Goal: Task Accomplishment & Management: Complete application form

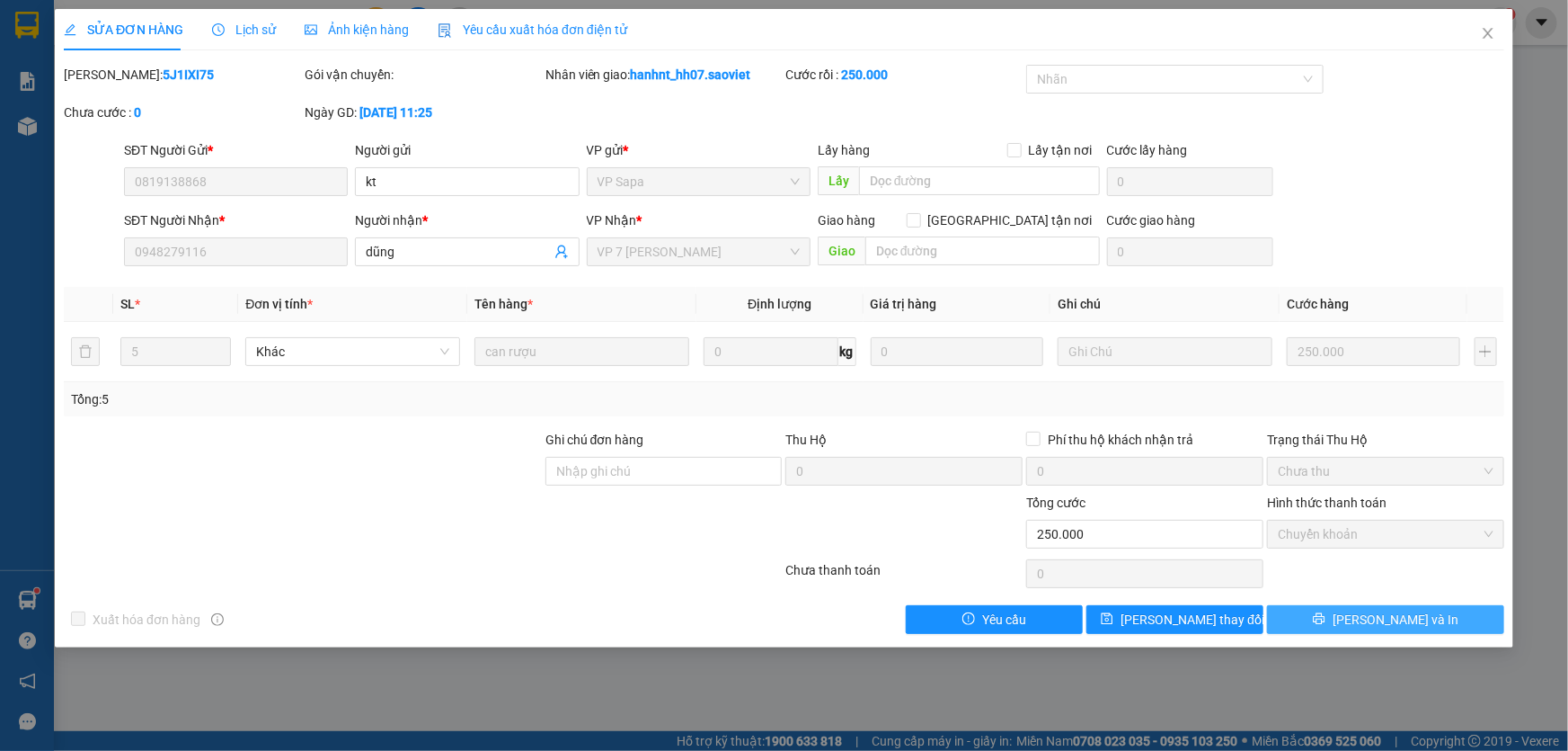
click at [1356, 605] on button "Lưu và In" at bounding box center [1386, 619] width 237 height 29
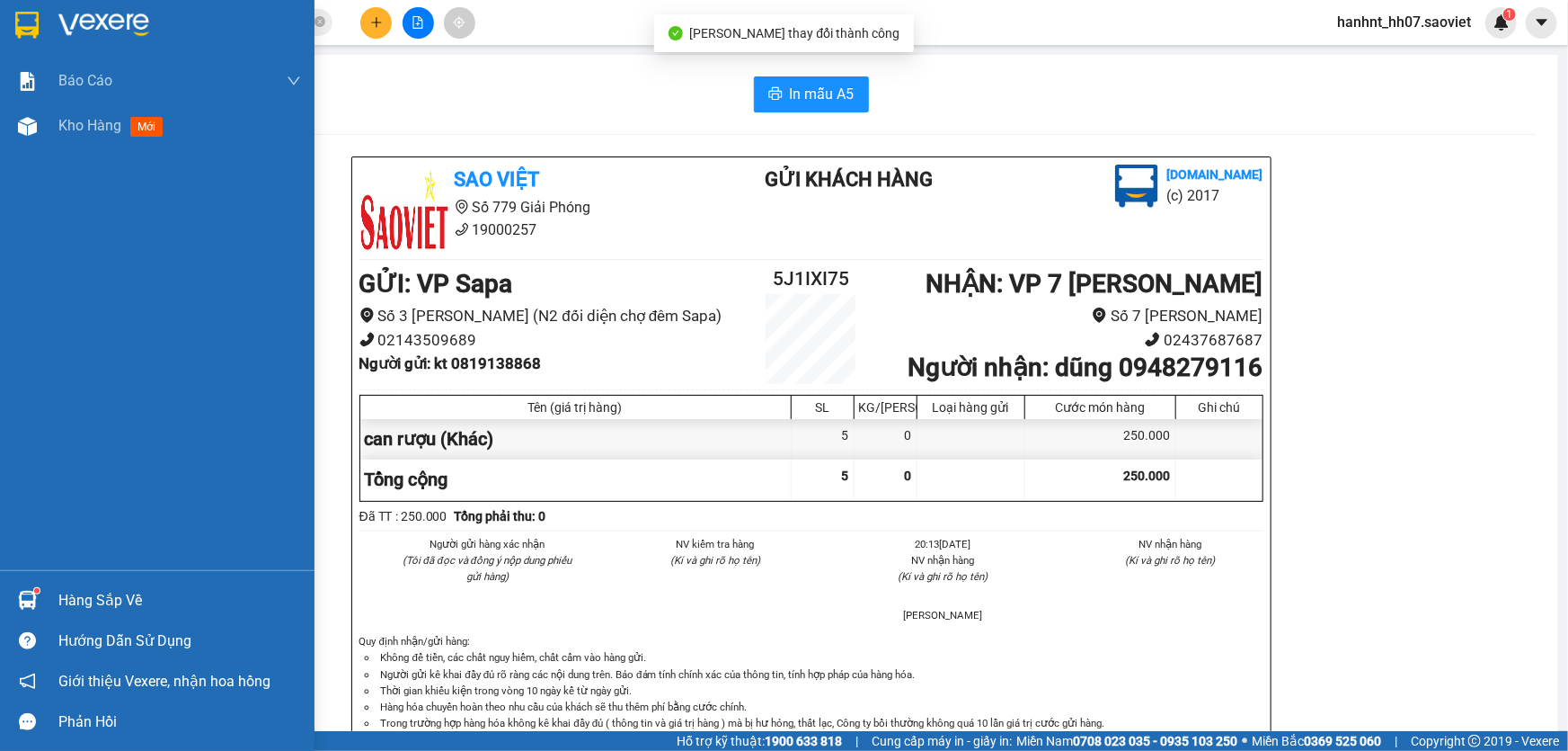
click at [86, 596] on div "Hàng sắp về" at bounding box center [179, 600] width 242 height 27
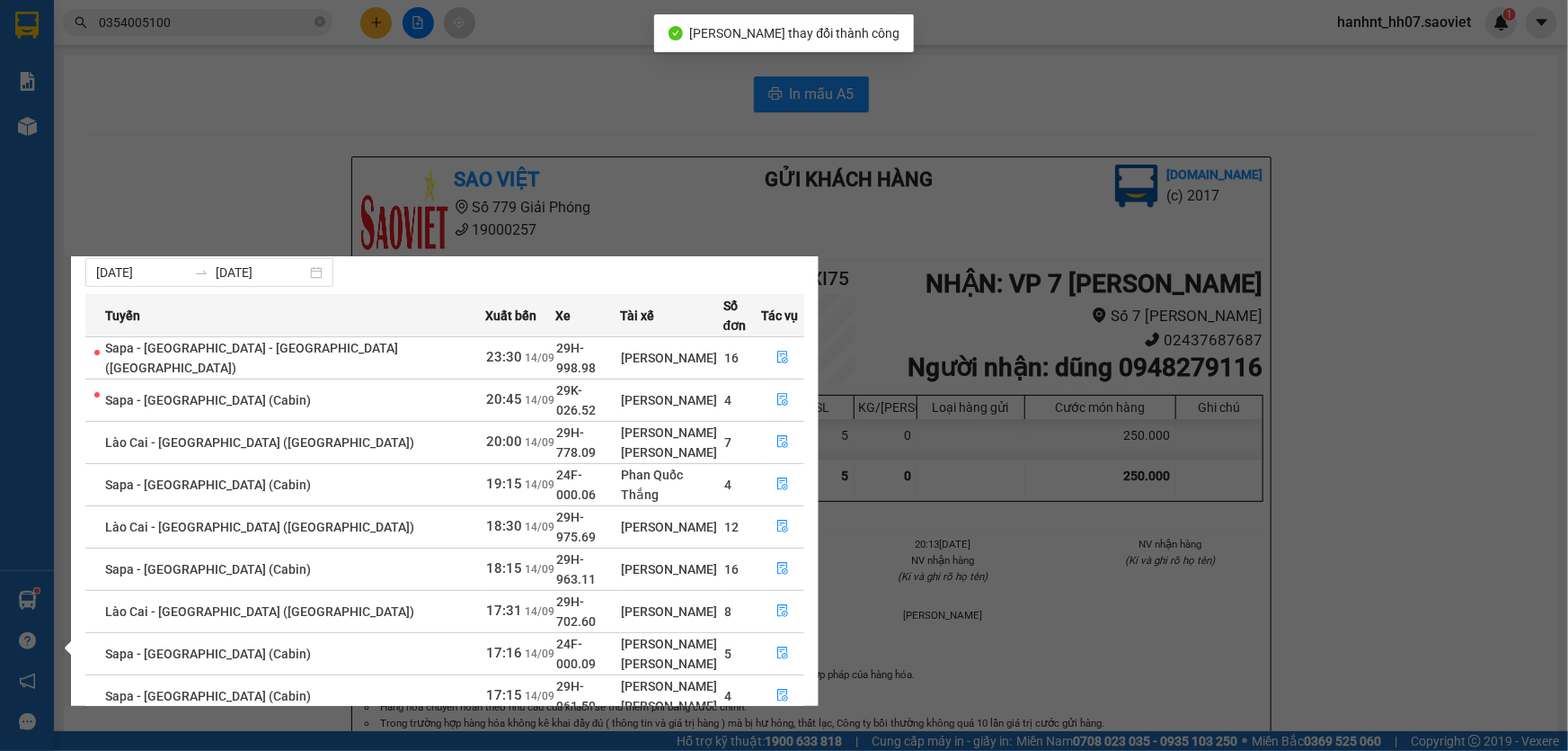
scroll to position [60, 0]
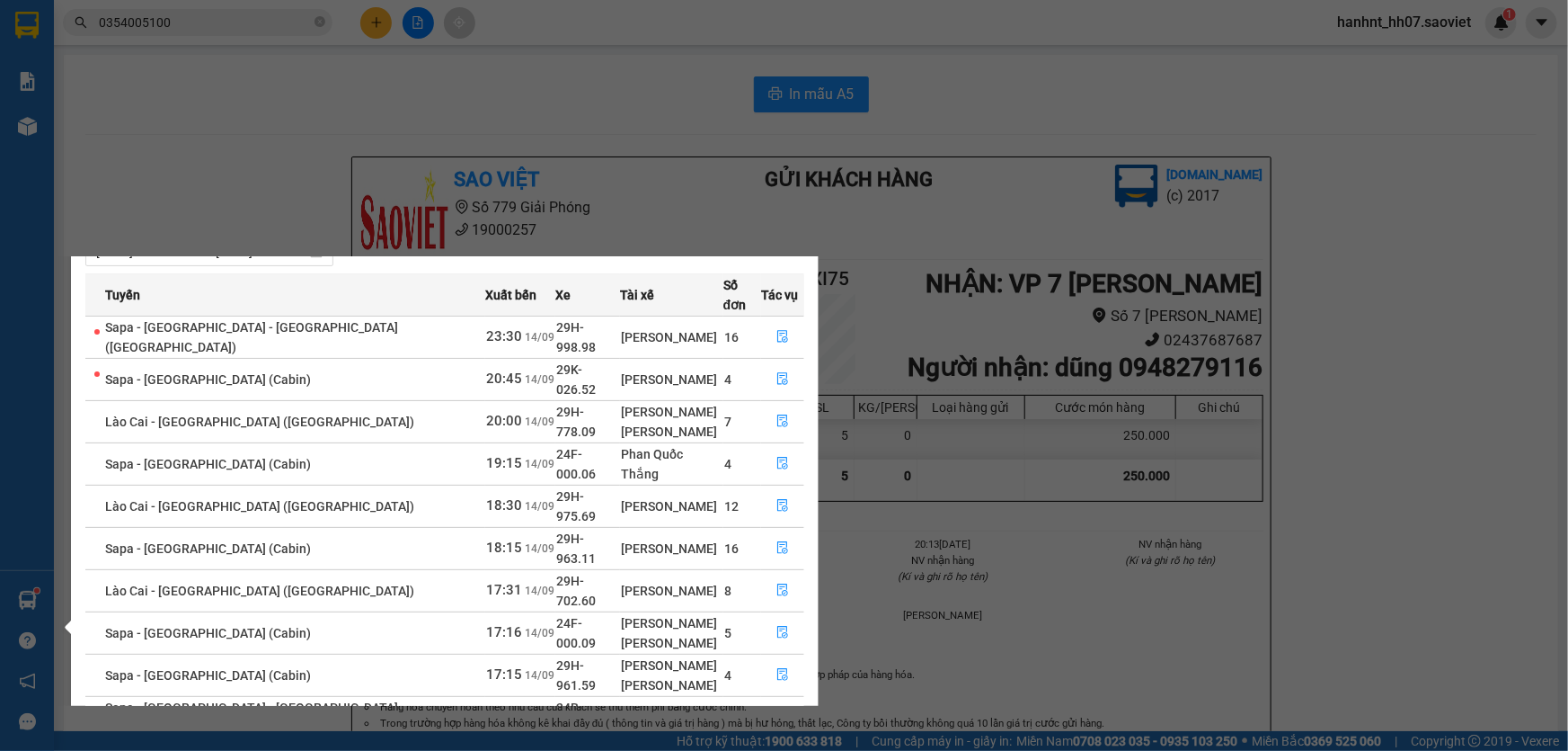
click at [774, 750] on link "2" at bounding box center [772, 761] width 20 height 20
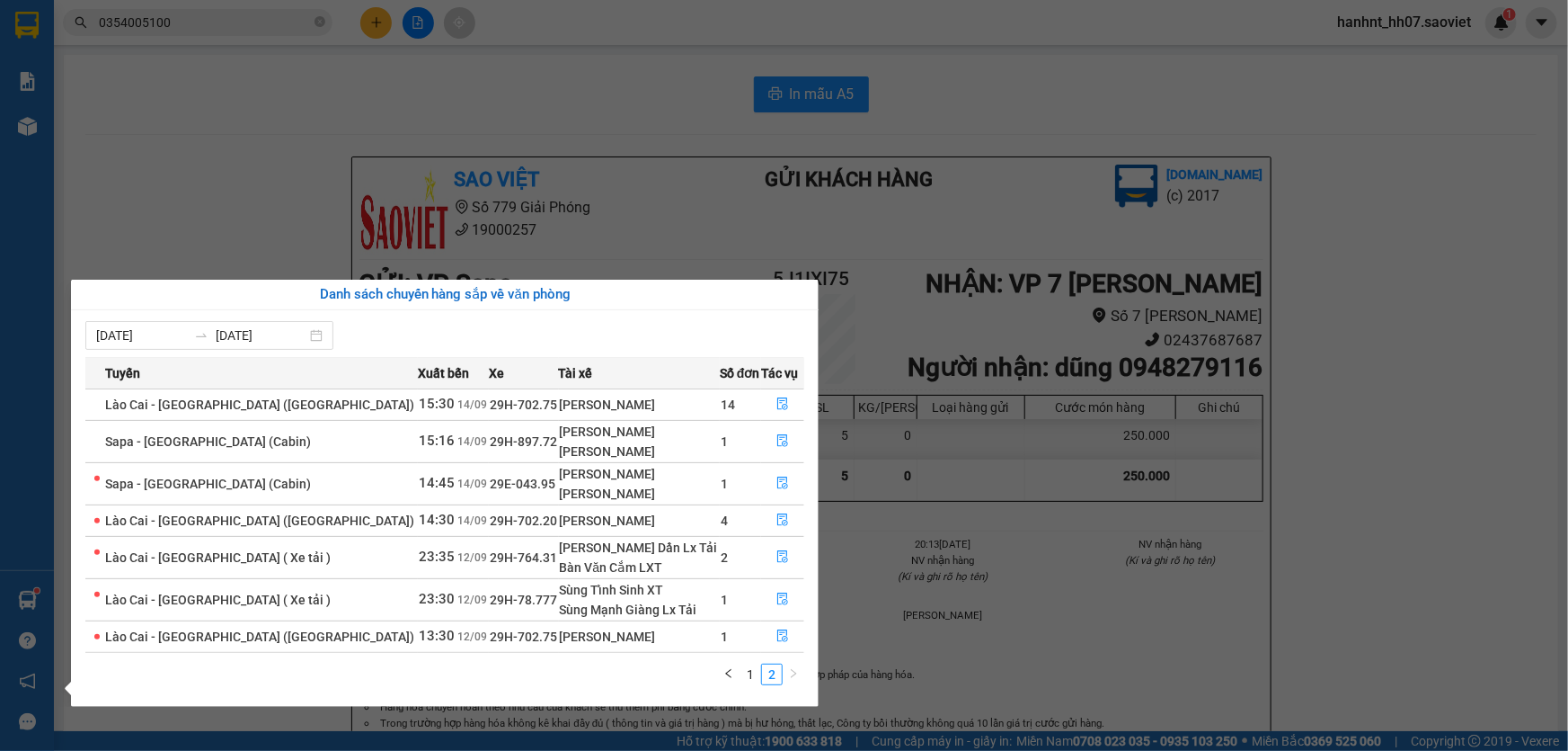
scroll to position [0, 0]
click at [777, 483] on icon "file-done" at bounding box center [782, 482] width 10 height 12
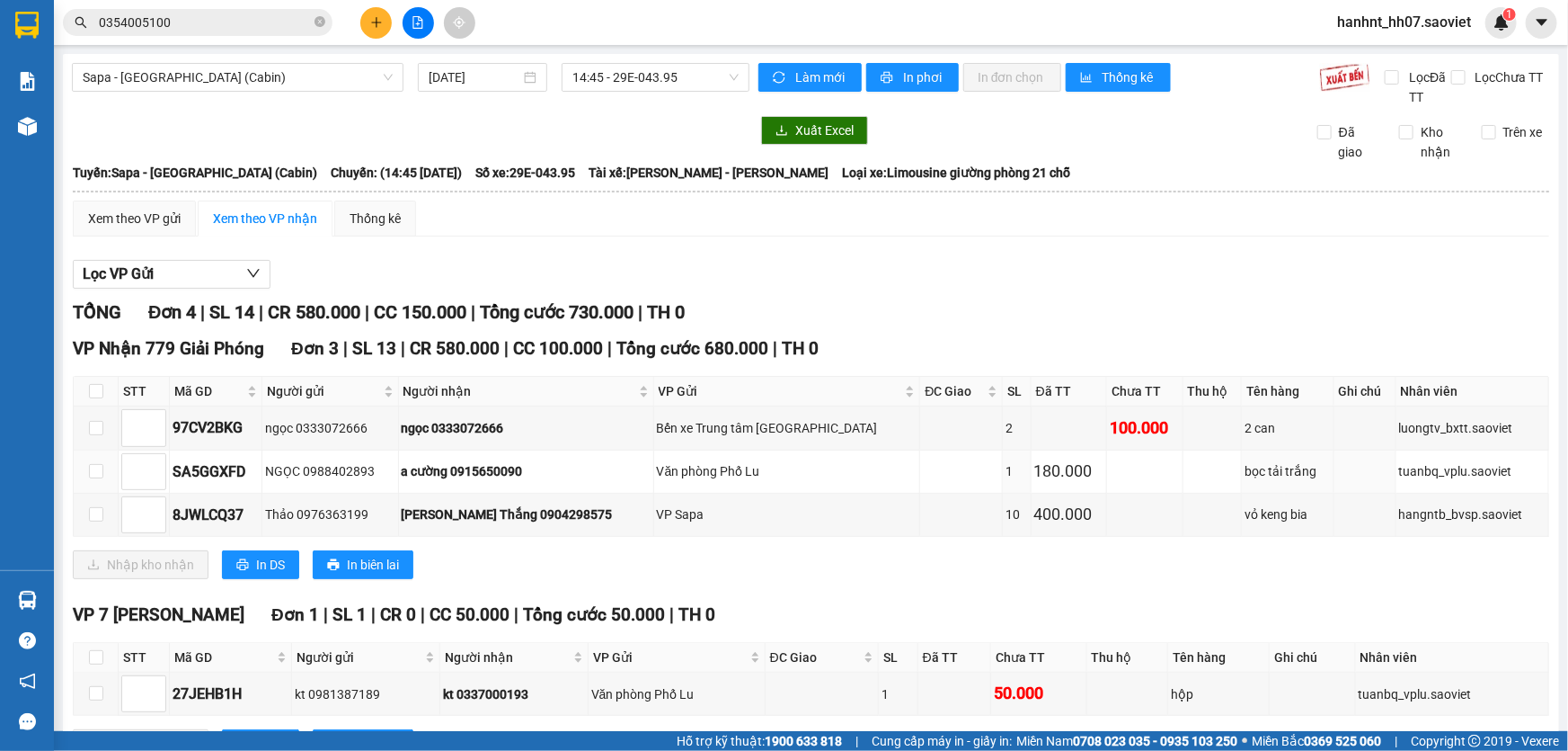
scroll to position [74, 0]
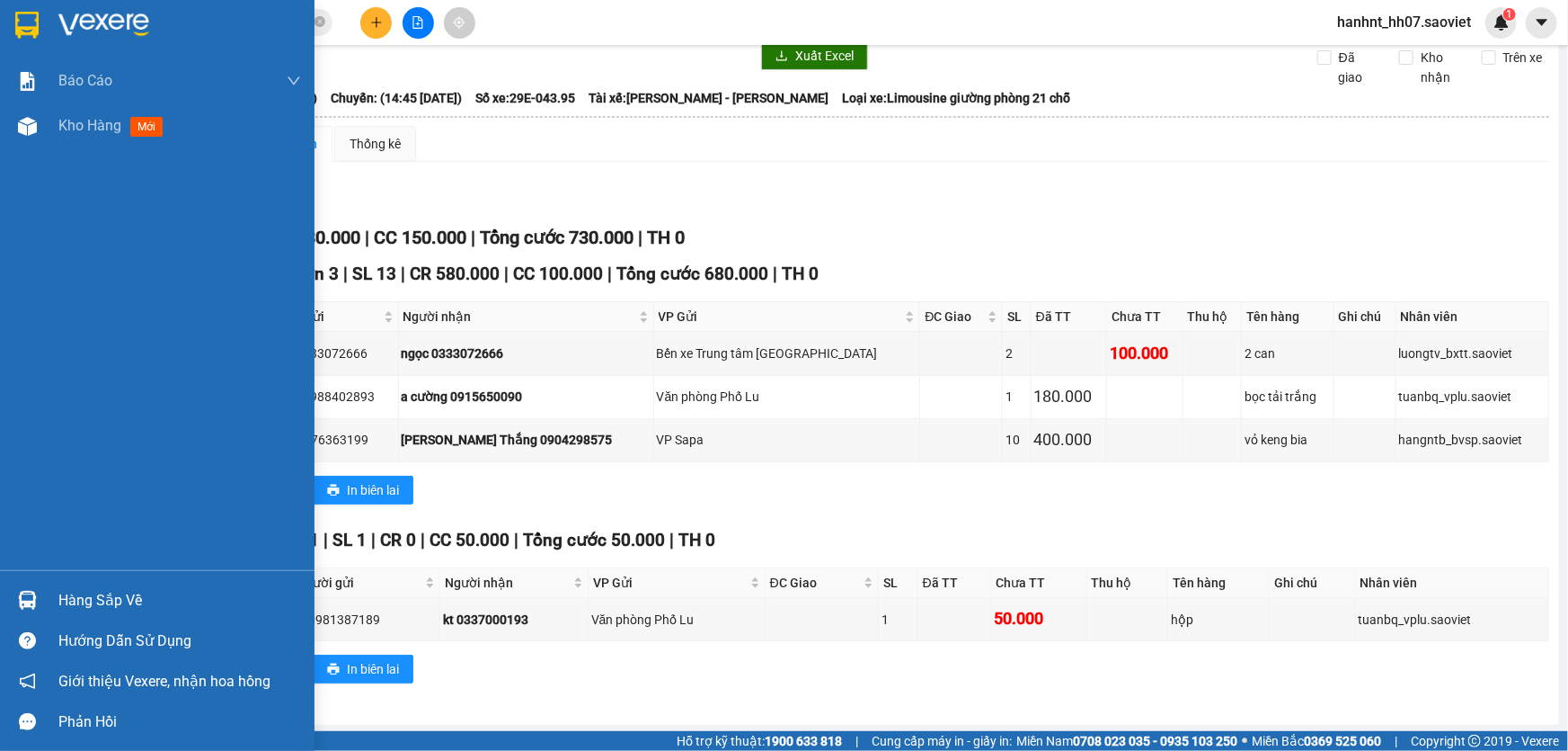
click at [67, 590] on div "Hàng sắp về" at bounding box center [179, 600] width 242 height 27
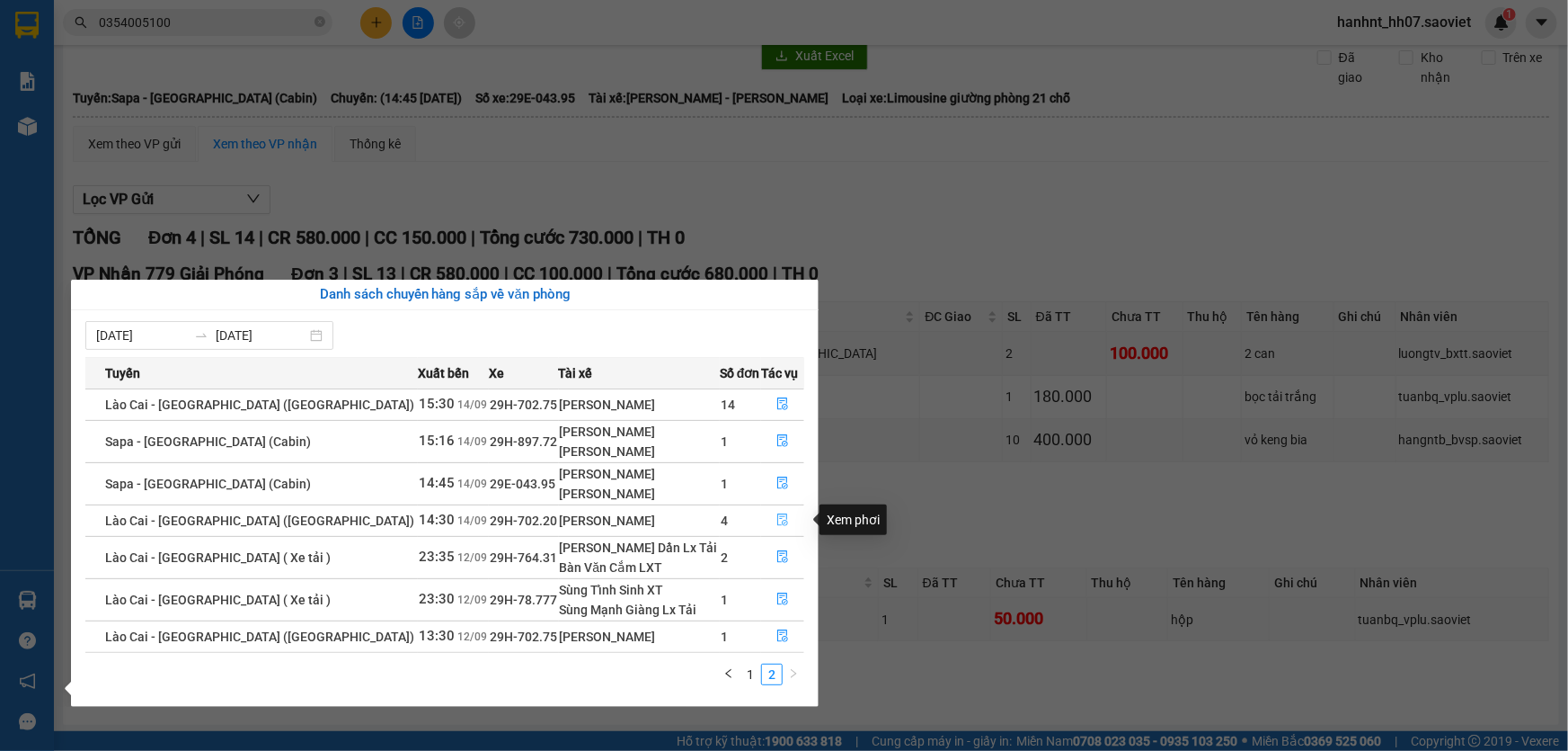
click at [776, 521] on icon "file-done" at bounding box center [782, 519] width 12 height 12
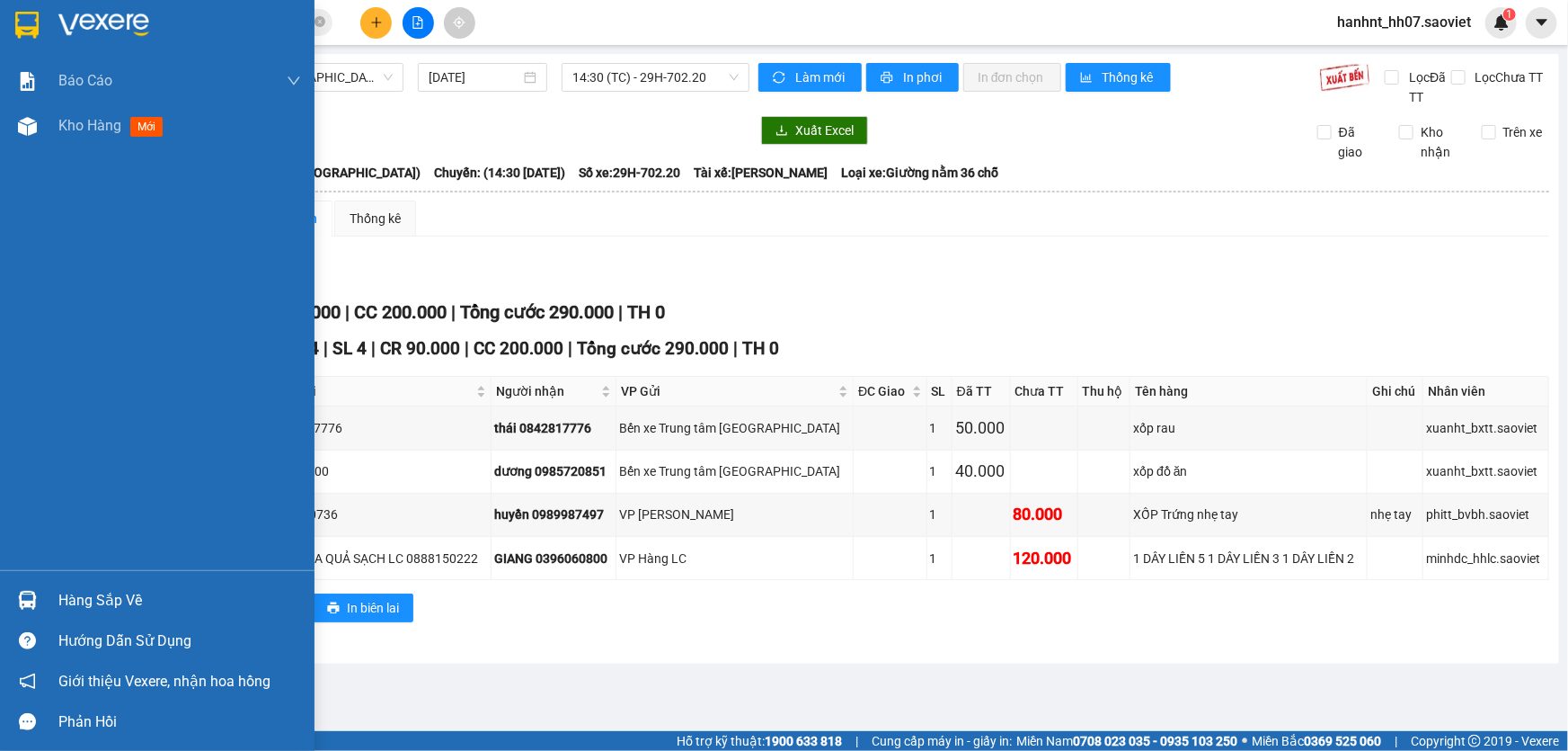
click at [74, 604] on div "Hàng sắp về" at bounding box center [179, 600] width 242 height 27
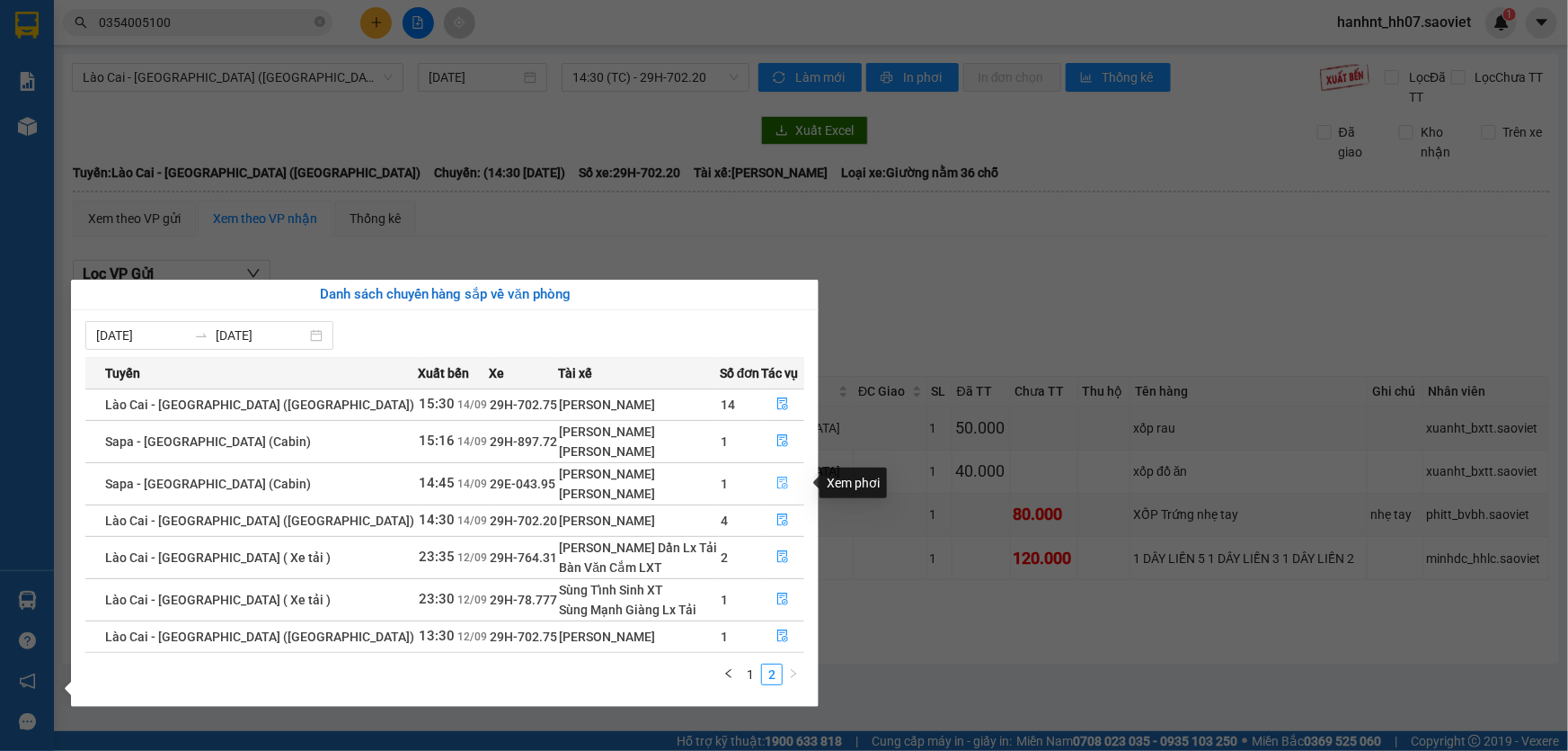
click at [766, 476] on button "button" at bounding box center [782, 484] width 41 height 29
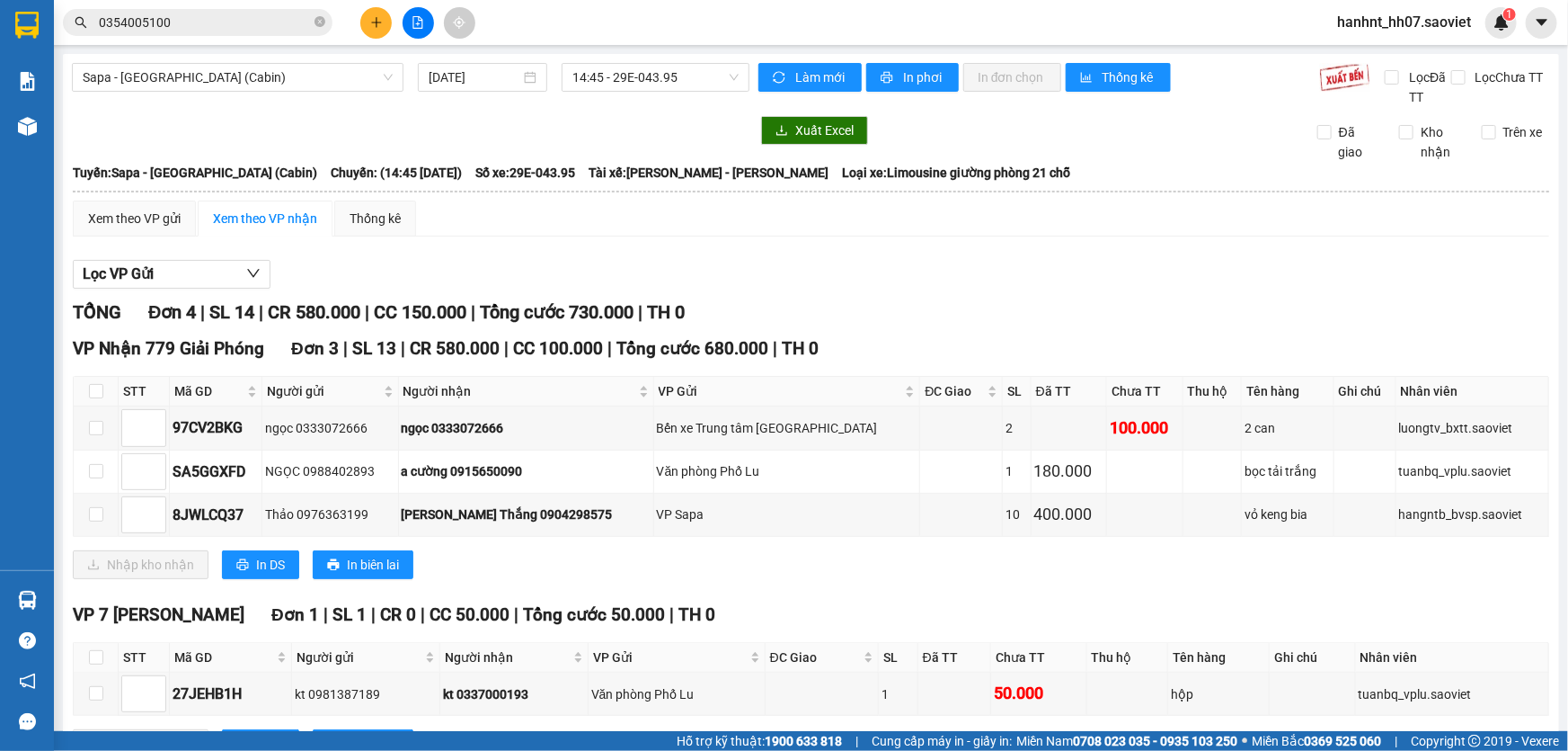
scroll to position [74, 0]
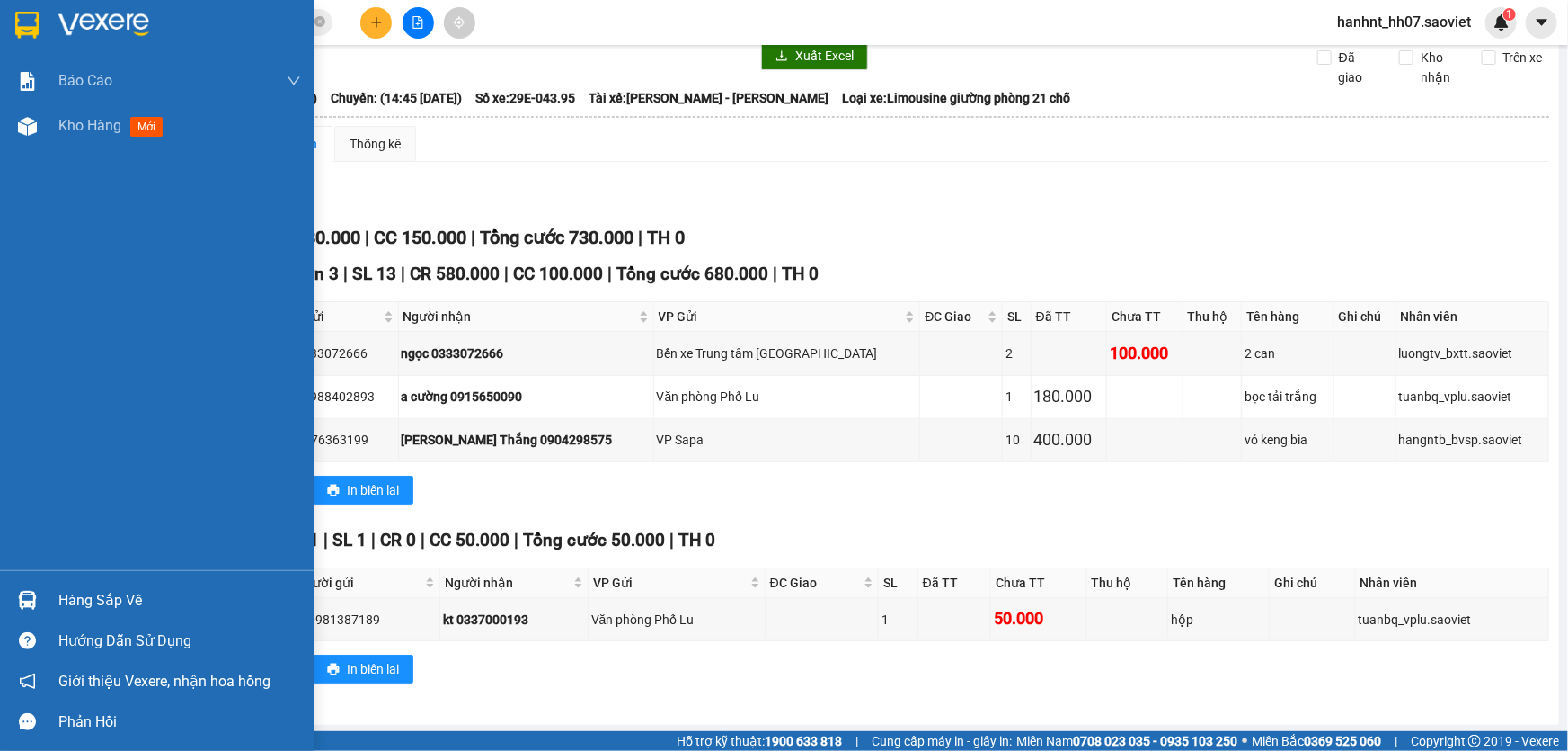
click at [73, 602] on div "Hàng sắp về" at bounding box center [179, 600] width 242 height 27
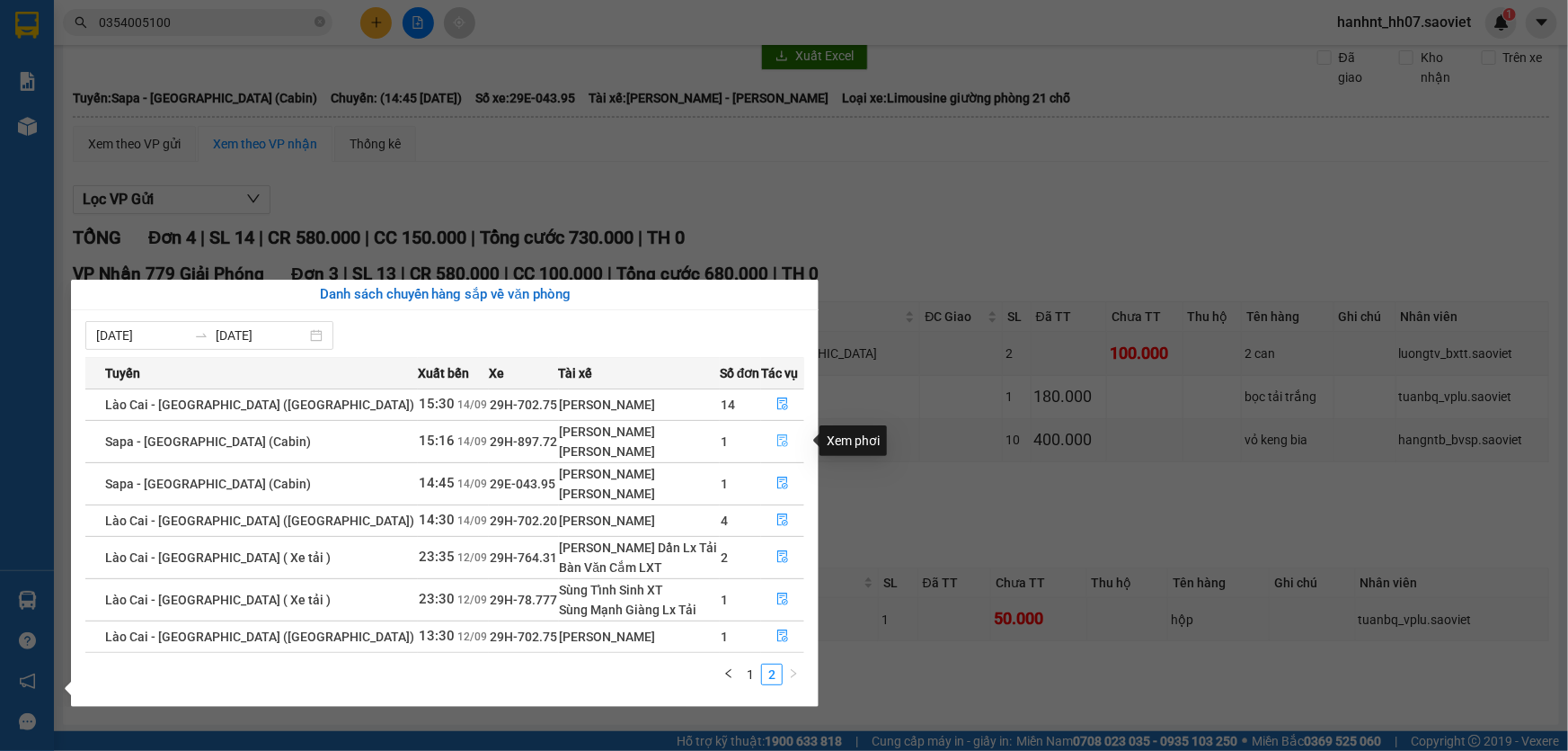
click at [776, 444] on icon "file-done" at bounding box center [782, 440] width 12 height 12
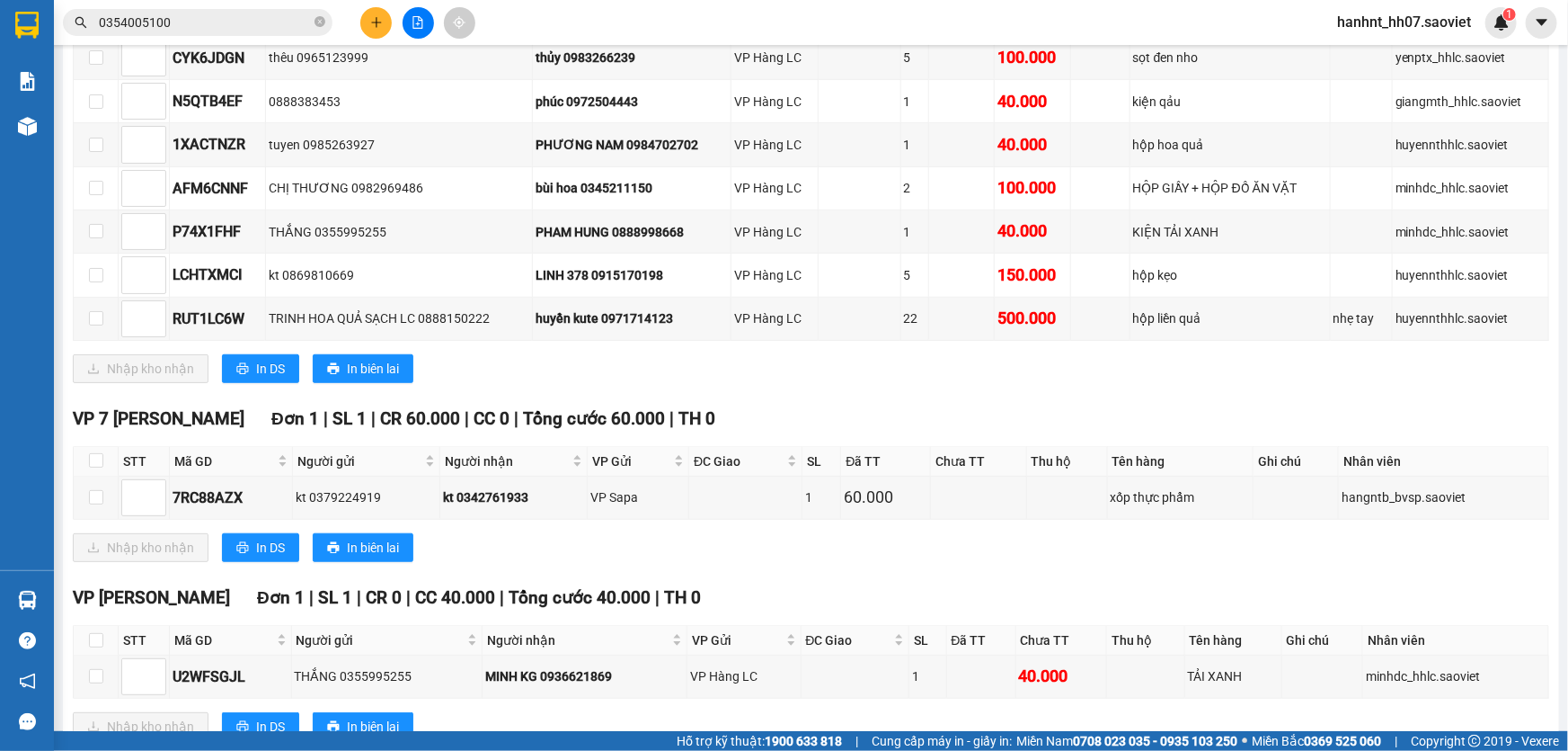
scroll to position [512, 0]
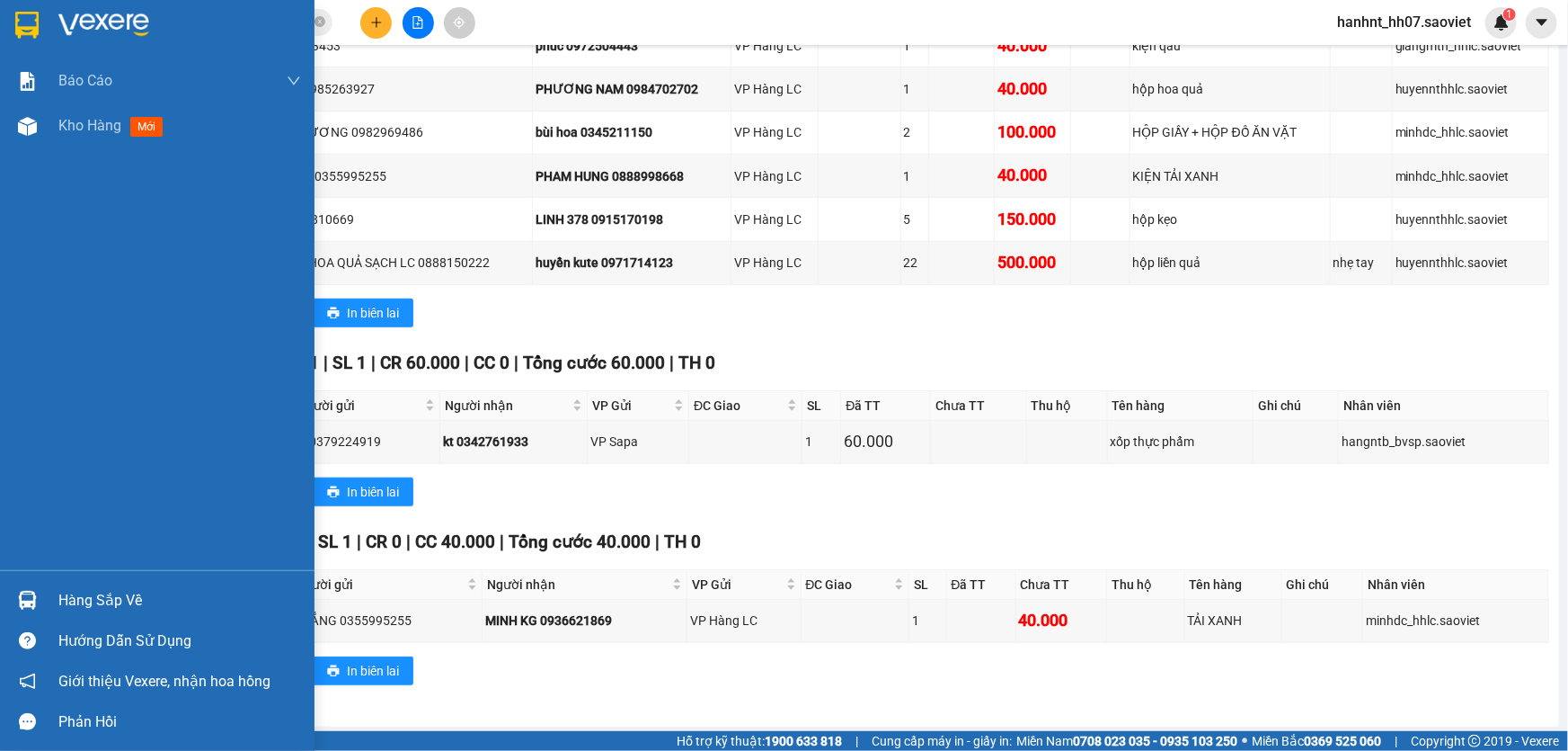
click at [145, 590] on div "Hàng sắp về" at bounding box center [179, 600] width 242 height 27
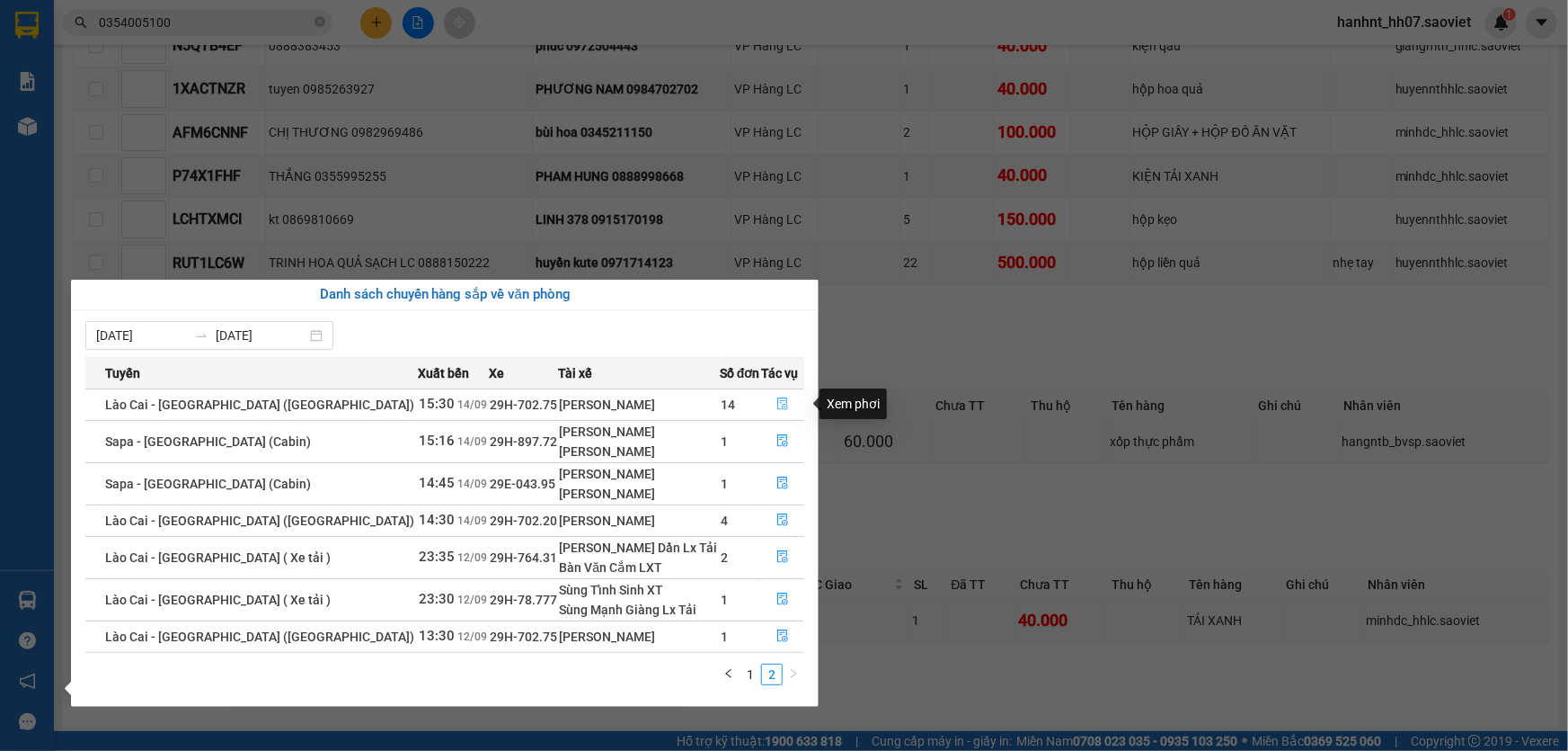
click at [777, 404] on icon "file-done" at bounding box center [782, 404] width 10 height 12
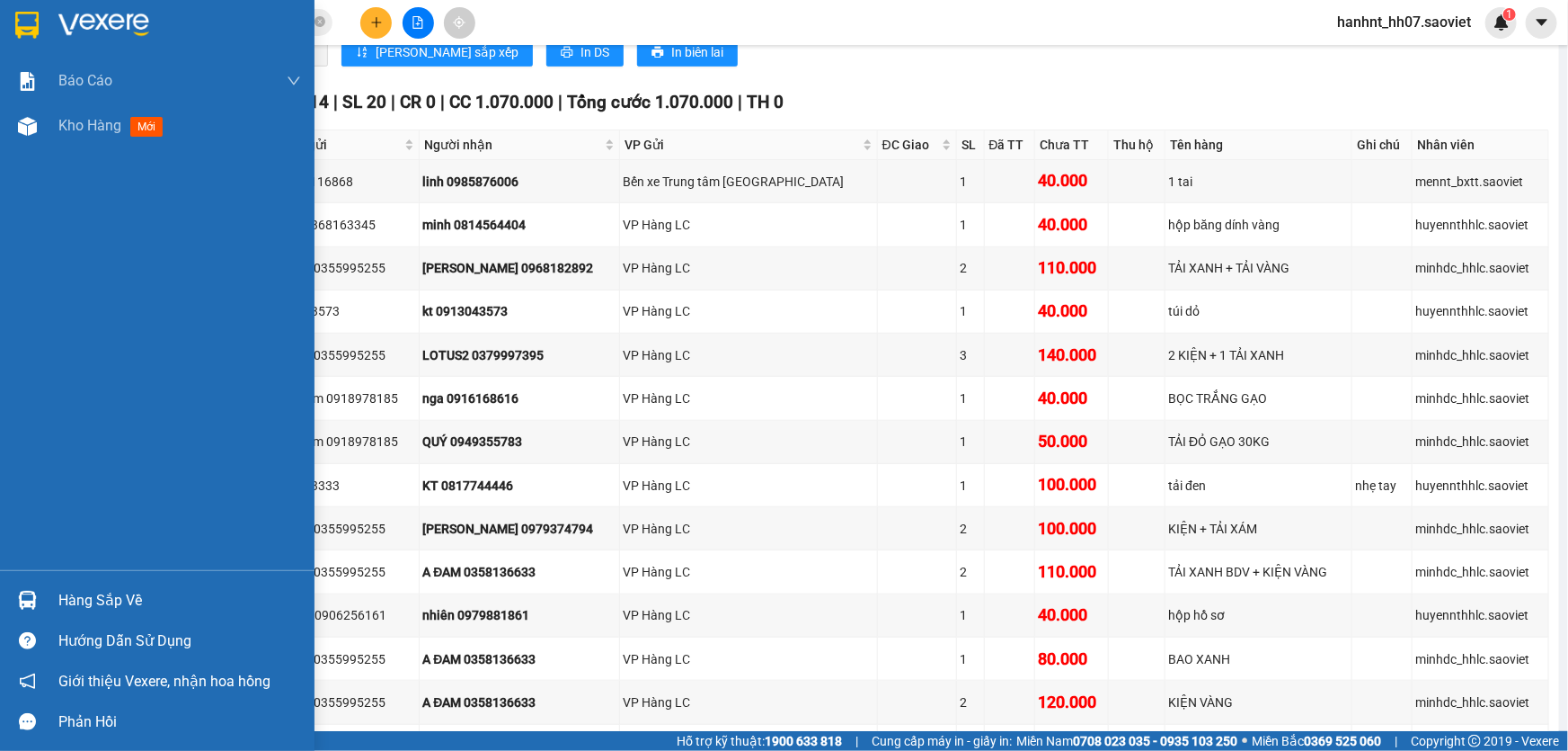
click at [94, 596] on div "Hàng sắp về" at bounding box center [179, 600] width 242 height 27
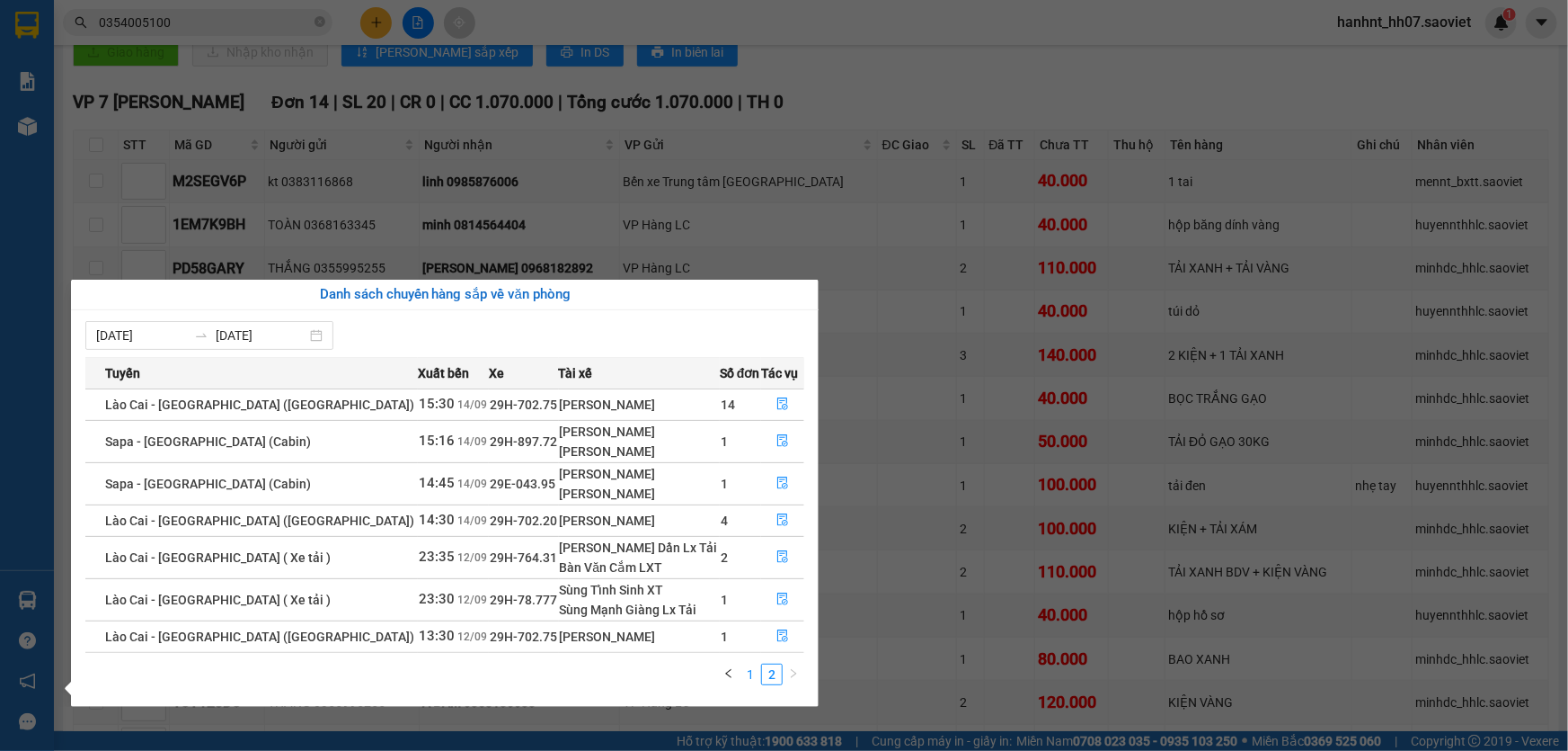
click at [745, 672] on link "1" at bounding box center [751, 674] width 20 height 20
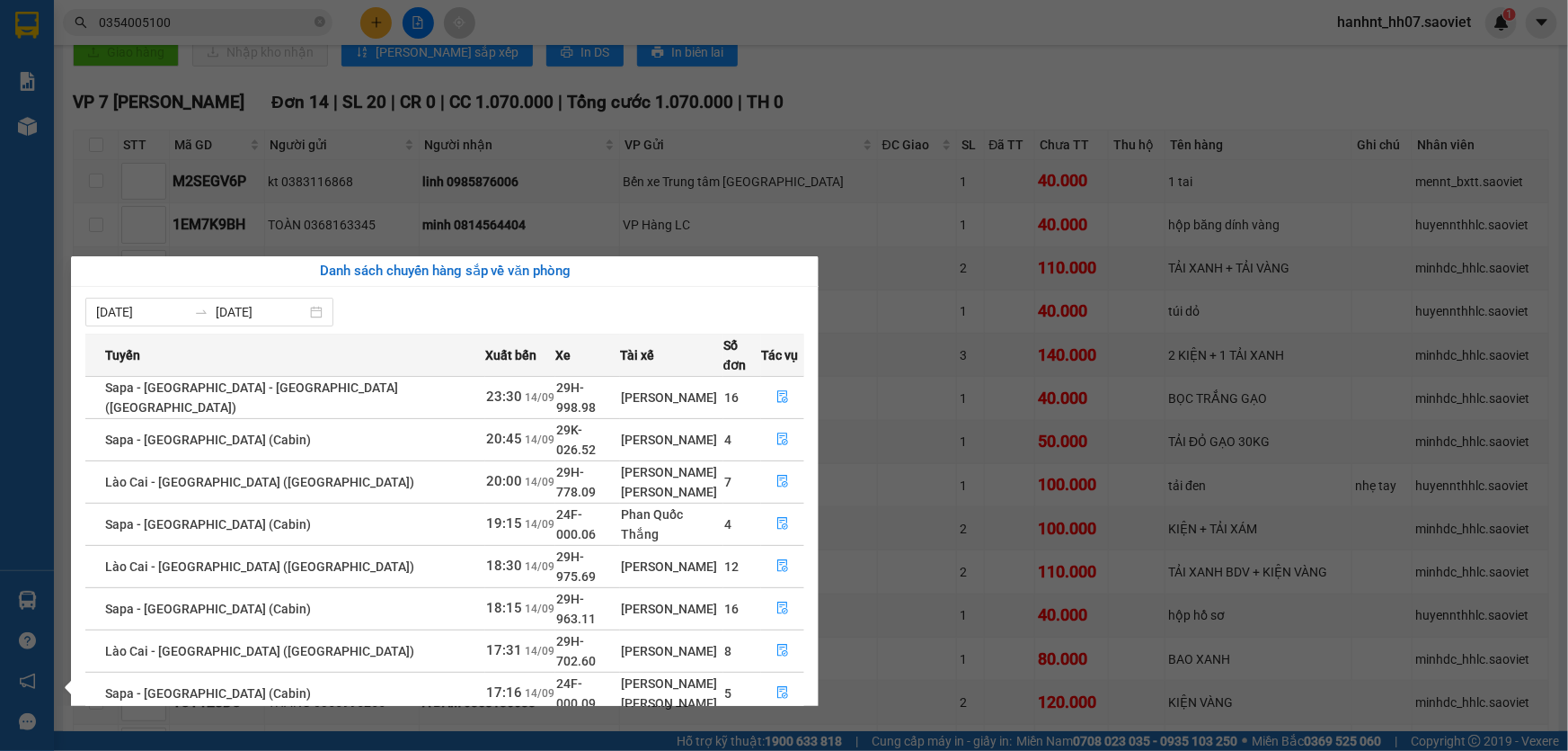
scroll to position [60, 0]
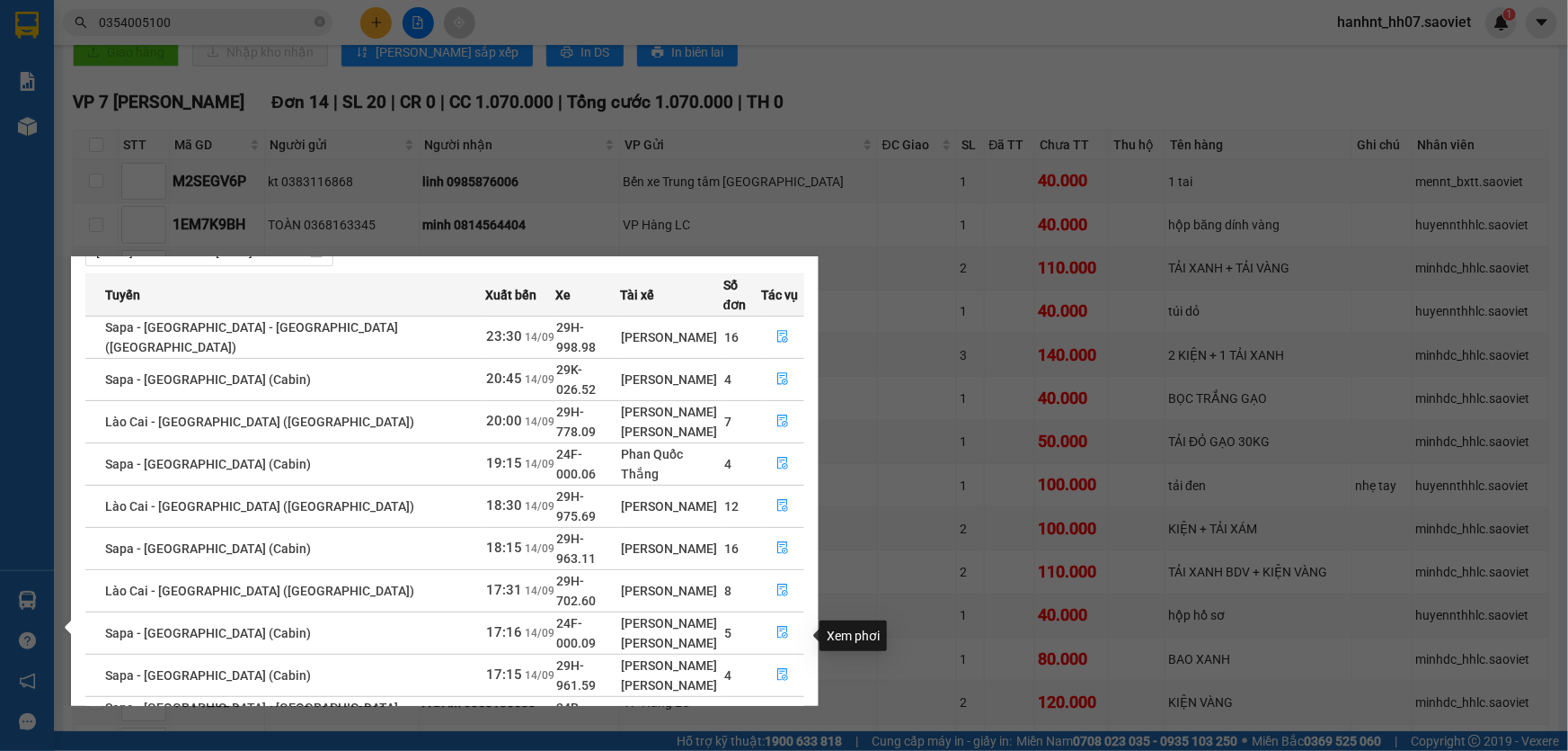
click at [777, 710] on icon "file-done" at bounding box center [782, 716] width 10 height 12
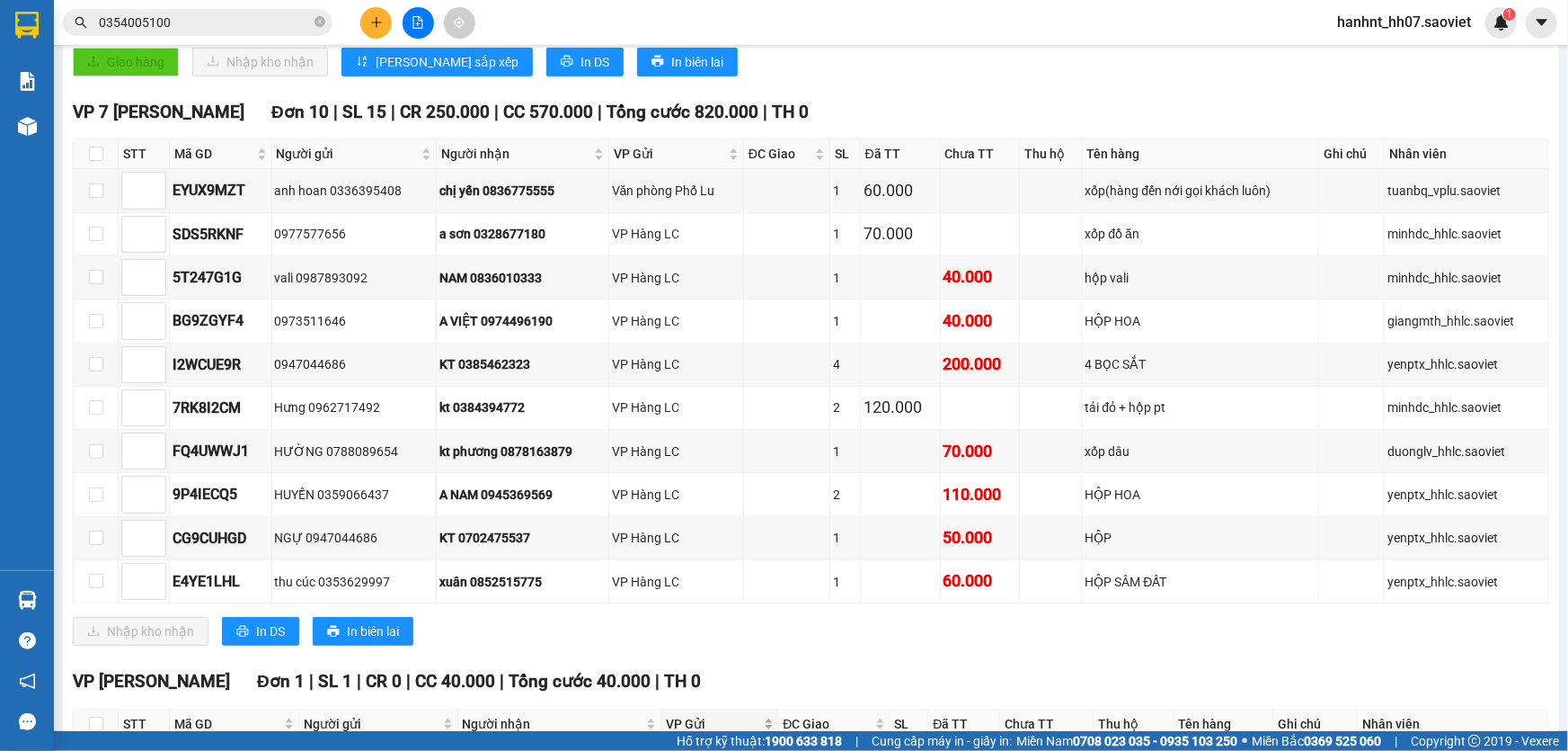
scroll to position [267, 0]
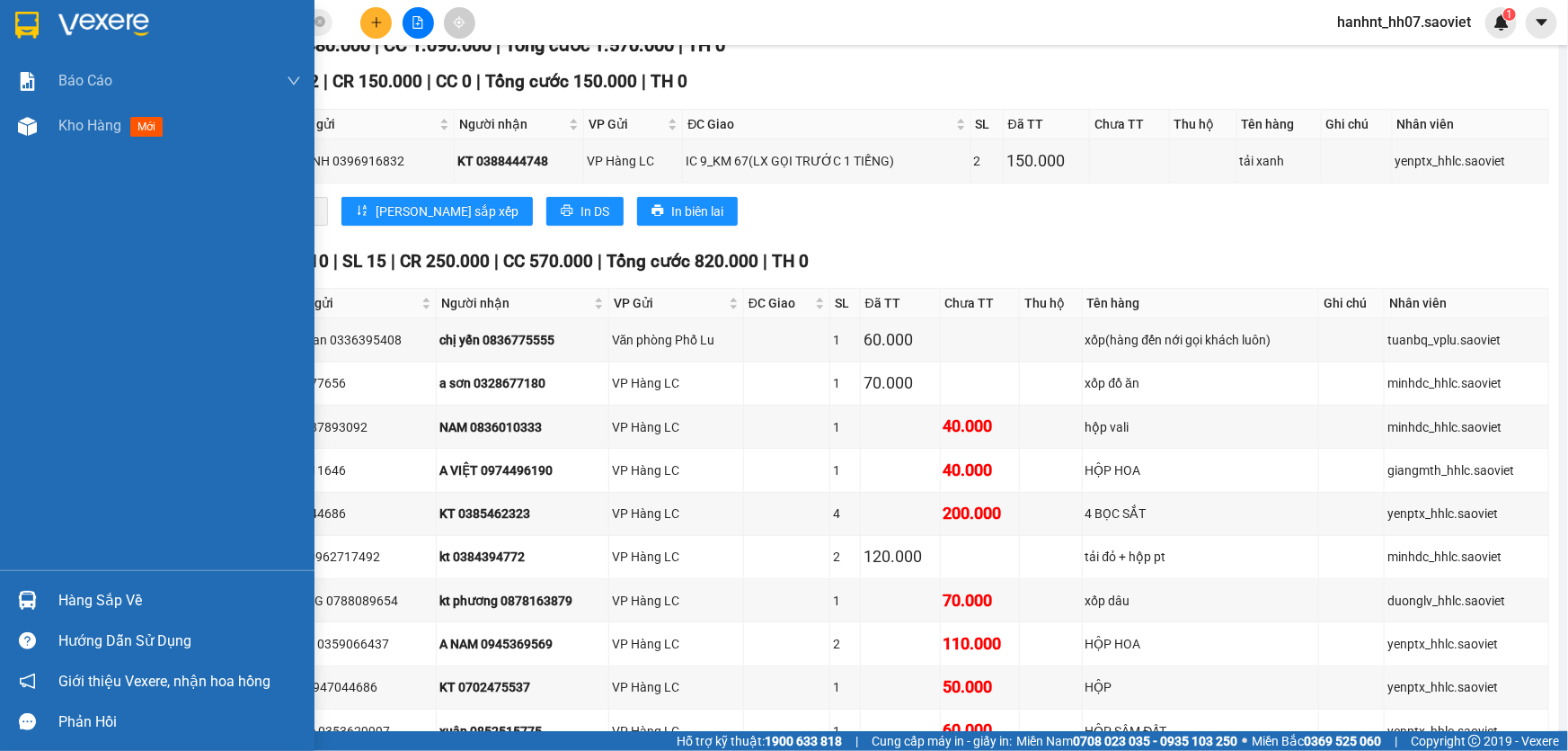
click at [64, 604] on div "Hàng sắp về" at bounding box center [179, 600] width 242 height 27
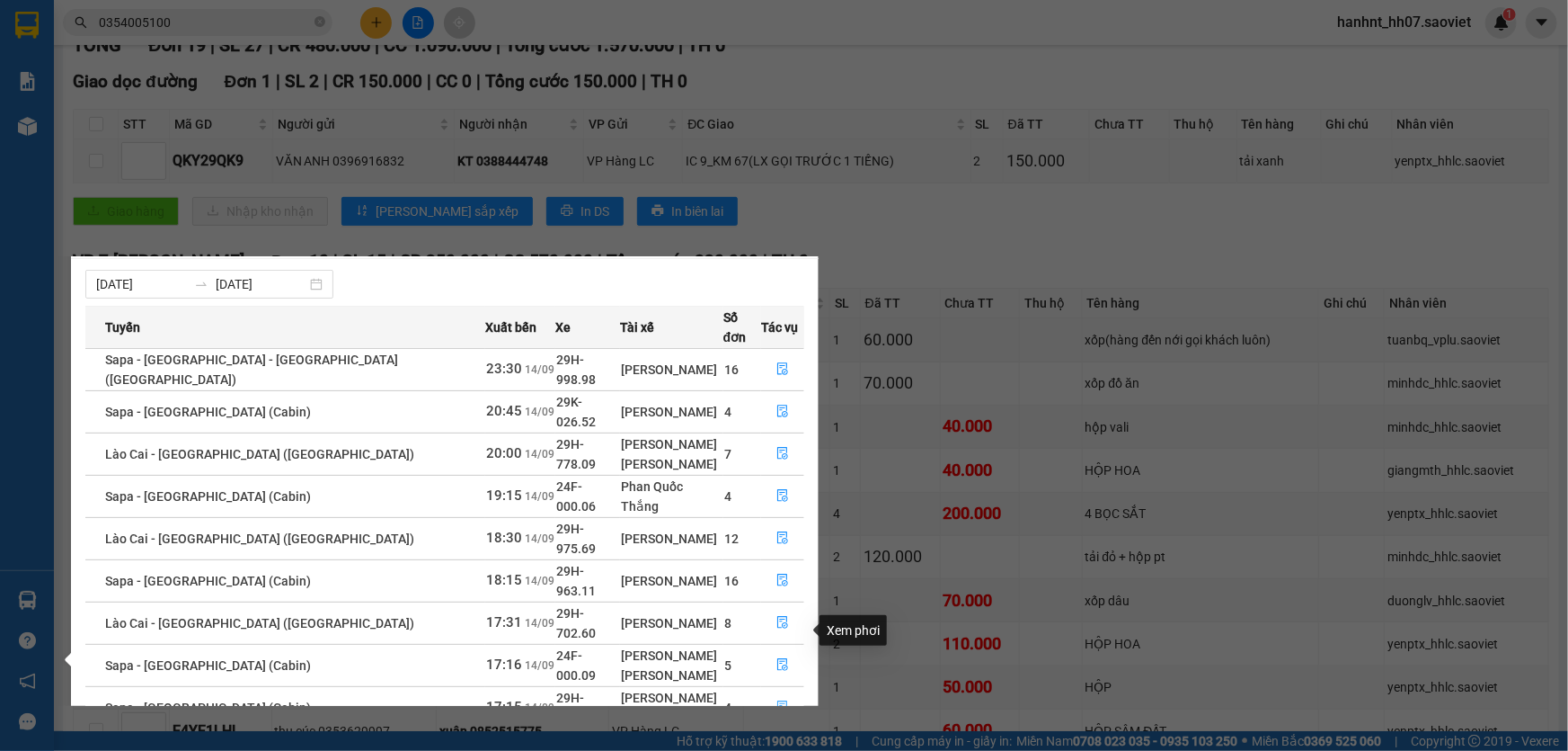
click at [776, 700] on icon "file-done" at bounding box center [782, 706] width 12 height 12
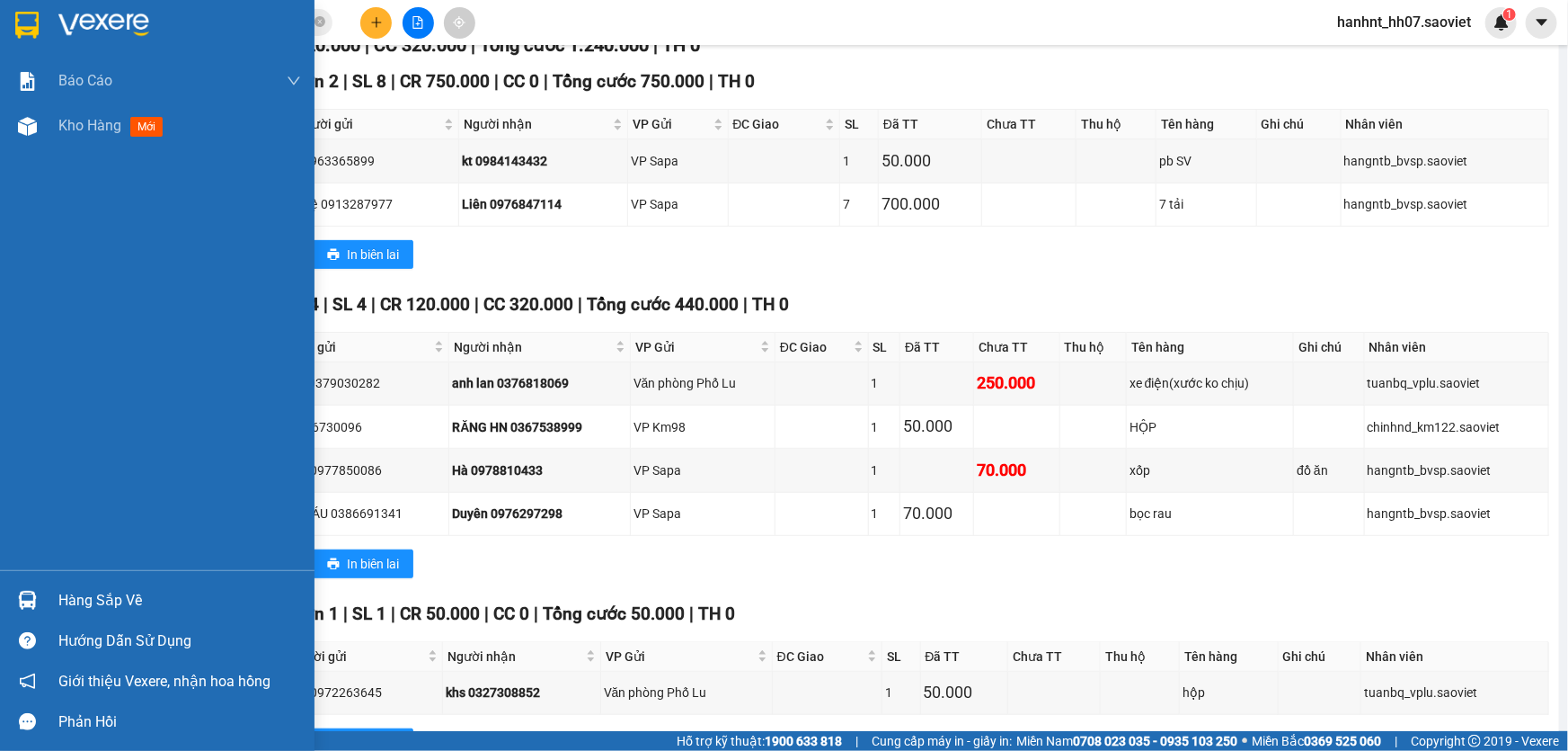
click at [86, 602] on div "Hàng sắp về" at bounding box center [179, 600] width 242 height 27
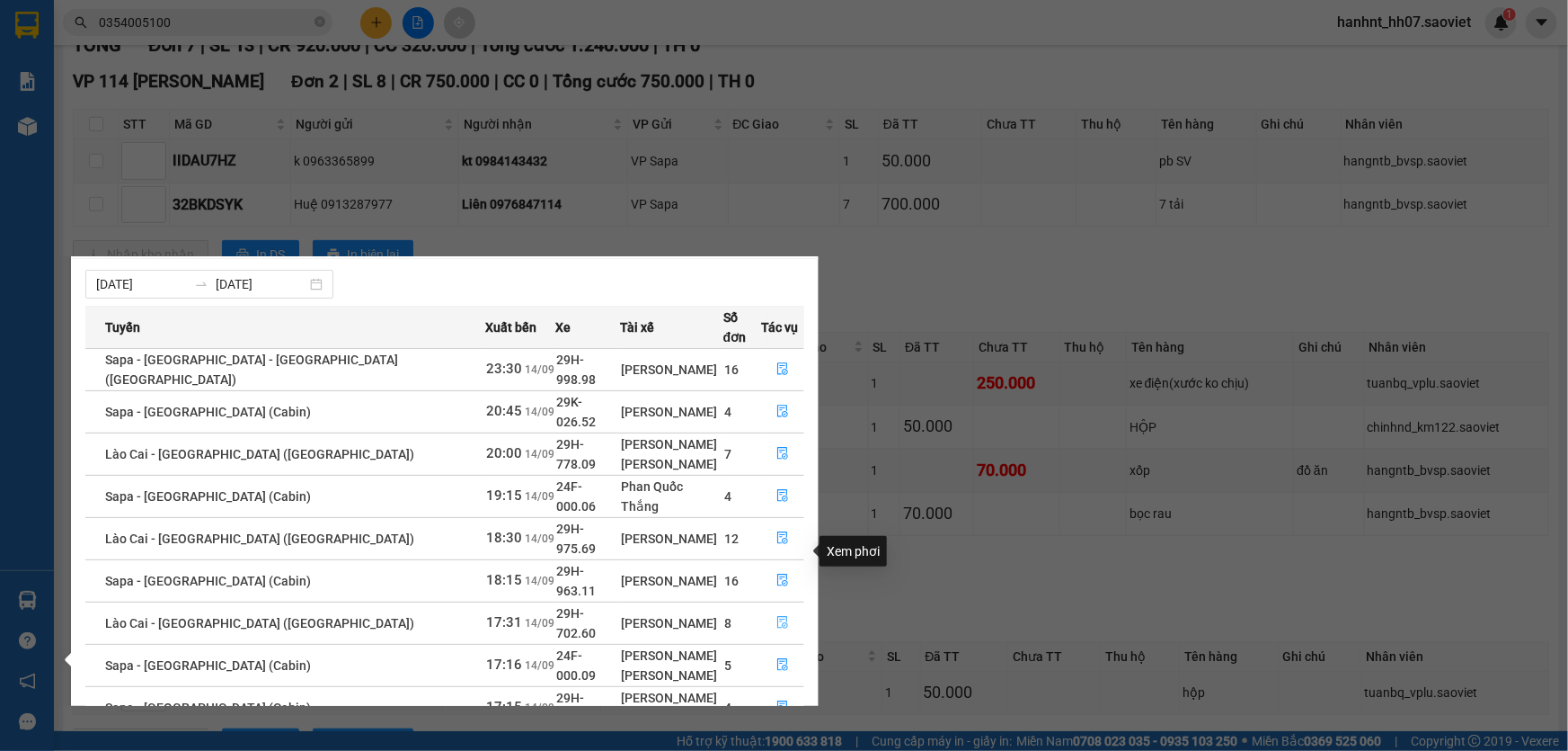
click at [763, 609] on button "button" at bounding box center [782, 623] width 41 height 29
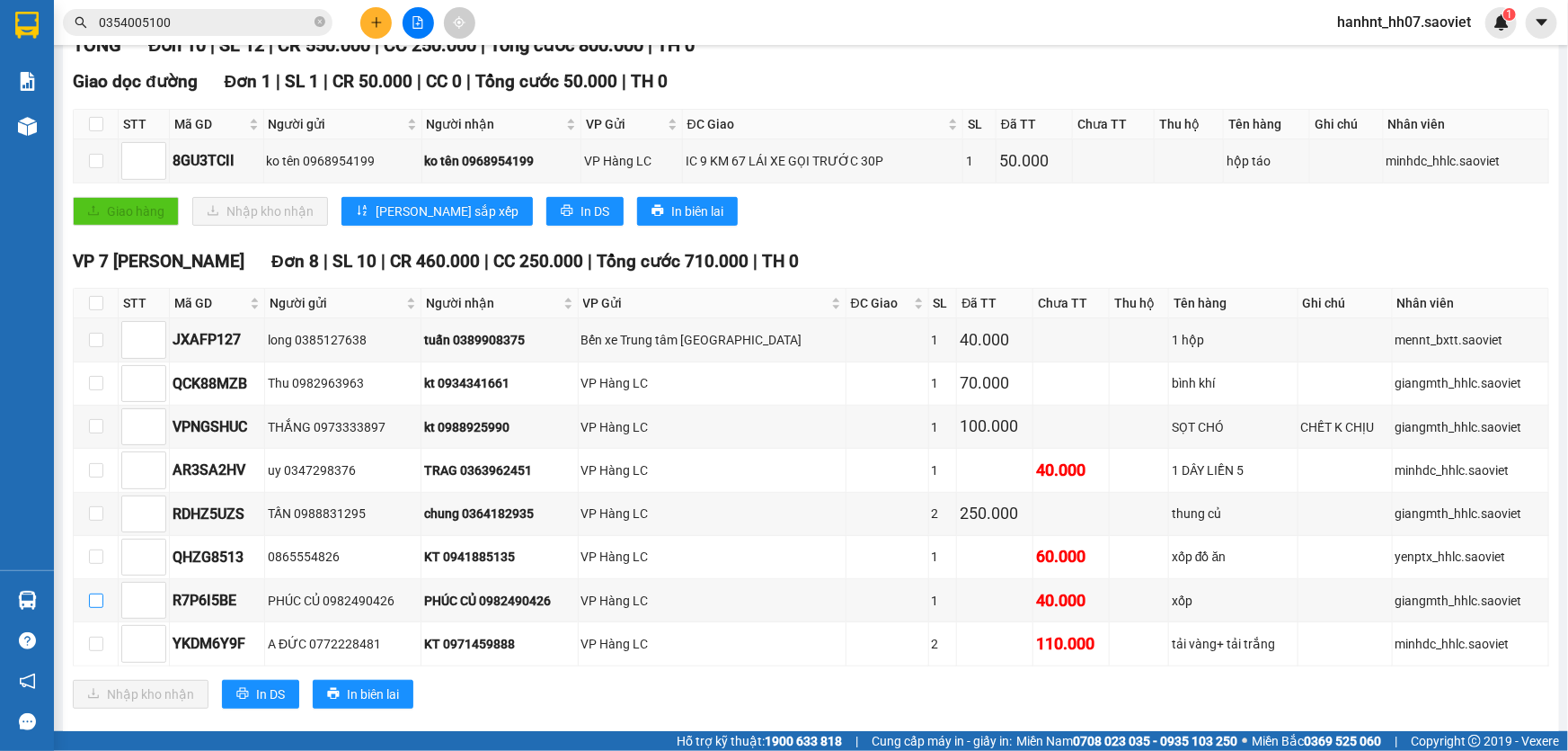
click at [93, 594] on input "checkbox" at bounding box center [95, 600] width 14 height 14
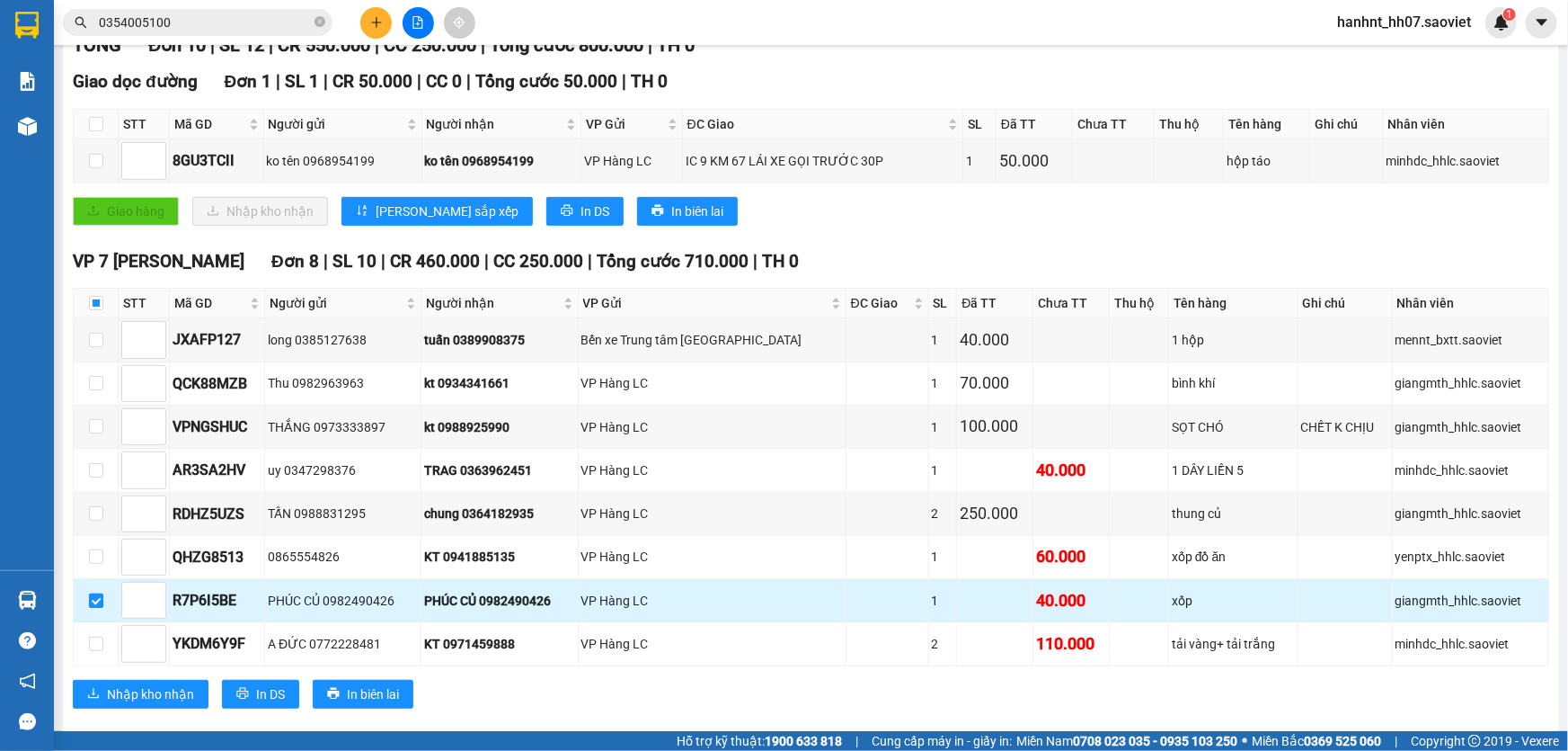
click at [94, 600] on input "checkbox" at bounding box center [95, 600] width 14 height 14
checkbox input "false"
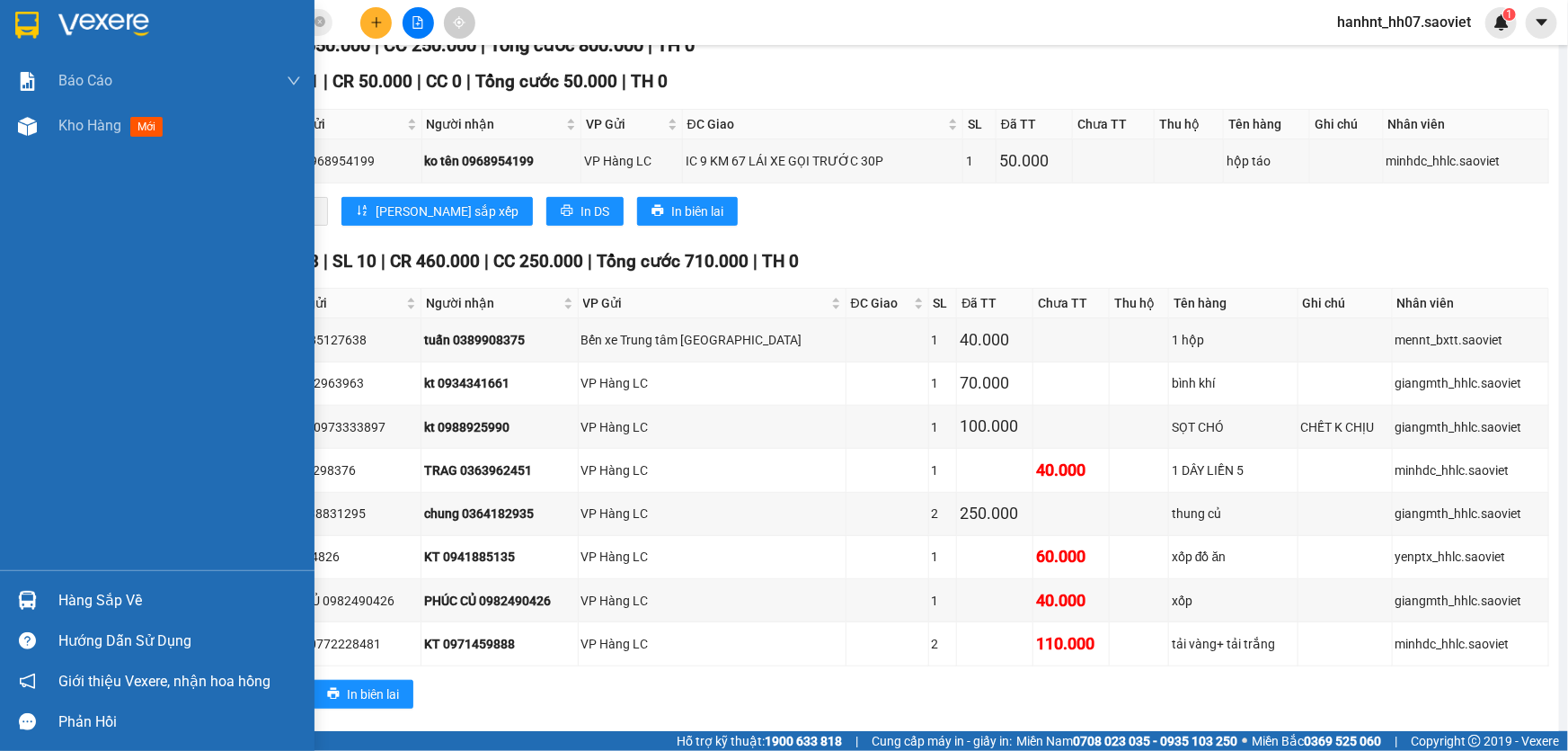
click at [68, 601] on div "Hàng sắp về" at bounding box center [179, 600] width 242 height 27
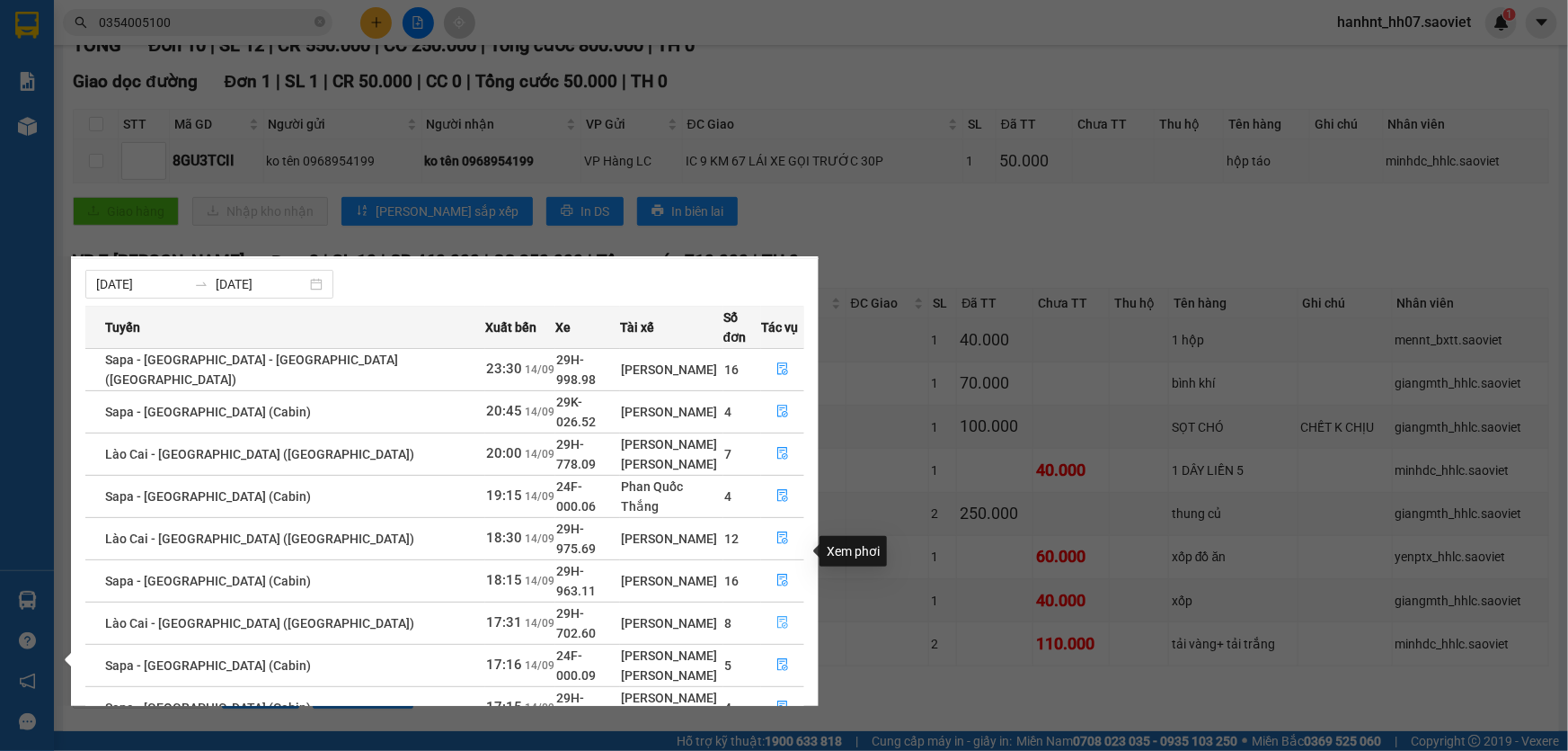
click at [776, 616] on icon "file-done" at bounding box center [782, 622] width 12 height 12
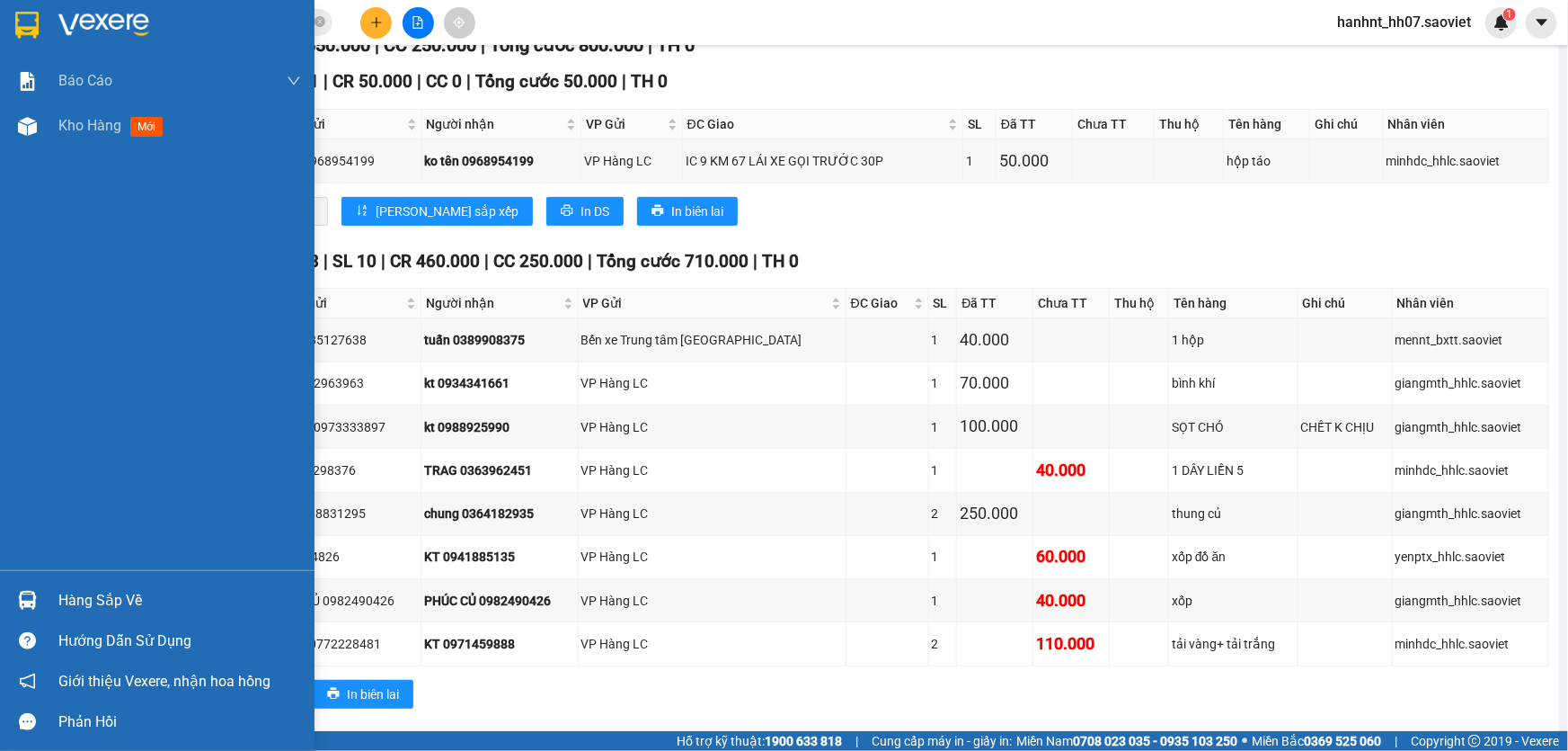
click at [67, 600] on div "Hàng sắp về" at bounding box center [179, 600] width 242 height 27
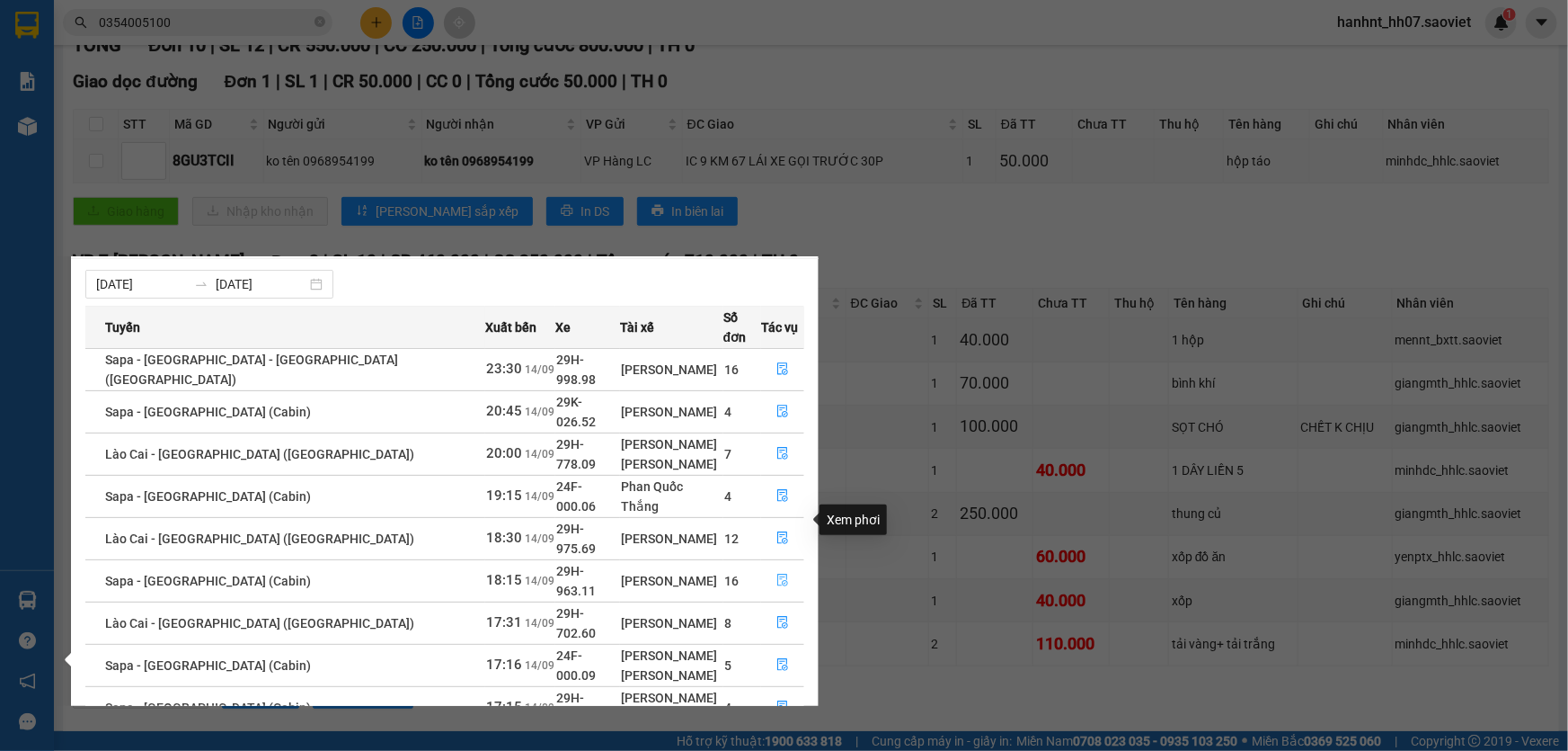
click at [777, 574] on icon "file-done" at bounding box center [782, 579] width 10 height 12
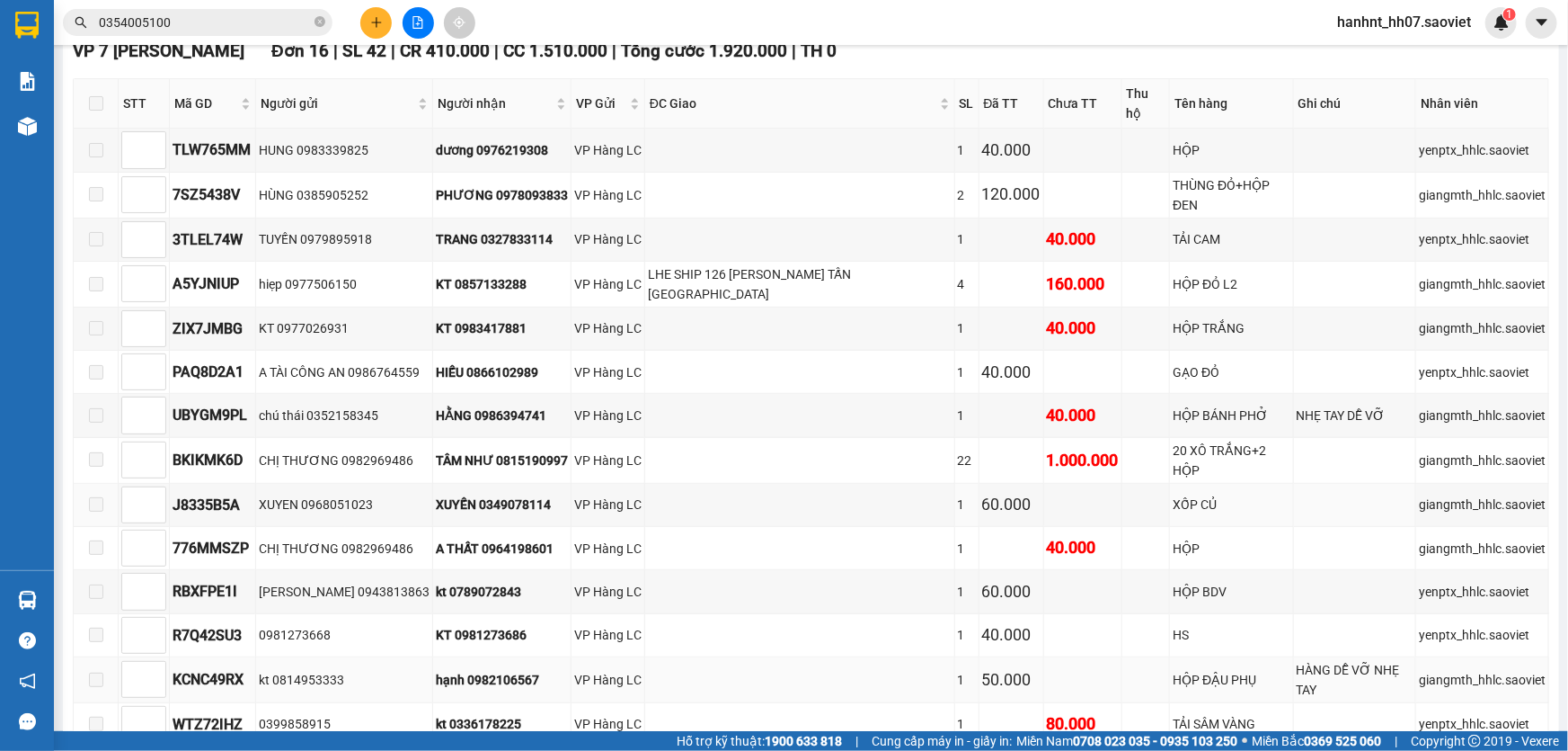
scroll to position [408, 0]
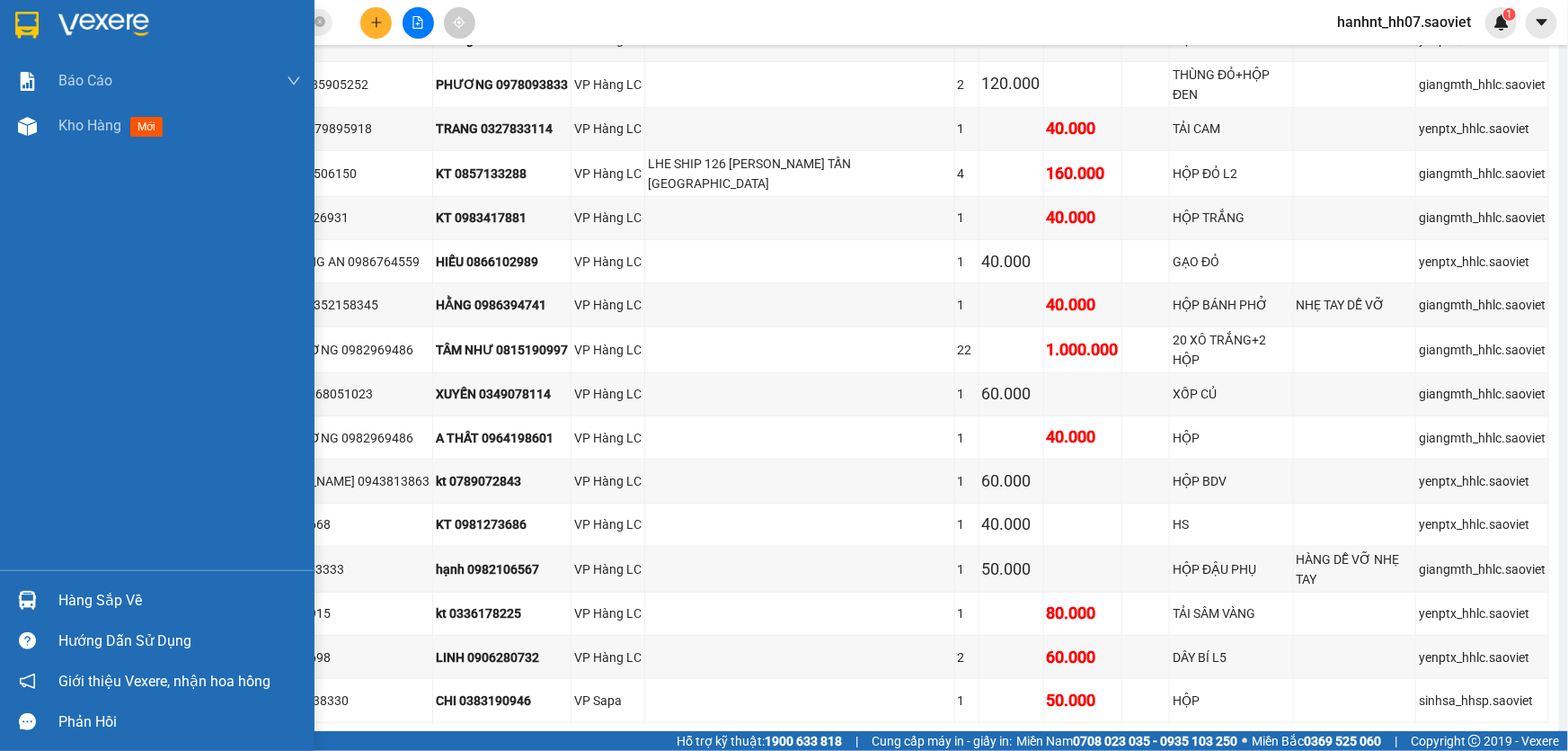
click at [90, 602] on div "Hàng sắp về" at bounding box center [179, 600] width 242 height 27
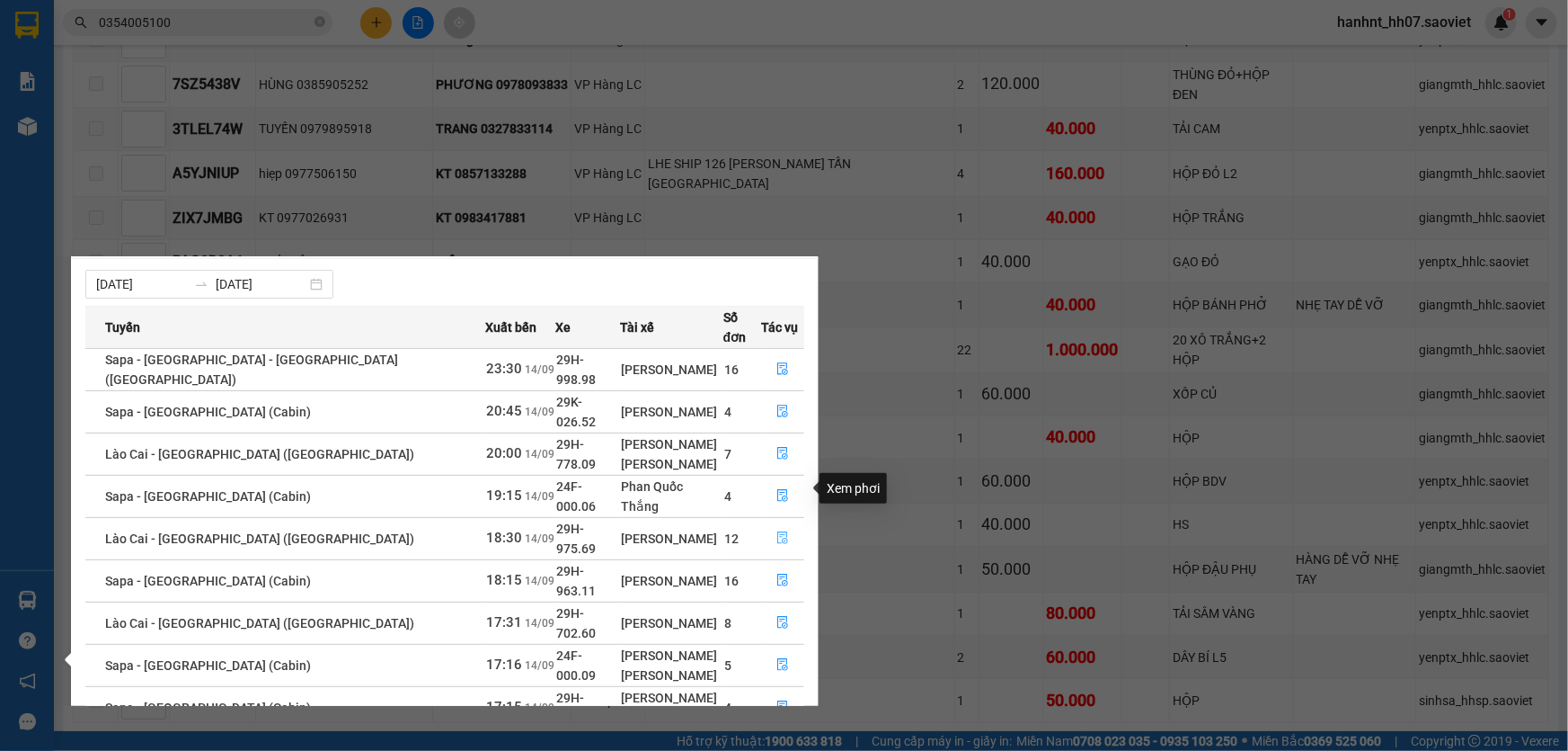
click at [776, 532] on icon "file-done" at bounding box center [782, 537] width 12 height 12
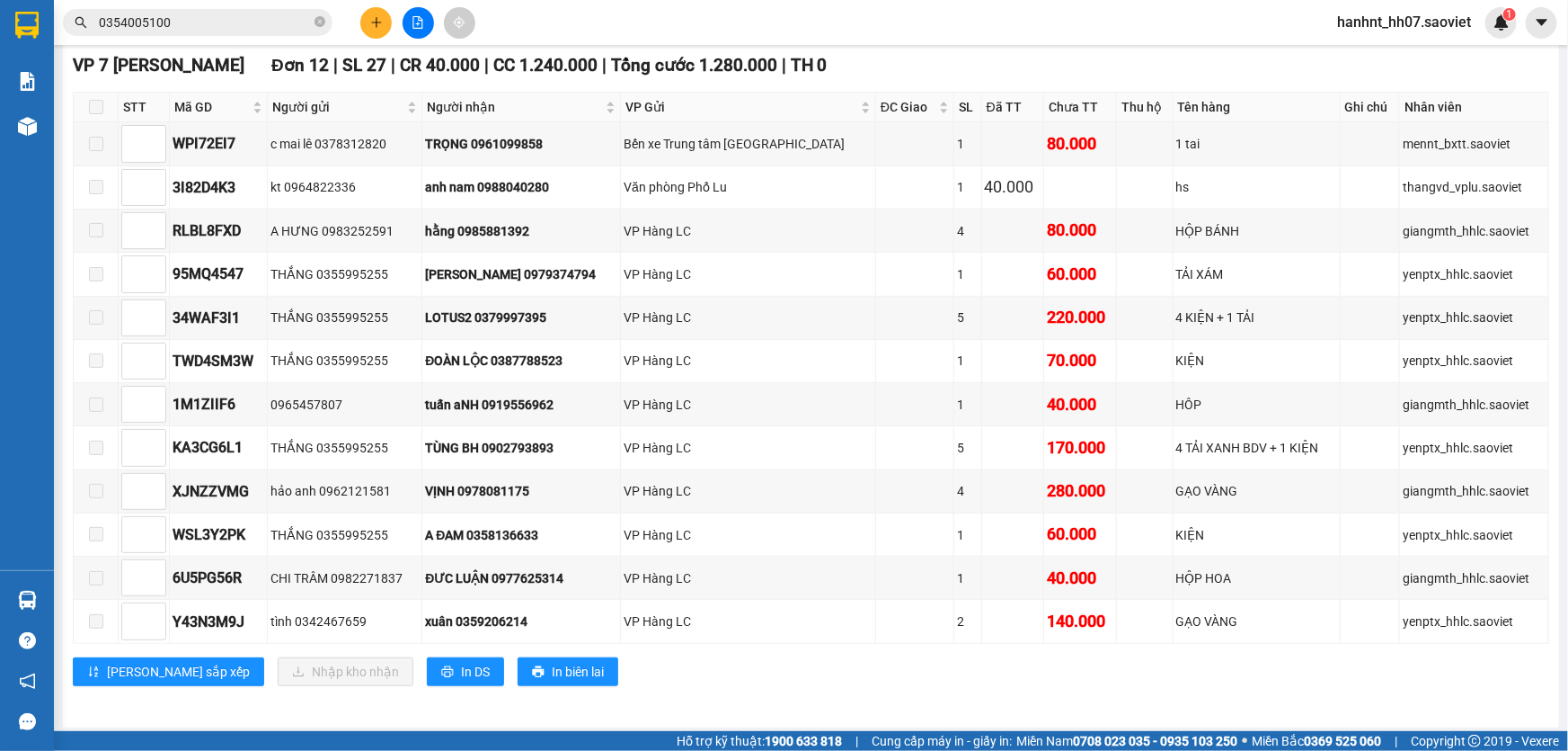
scroll to position [382, 0]
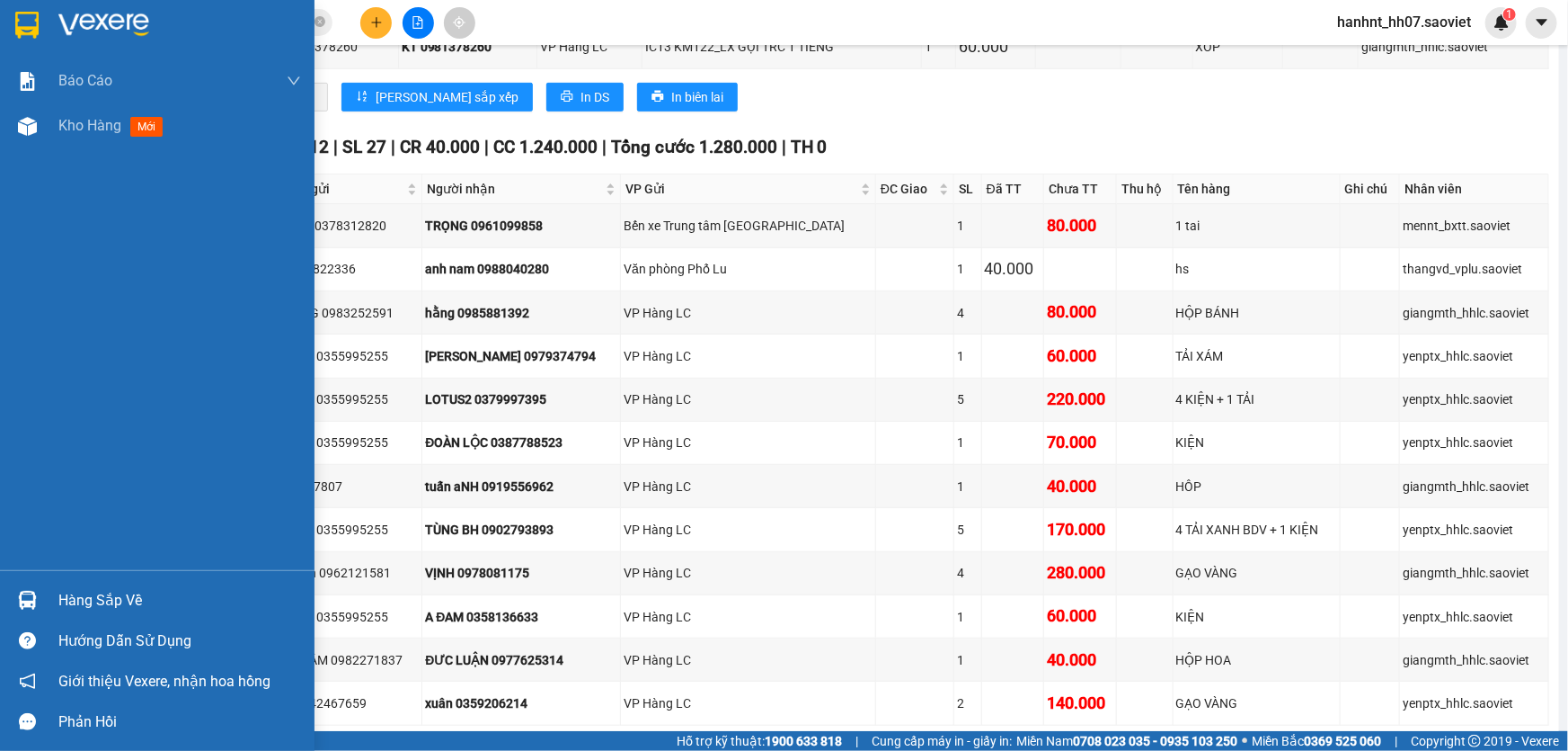
click at [76, 597] on div "Hàng sắp về" at bounding box center [179, 600] width 242 height 27
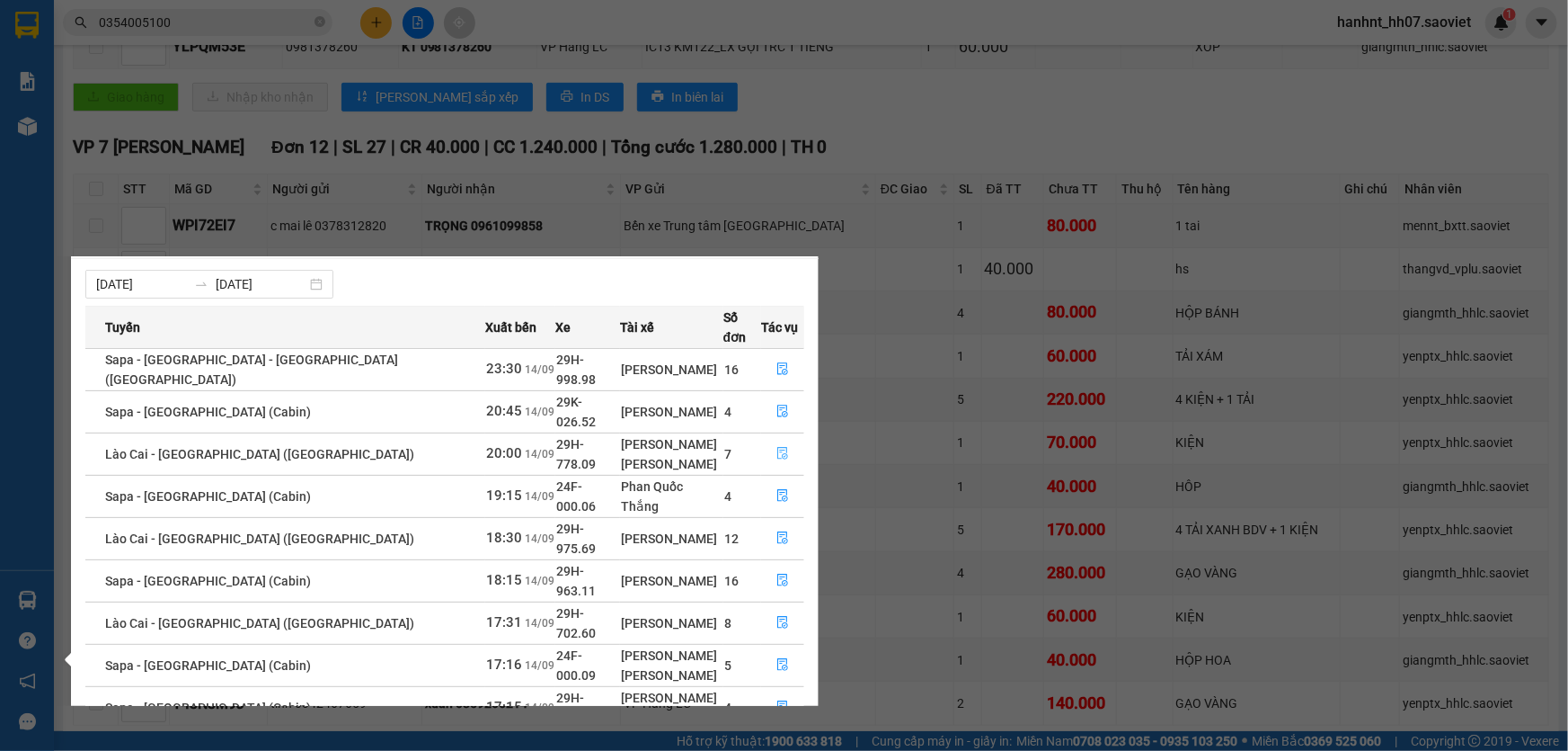
click at [777, 447] on icon "file-done" at bounding box center [782, 452] width 10 height 12
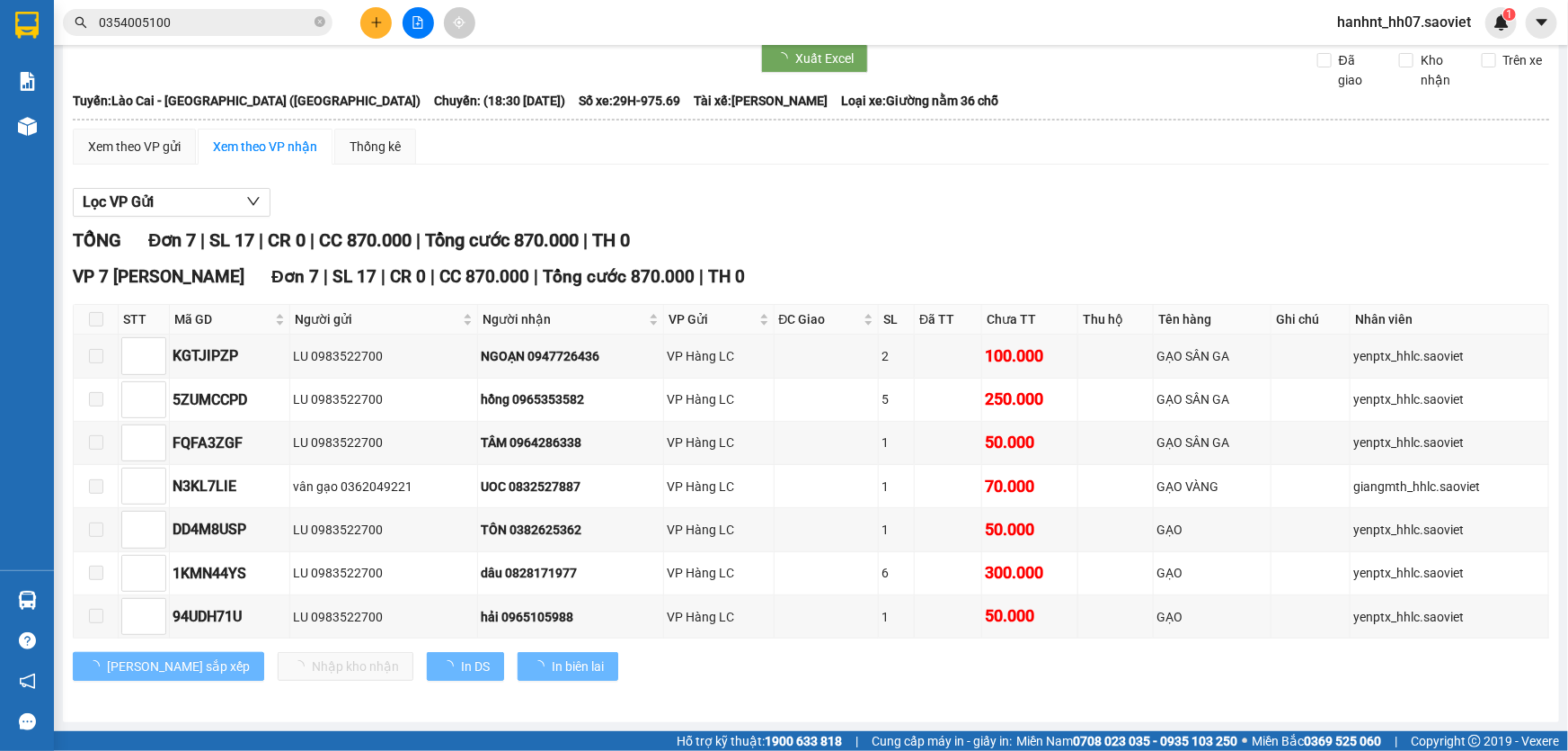
scroll to position [70, 0]
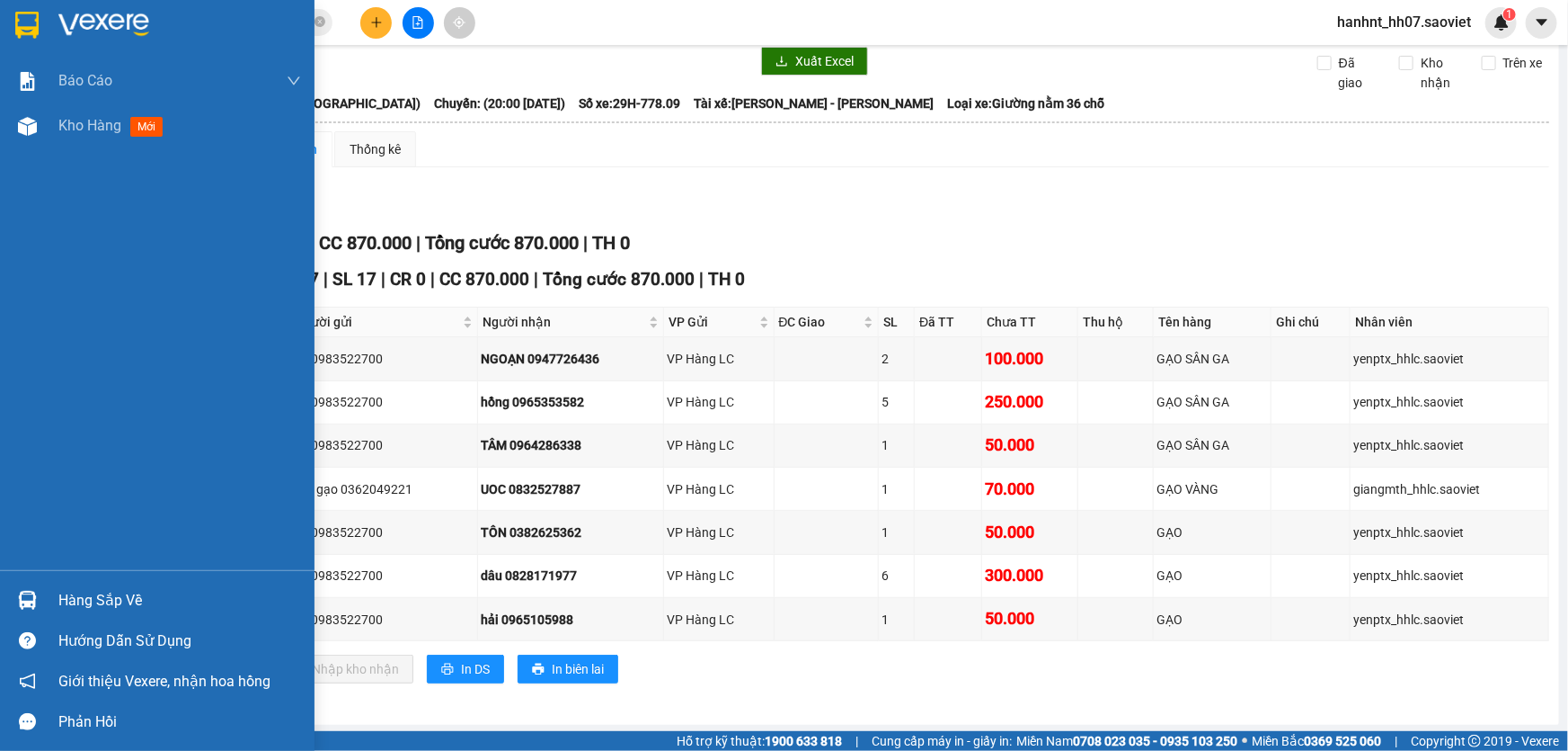
click at [91, 595] on div "Hàng sắp về" at bounding box center [179, 600] width 242 height 27
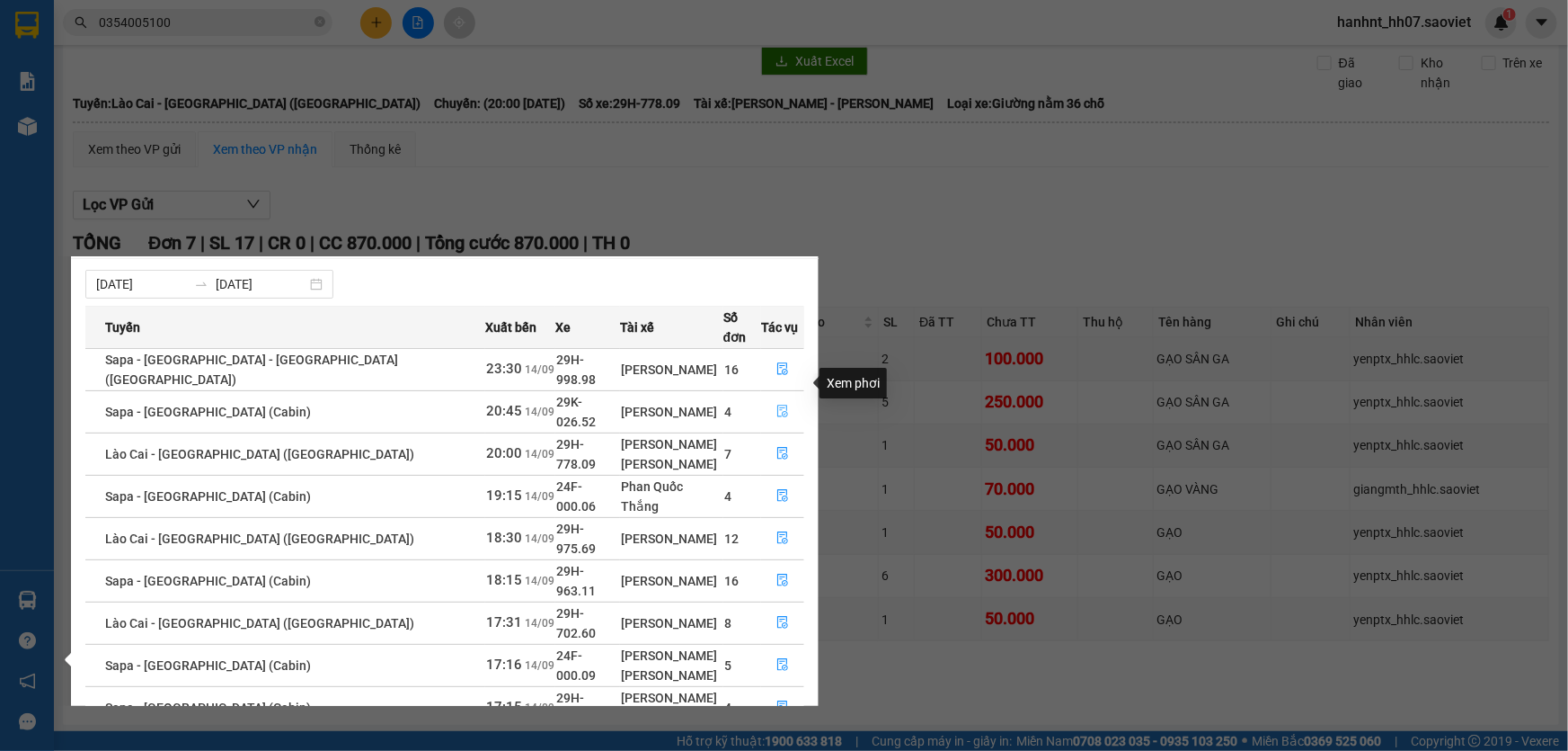
click at [777, 398] on button "button" at bounding box center [782, 412] width 41 height 29
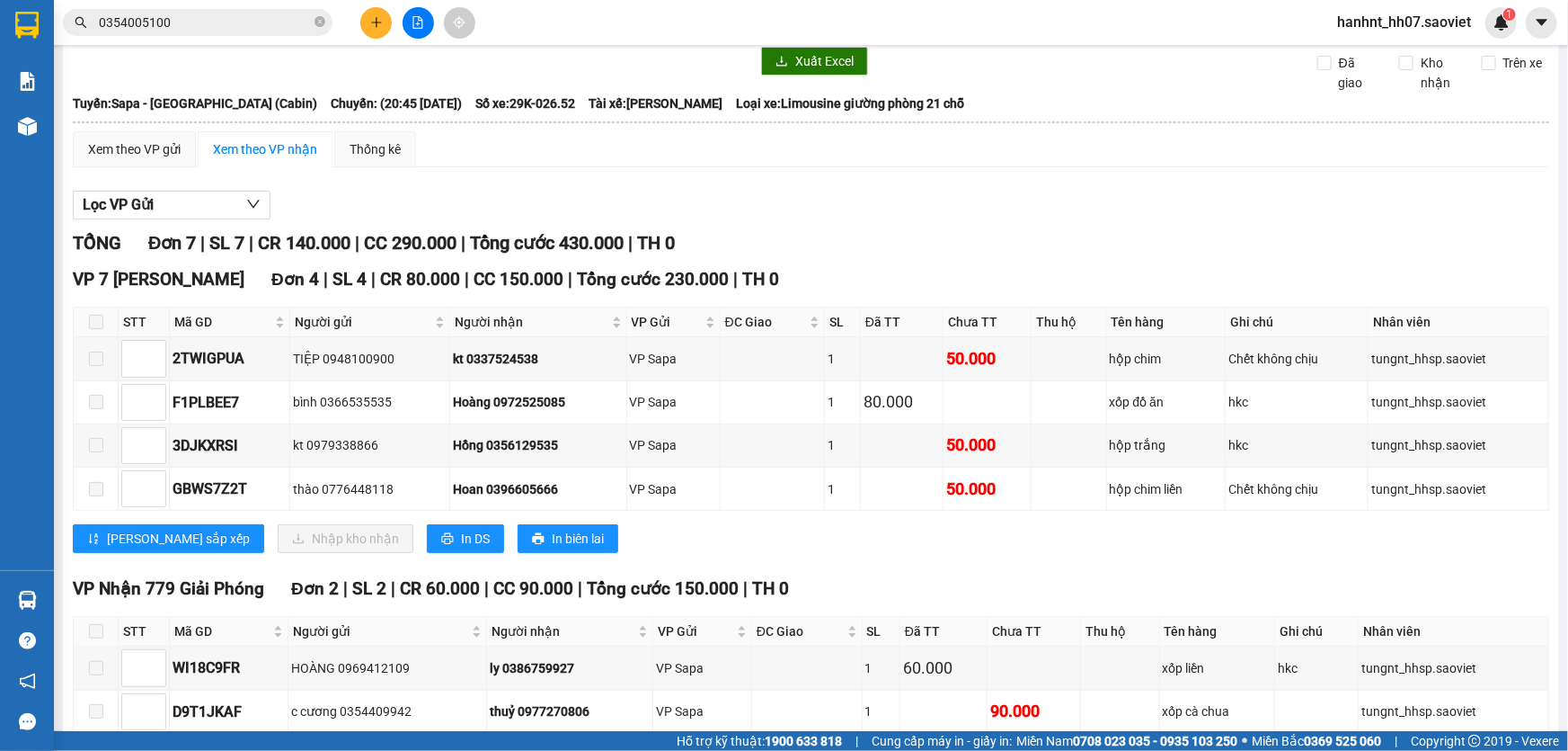
scroll to position [202, 0]
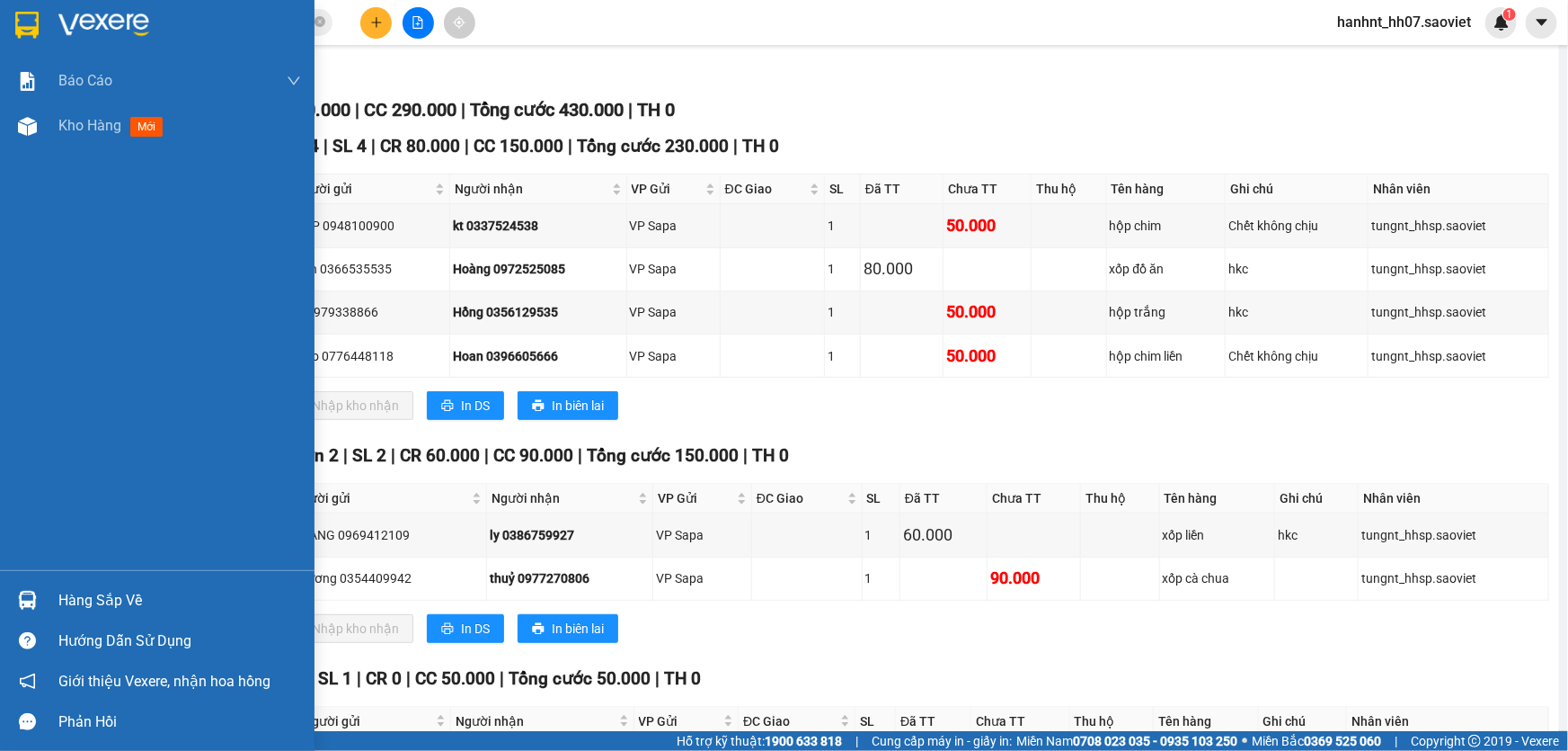
click at [80, 600] on div "Hàng sắp về" at bounding box center [179, 600] width 242 height 27
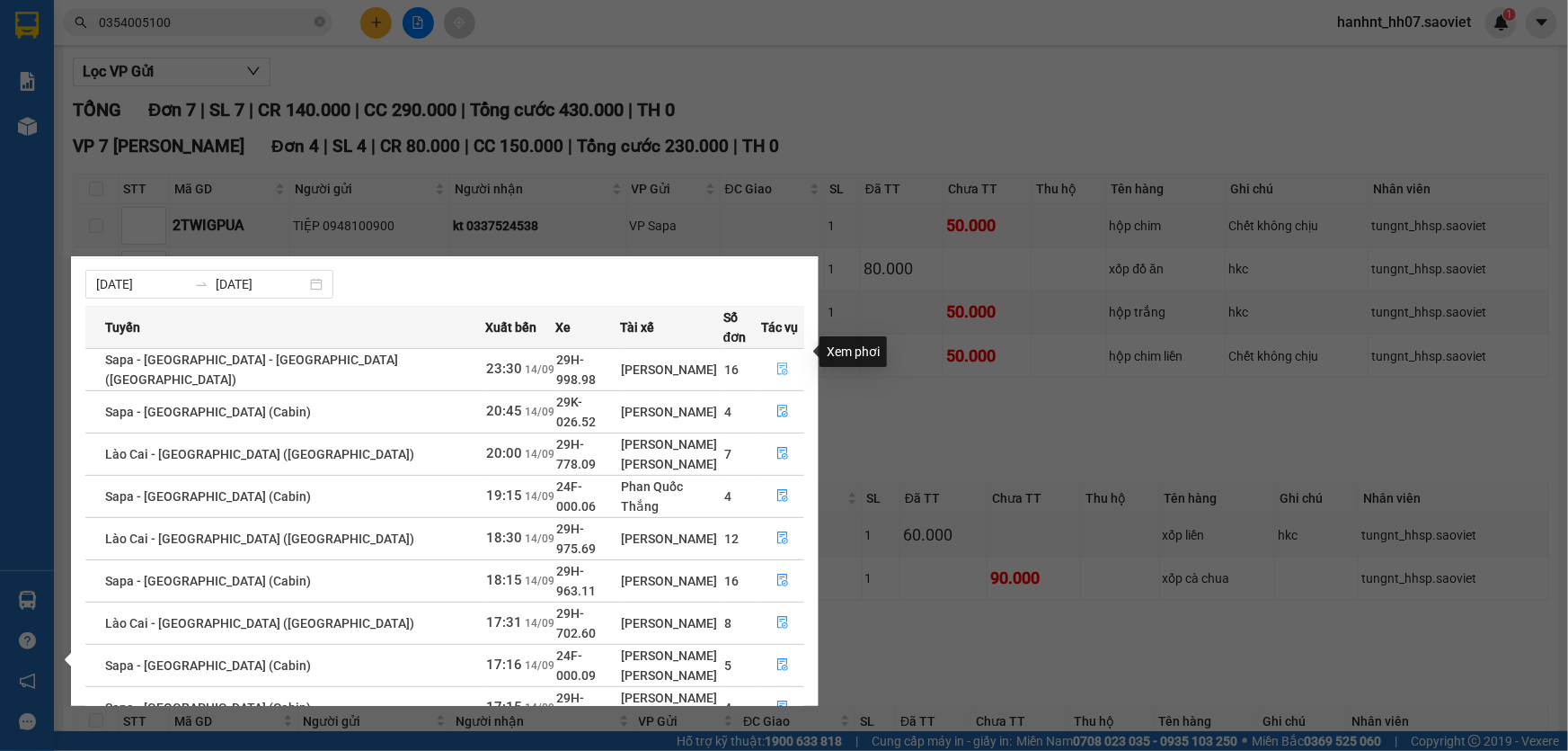
click at [777, 363] on icon "file-done" at bounding box center [782, 368] width 10 height 12
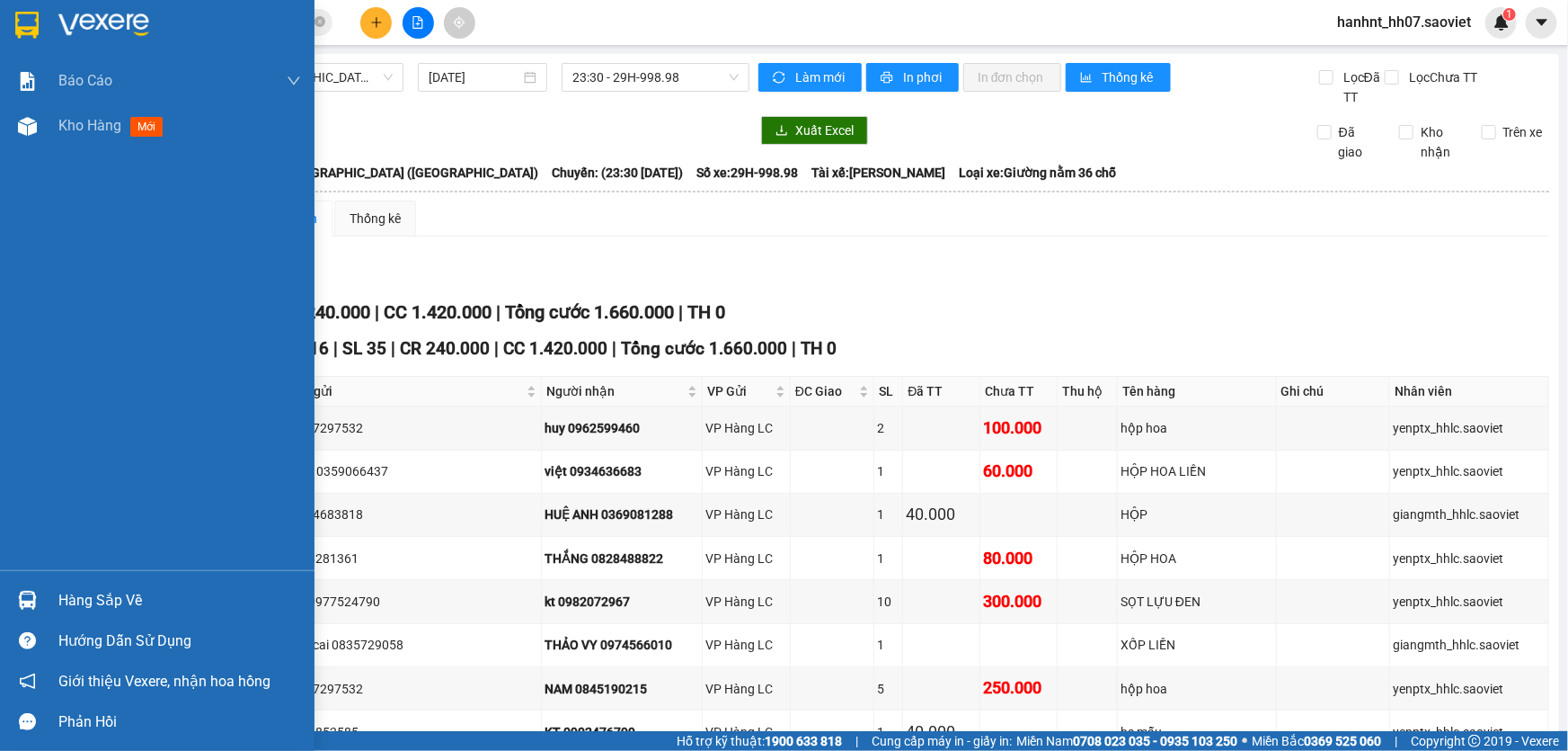
click at [115, 605] on div "Hàng sắp về" at bounding box center [179, 600] width 242 height 27
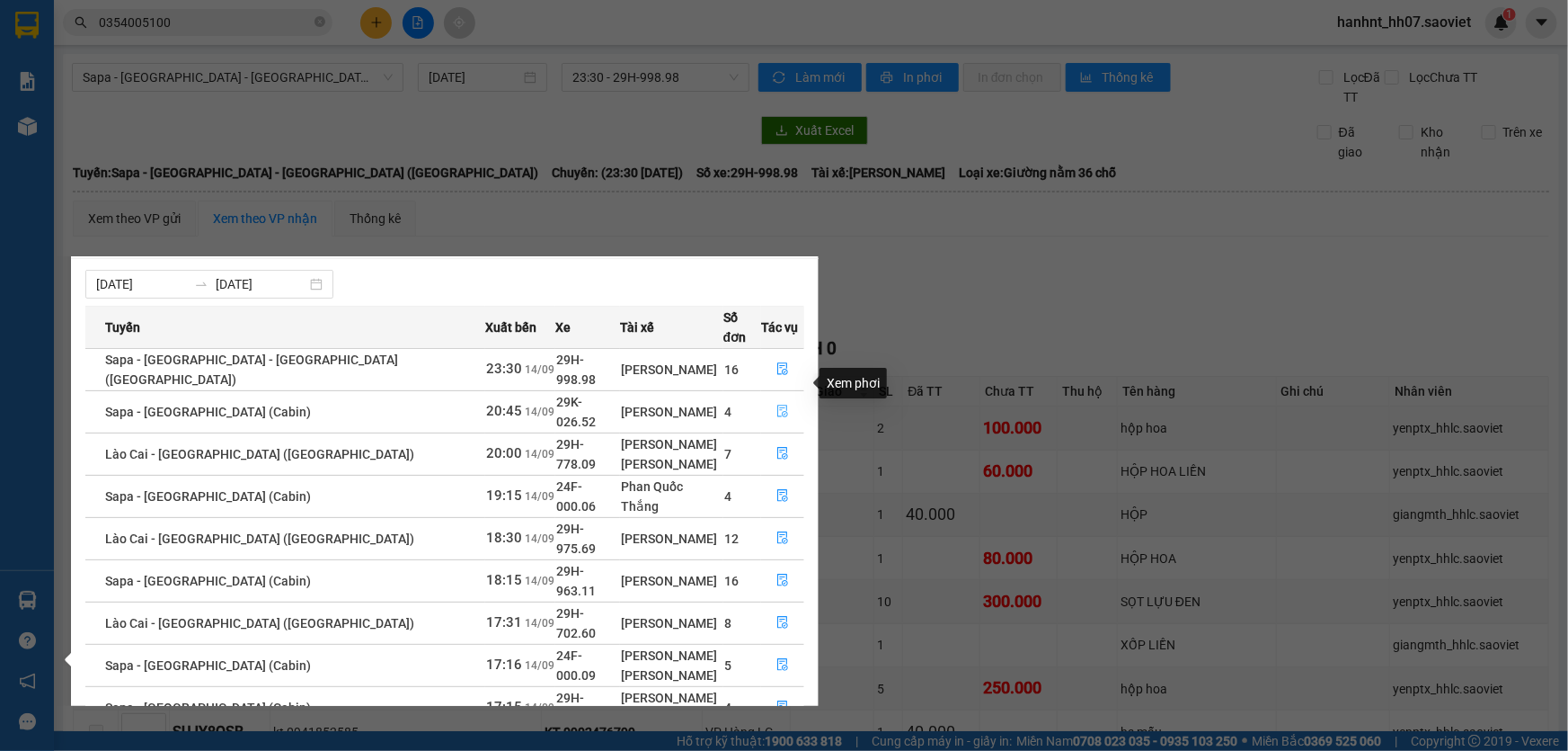
click at [778, 405] on icon "file-done" at bounding box center [782, 410] width 12 height 12
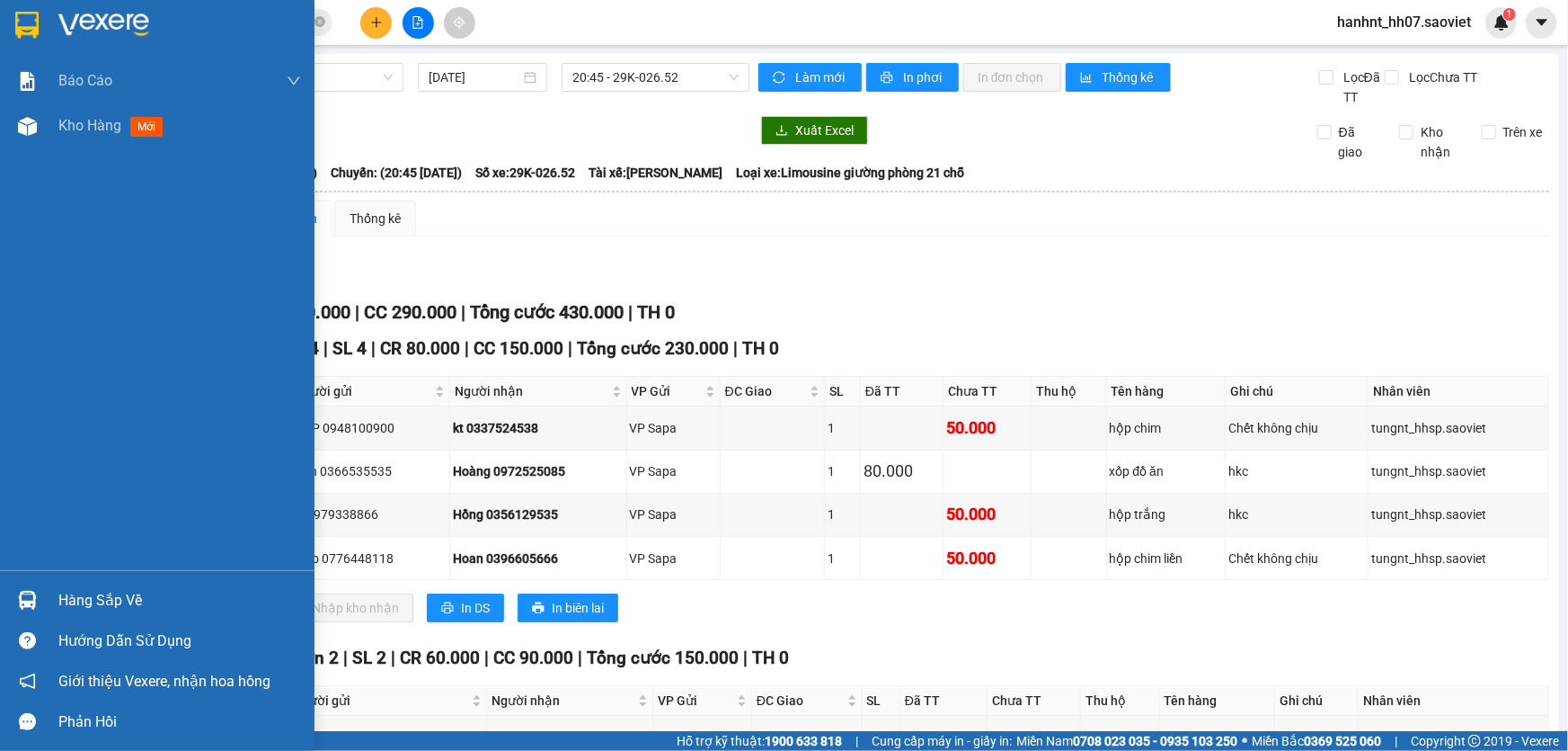
drag, startPoint x: 98, startPoint y: 597, endPoint x: 100, endPoint y: 585, distance: 12.2
click at [99, 586] on div "Hàng sắp về" at bounding box center [157, 600] width 315 height 40
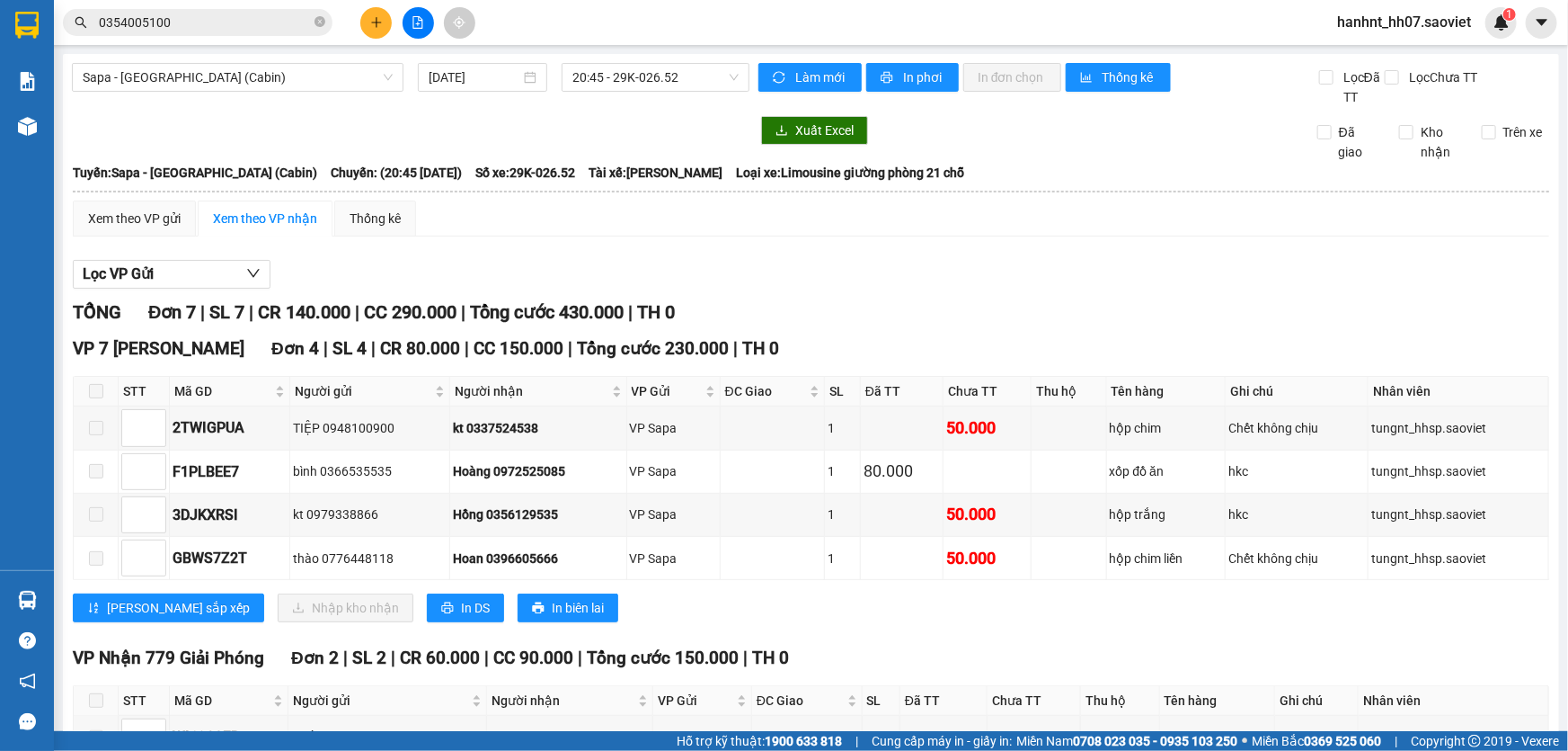
click at [852, 305] on section "Kết quả tìm kiếm ( 1 ) Bộ lọc Mã ĐH Trạng thái Món hàng Thu hộ Tổng cước Chưa c…" at bounding box center [784, 375] width 1568 height 751
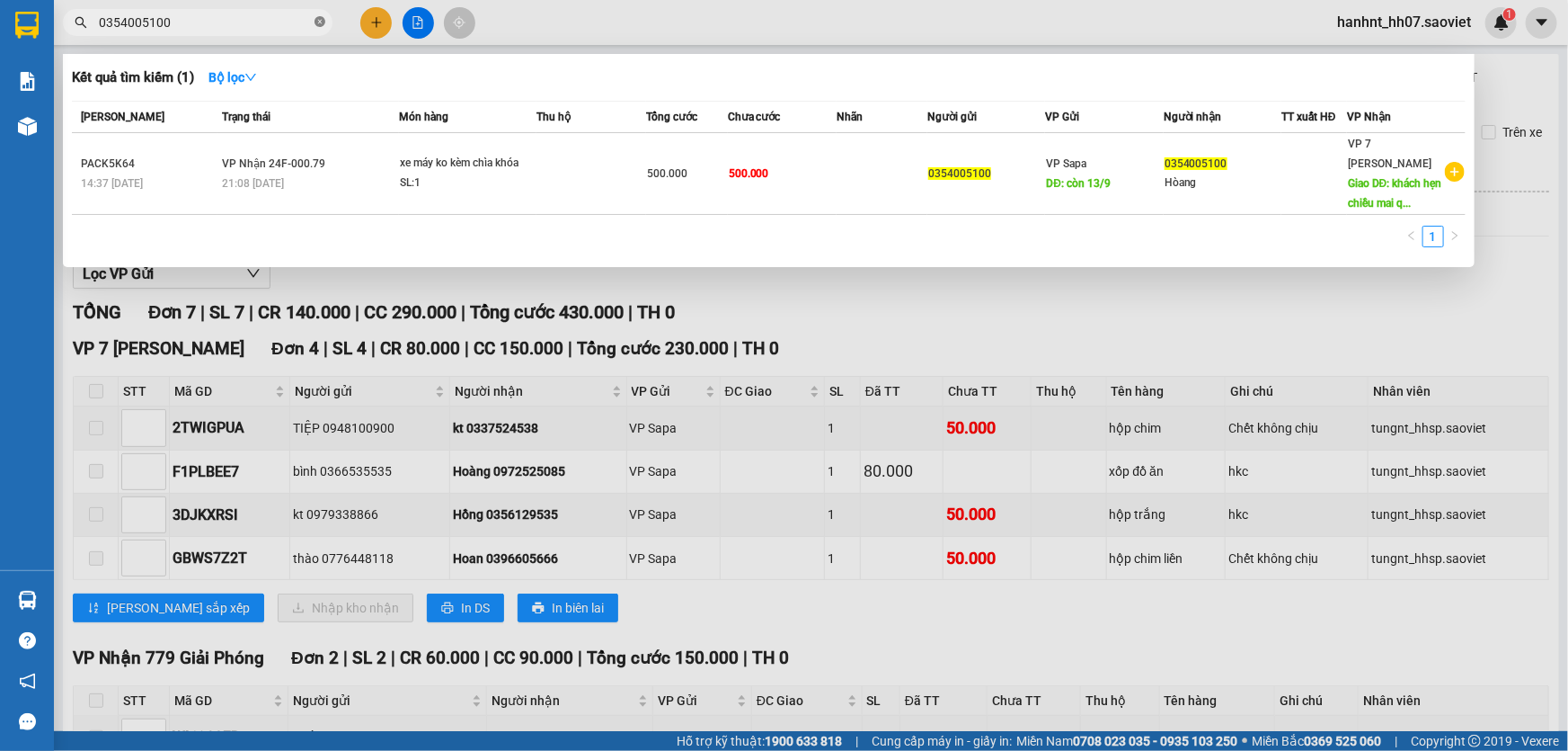
click at [321, 17] on icon "close-circle" at bounding box center [320, 21] width 10 height 10
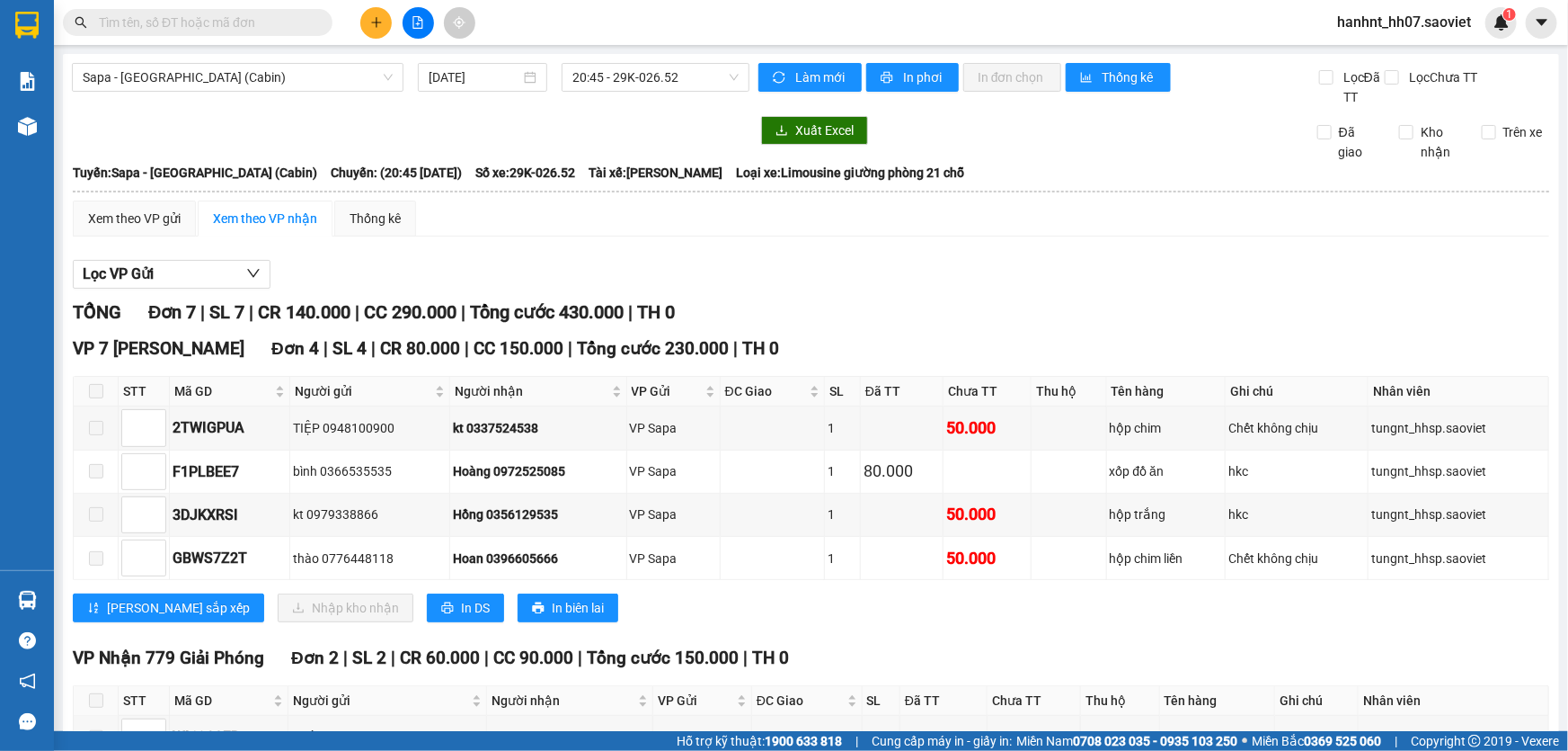
click at [254, 24] on input "text" at bounding box center [205, 22] width 212 height 20
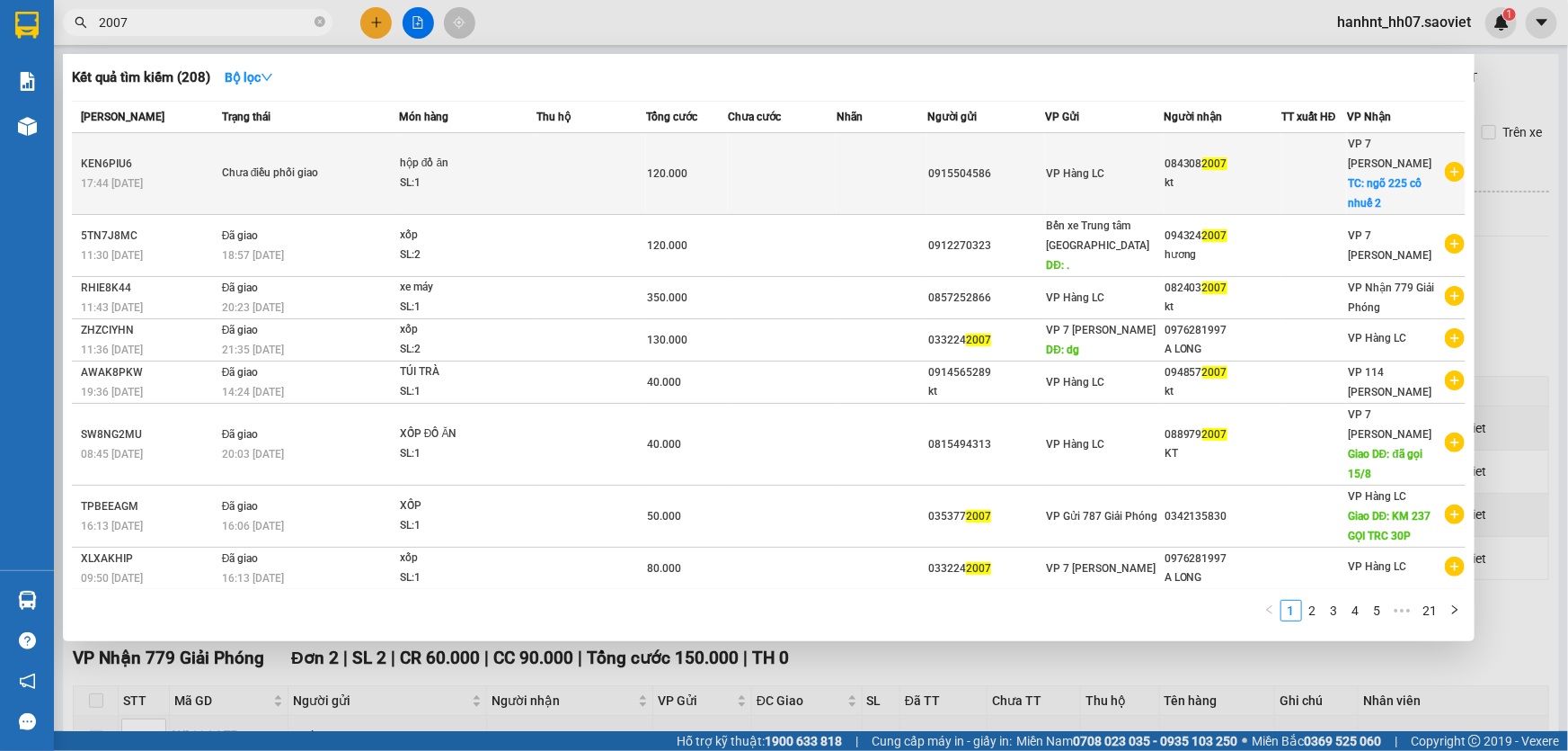
type input "2007"
click at [1004, 179] on div "0915504586" at bounding box center [987, 174] width 116 height 19
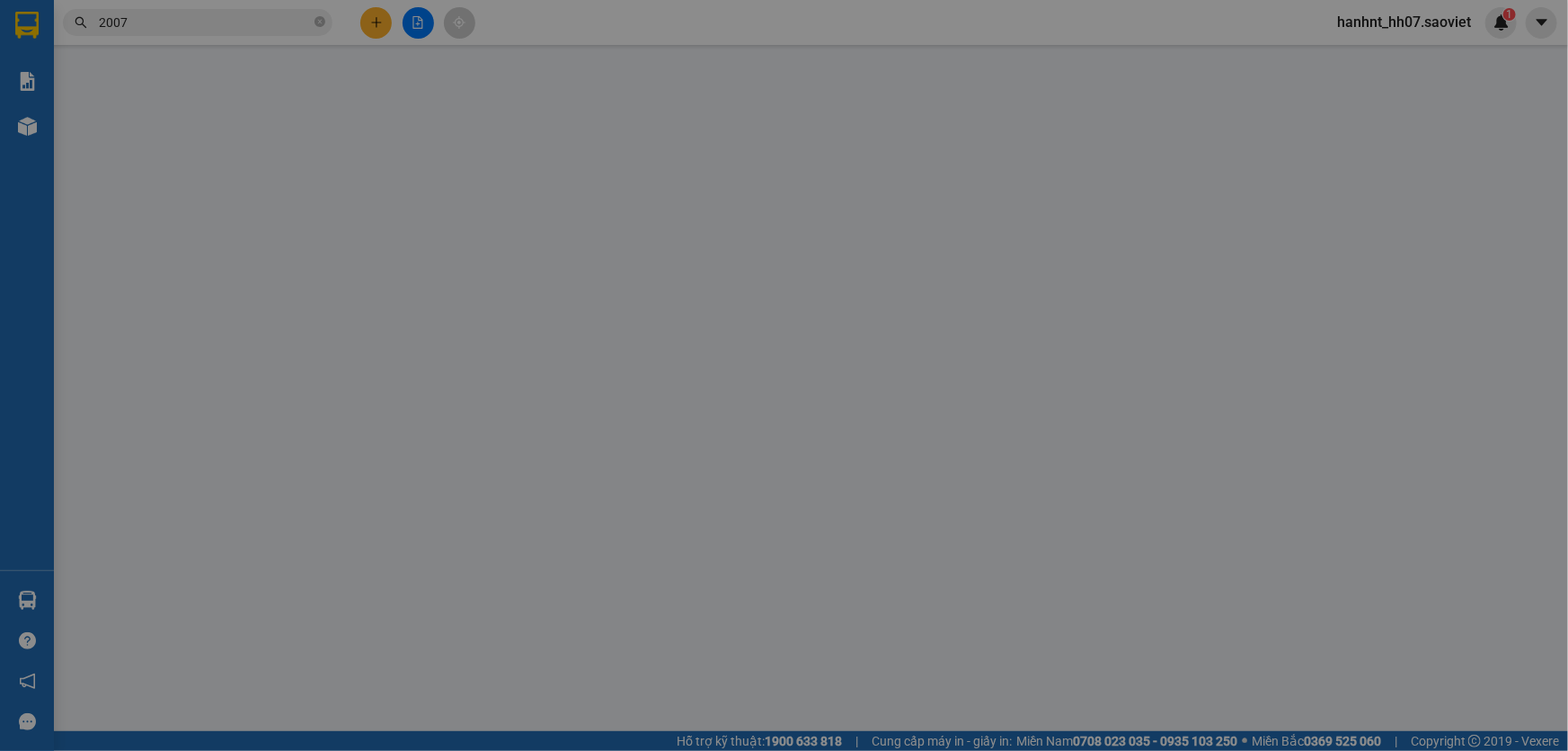
type input "0915504586"
type input "0843082007"
type input "kt"
checkbox input "true"
type input "ngõ 225 cổ nhuế 2"
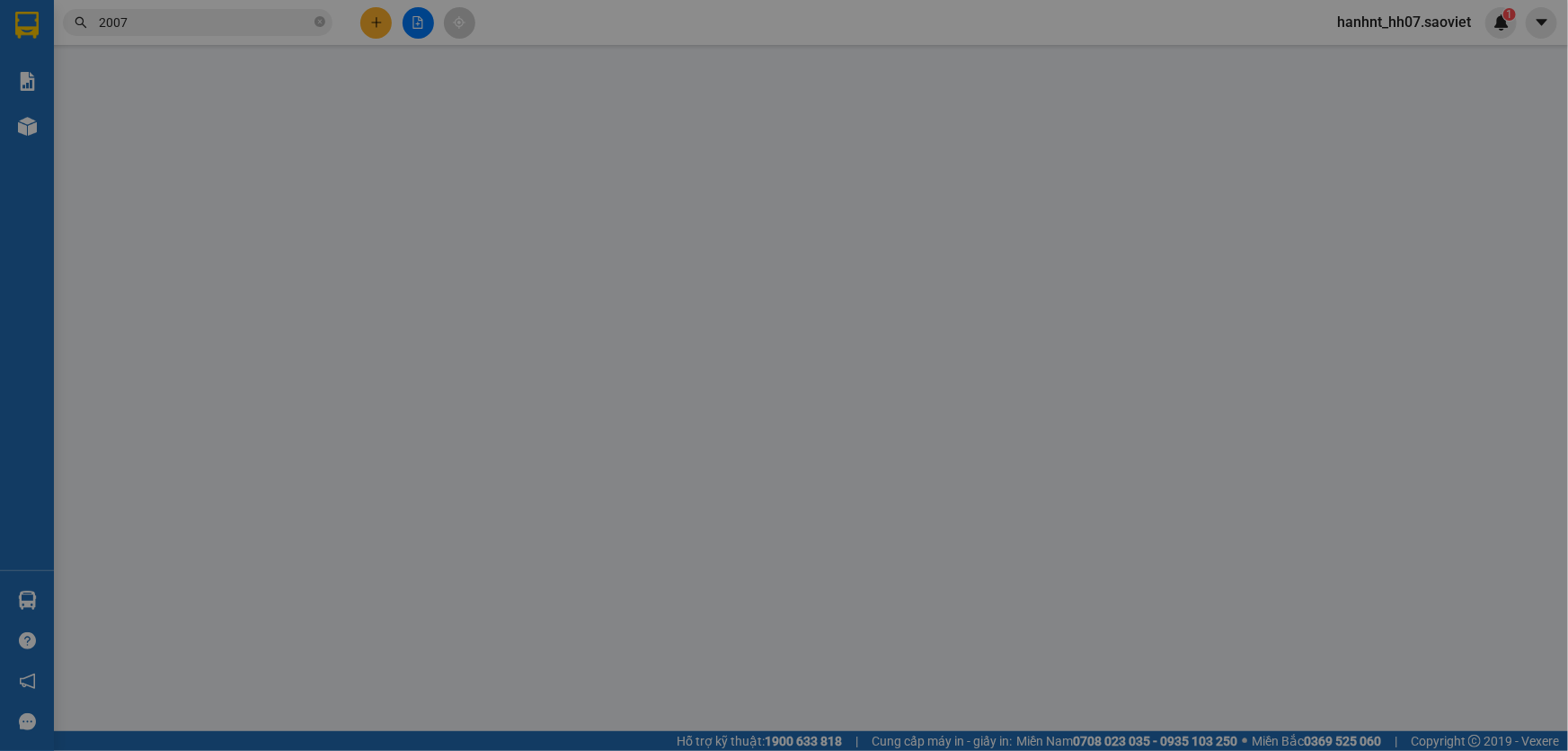
type input "120.000"
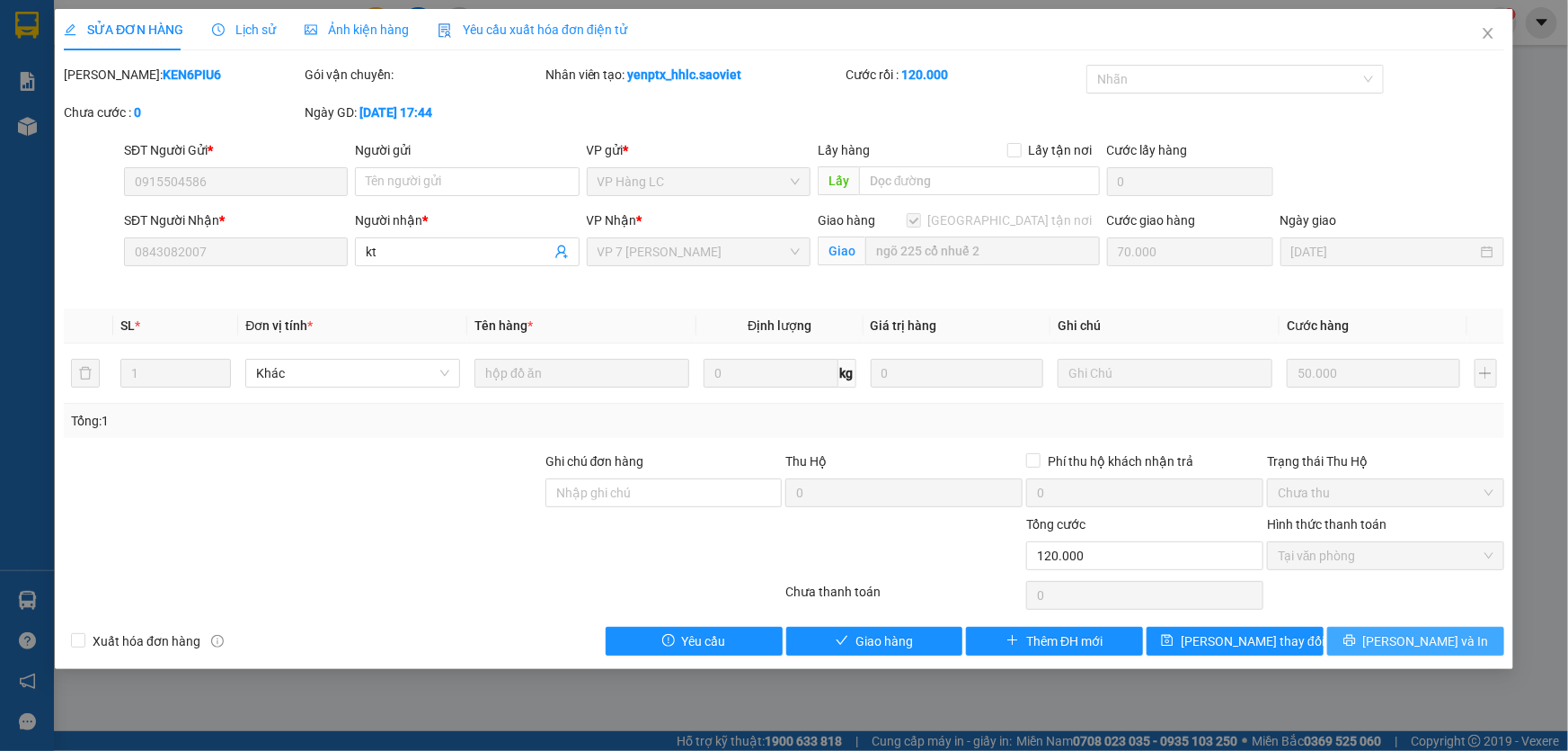
click at [1355, 635] on icon "printer" at bounding box center [1350, 640] width 11 height 11
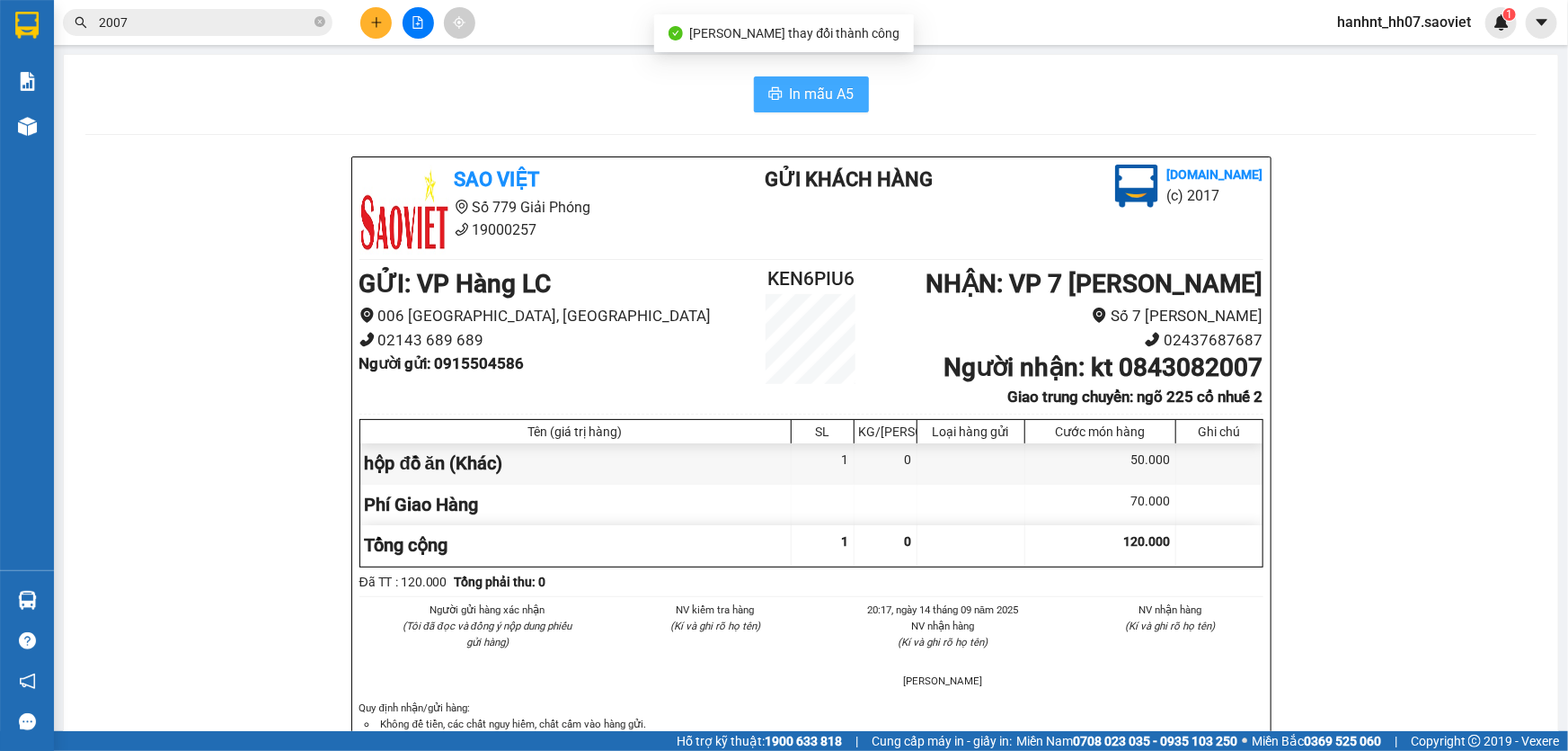
click at [810, 93] on span "In mẫu A5" at bounding box center [822, 94] width 65 height 23
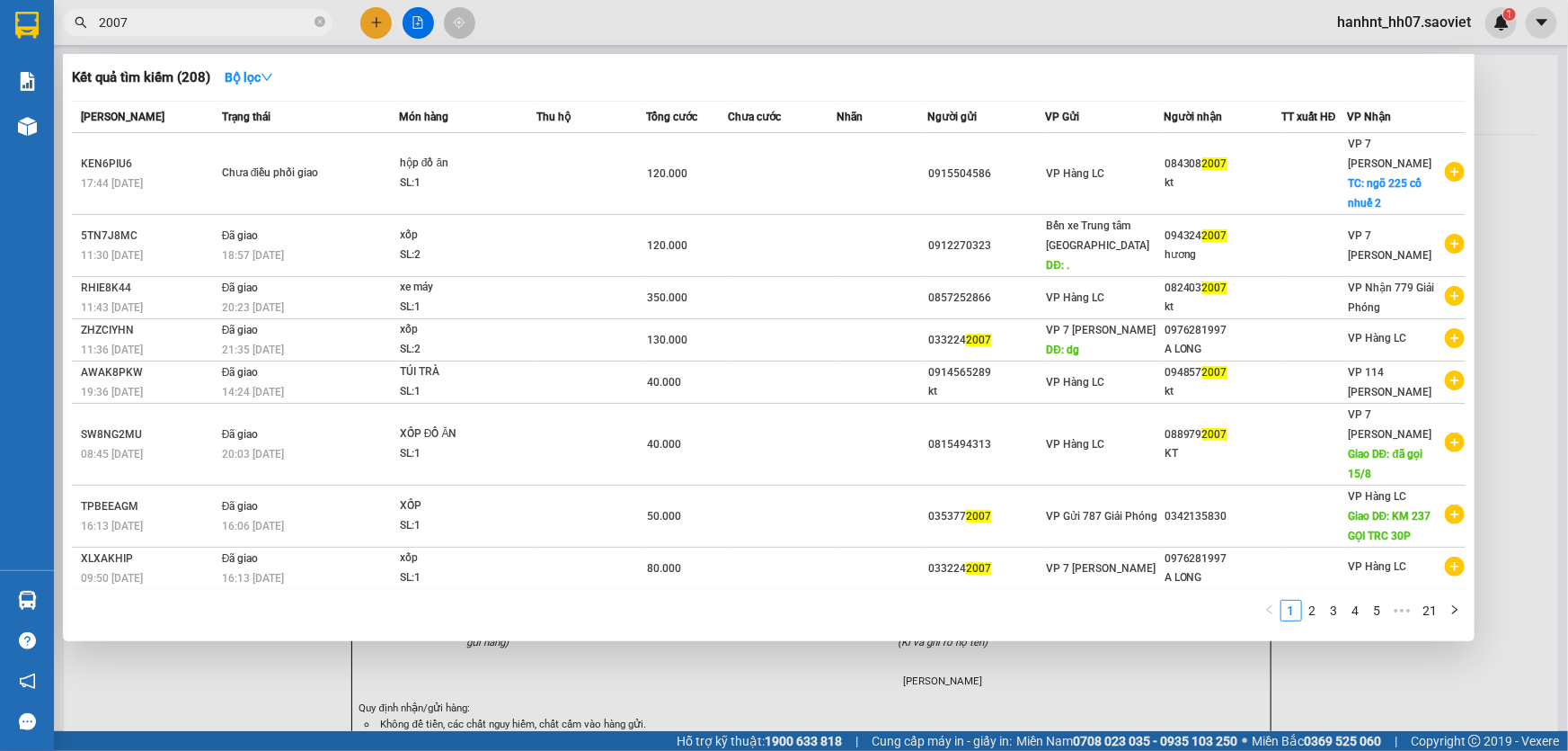
click at [135, 19] on input "2007" at bounding box center [205, 22] width 212 height 20
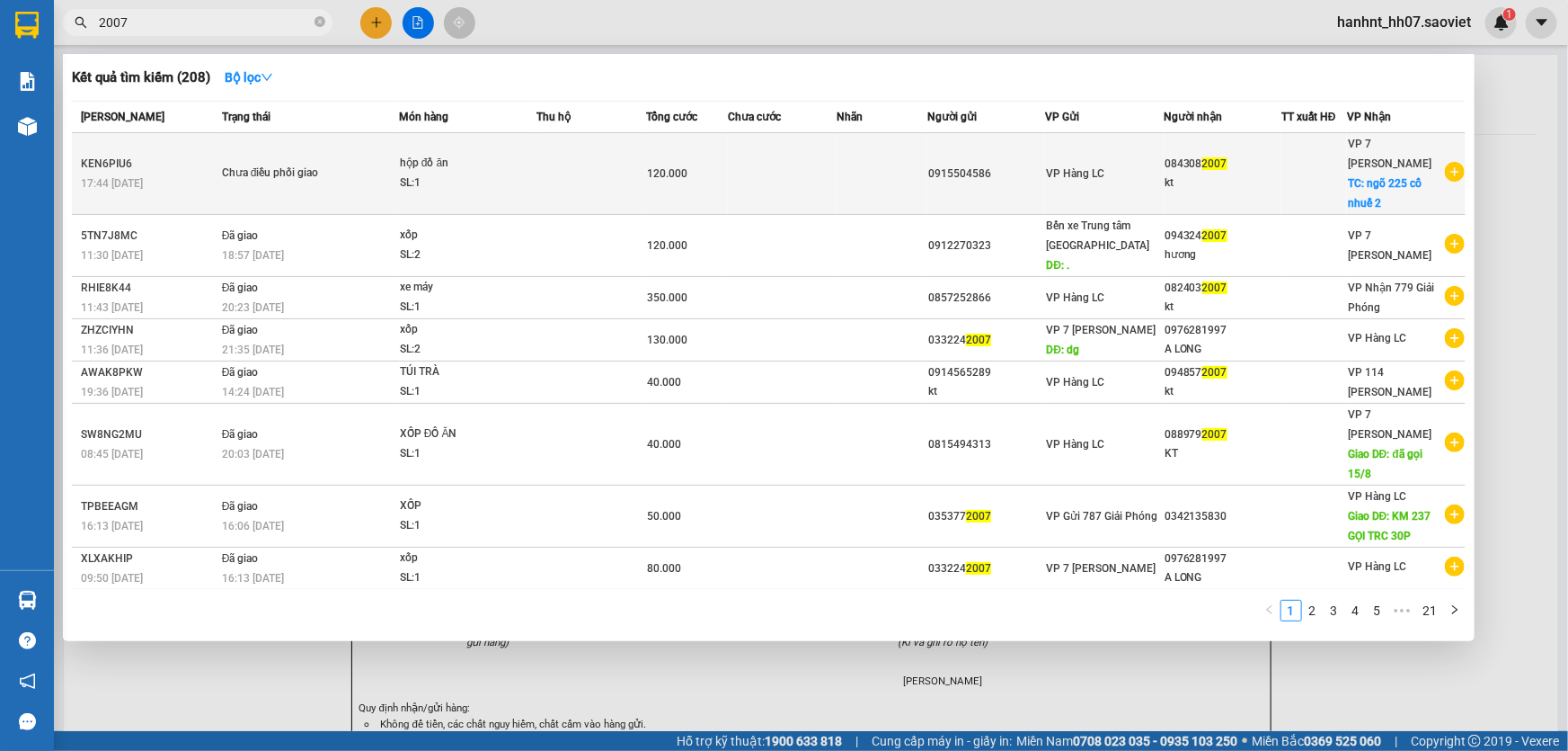
click at [575, 182] on td at bounding box center [591, 174] width 109 height 82
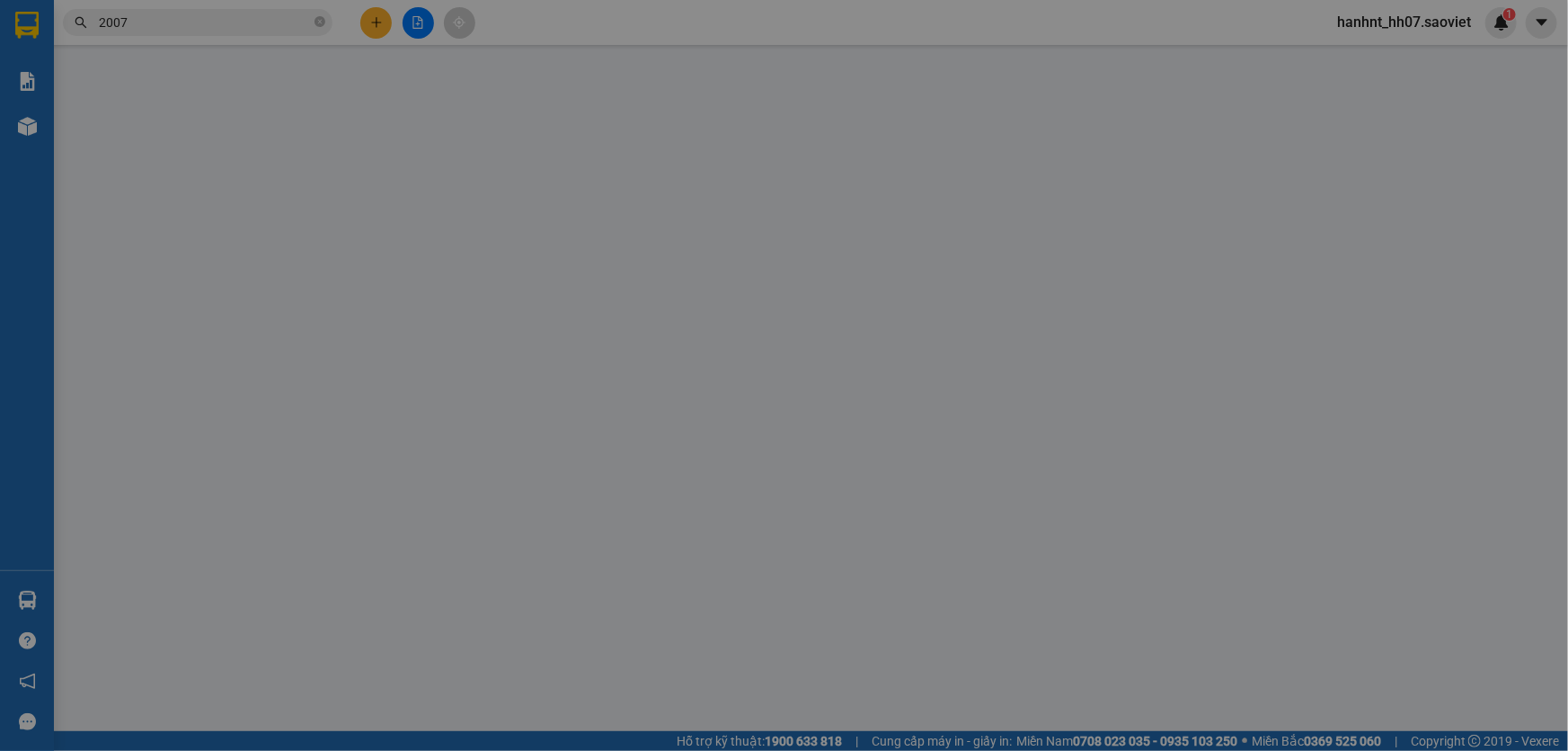
type input "0915504586"
type input "0843082007"
type input "kt"
checkbox input "true"
type input "ngõ 225 cổ nhuế 2"
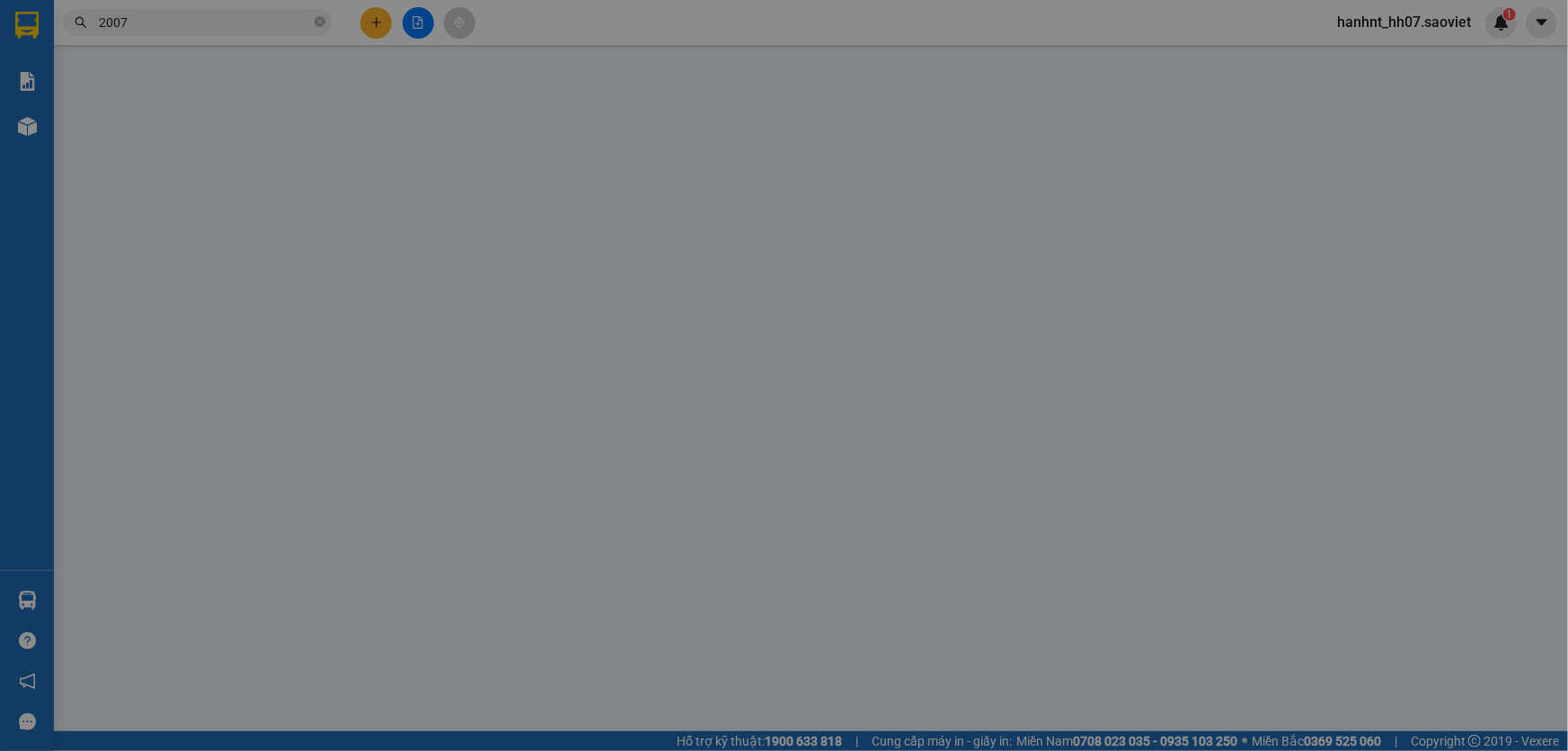
type input "120.000"
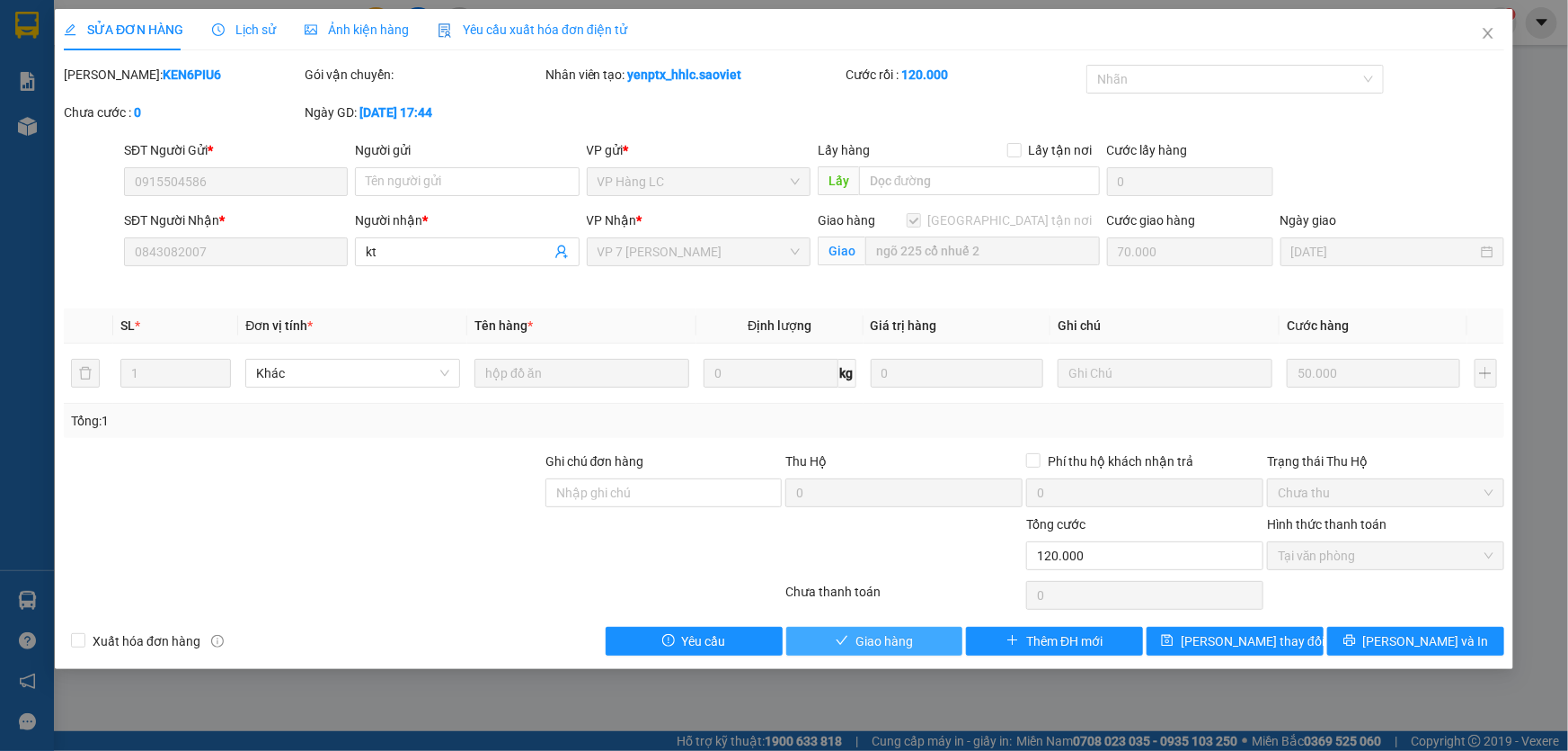
click at [884, 638] on span "Giao hàng" at bounding box center [884, 641] width 57 height 20
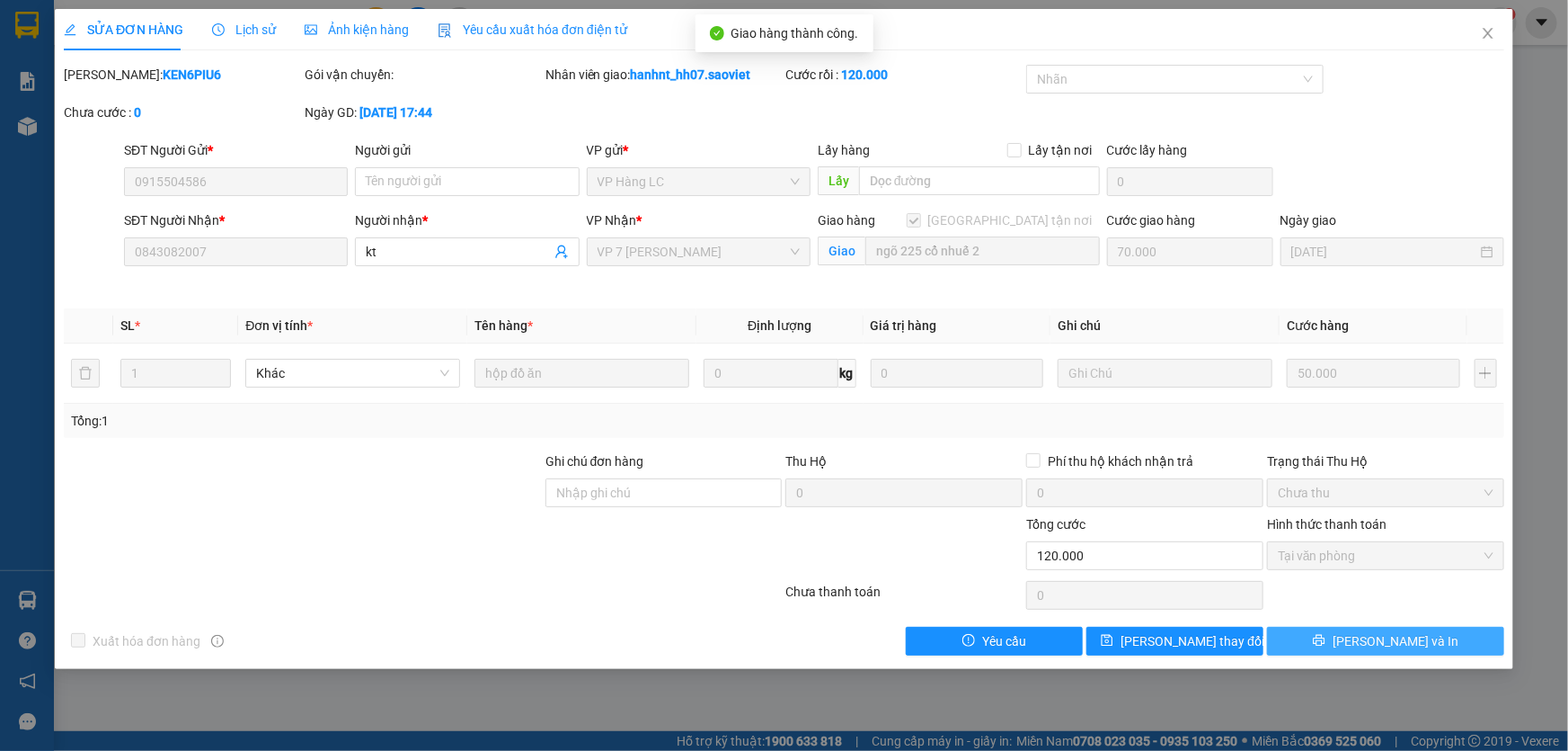
click at [1325, 643] on icon "printer" at bounding box center [1319, 640] width 11 height 11
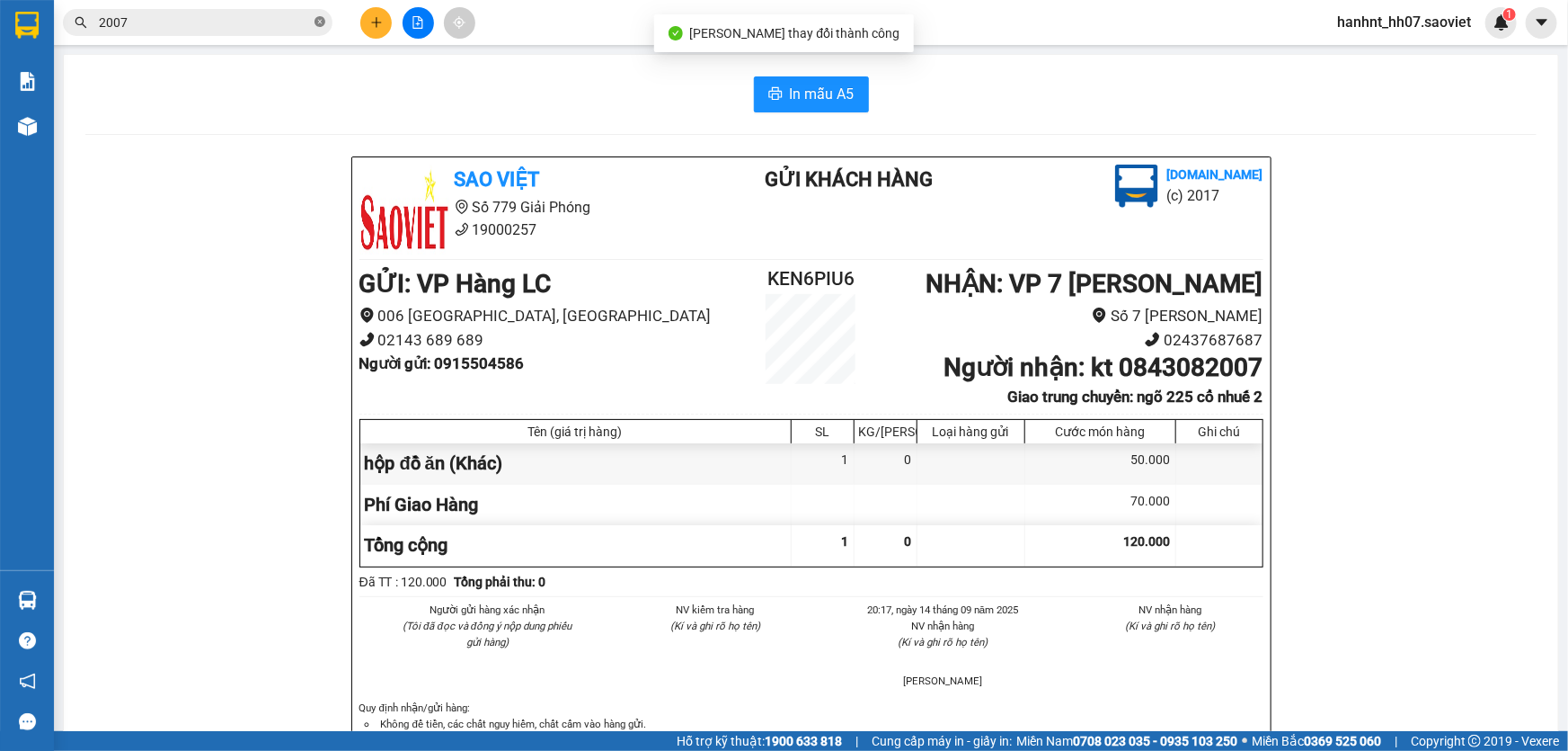
click at [317, 20] on icon "close-circle" at bounding box center [320, 21] width 10 height 10
click at [258, 22] on input "text" at bounding box center [205, 22] width 212 height 20
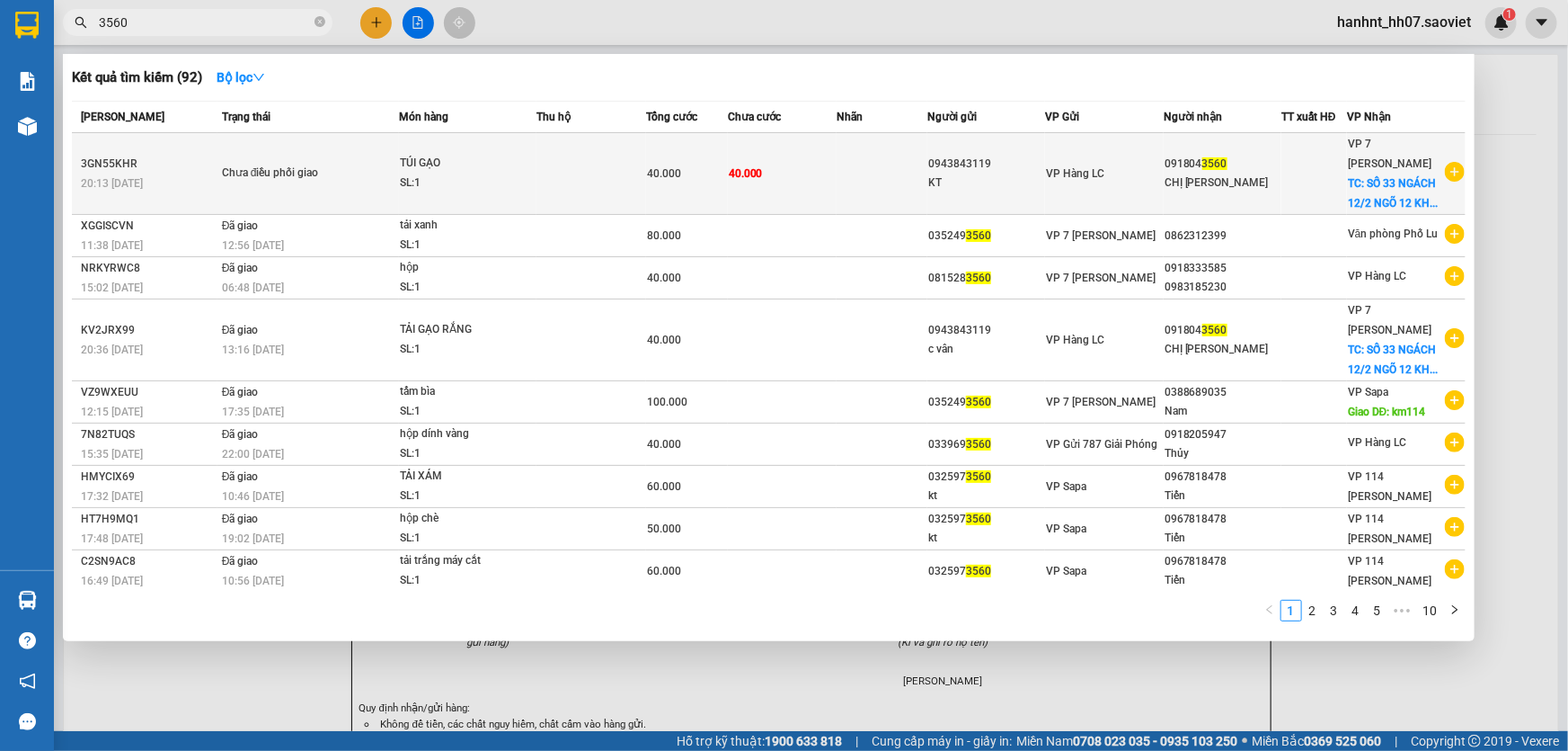
type input "3560"
click at [663, 175] on span "40.000" at bounding box center [665, 173] width 34 height 12
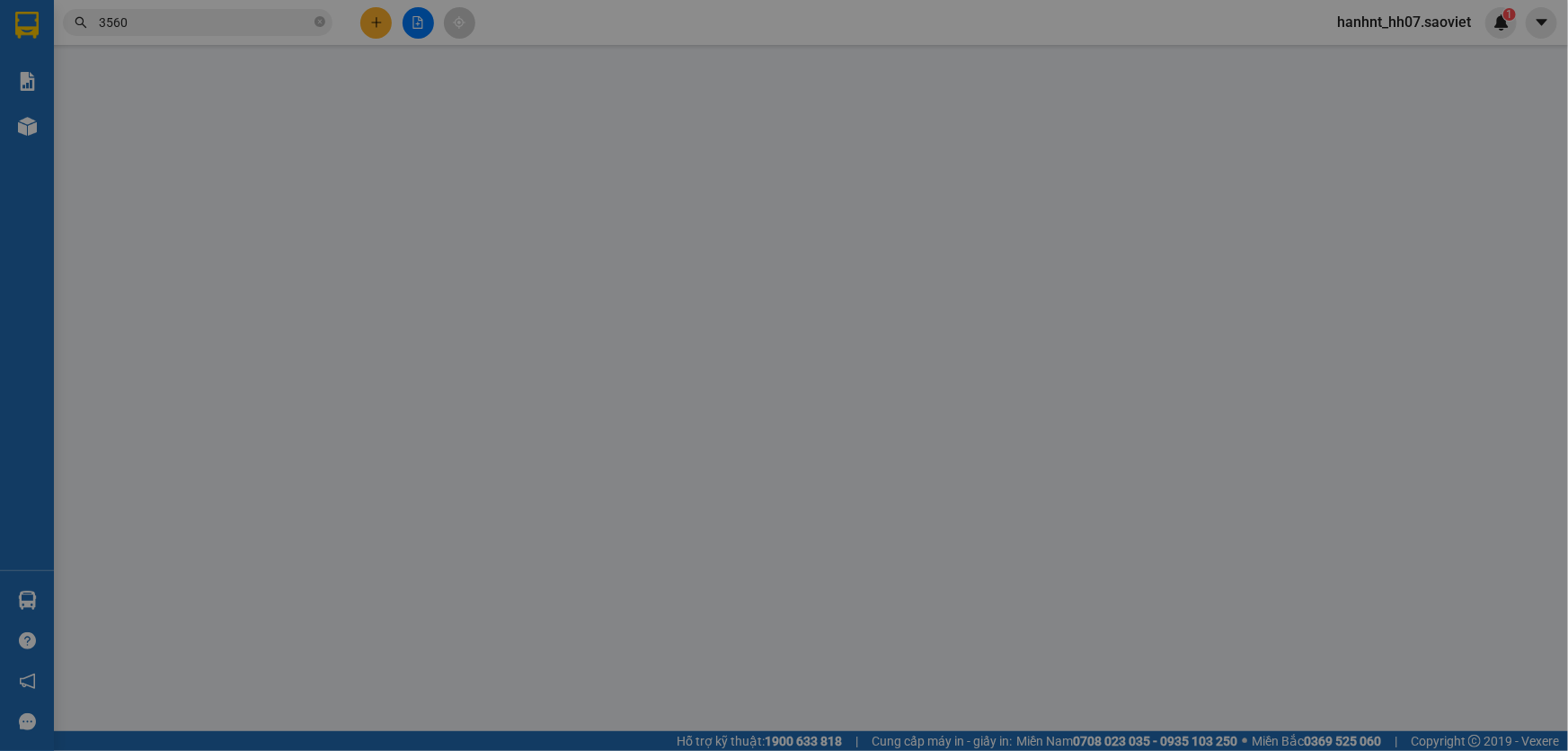
type input "0943843119"
type input "KT"
type input "0918043560"
type input "CHỊ VÂN"
checkbox input "true"
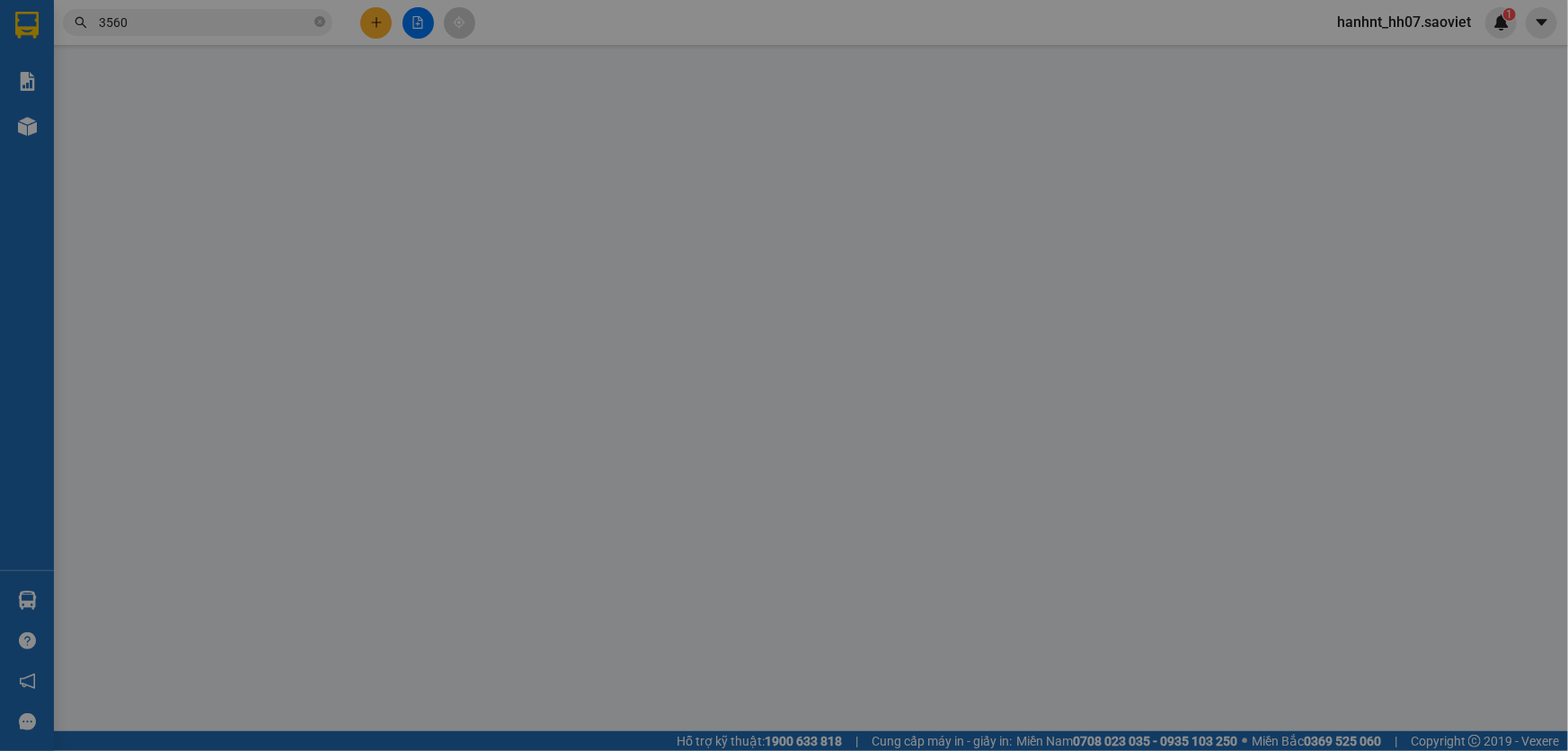
type input "SỐ 33 NGÁCH 12/2 NGÕ 12 KHUẤT DUY TIẾN_ THANH XUÂN HN"( HN TINH SHIP)"
type input "40.000"
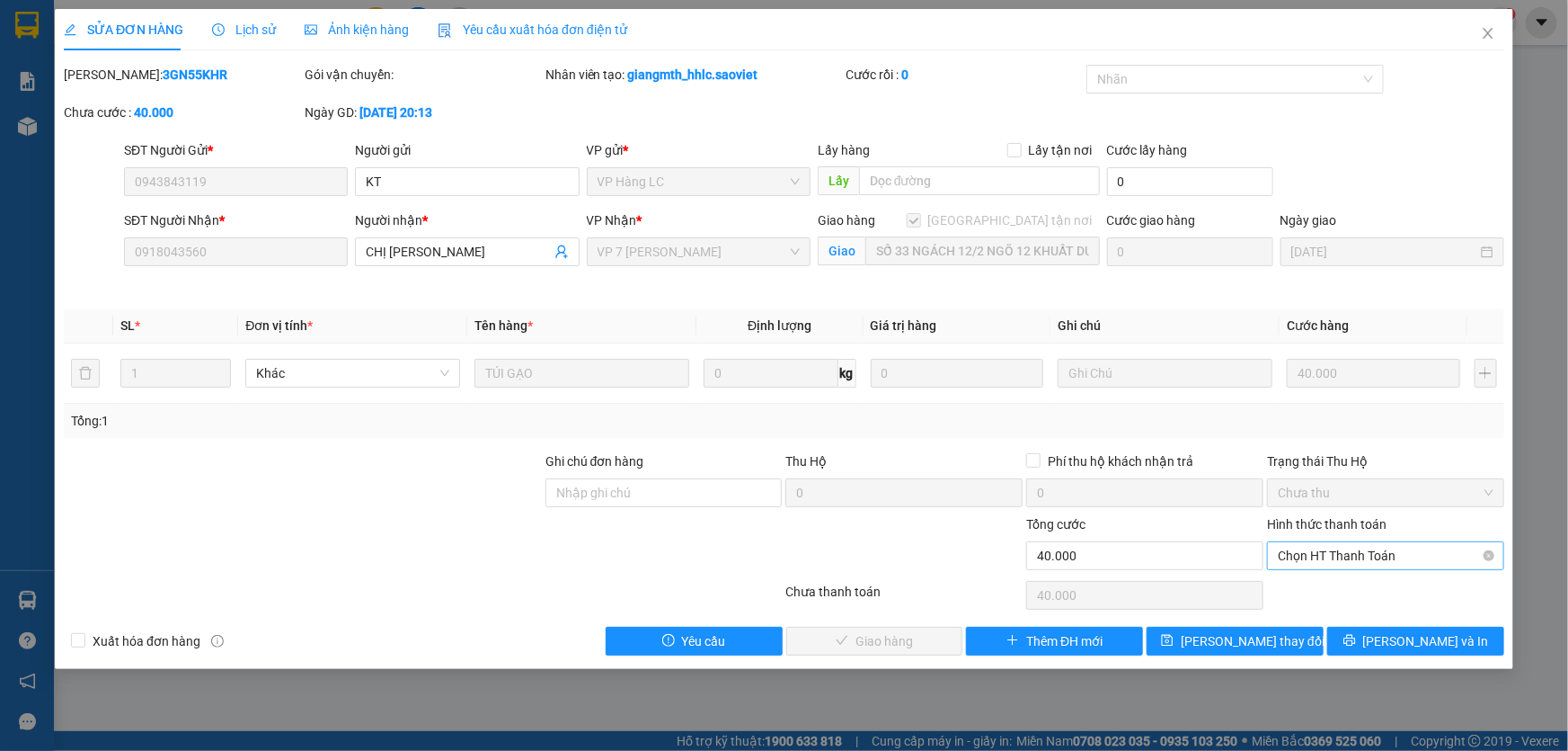
click at [1329, 554] on span "Chọn HT Thanh Toán" at bounding box center [1386, 555] width 216 height 27
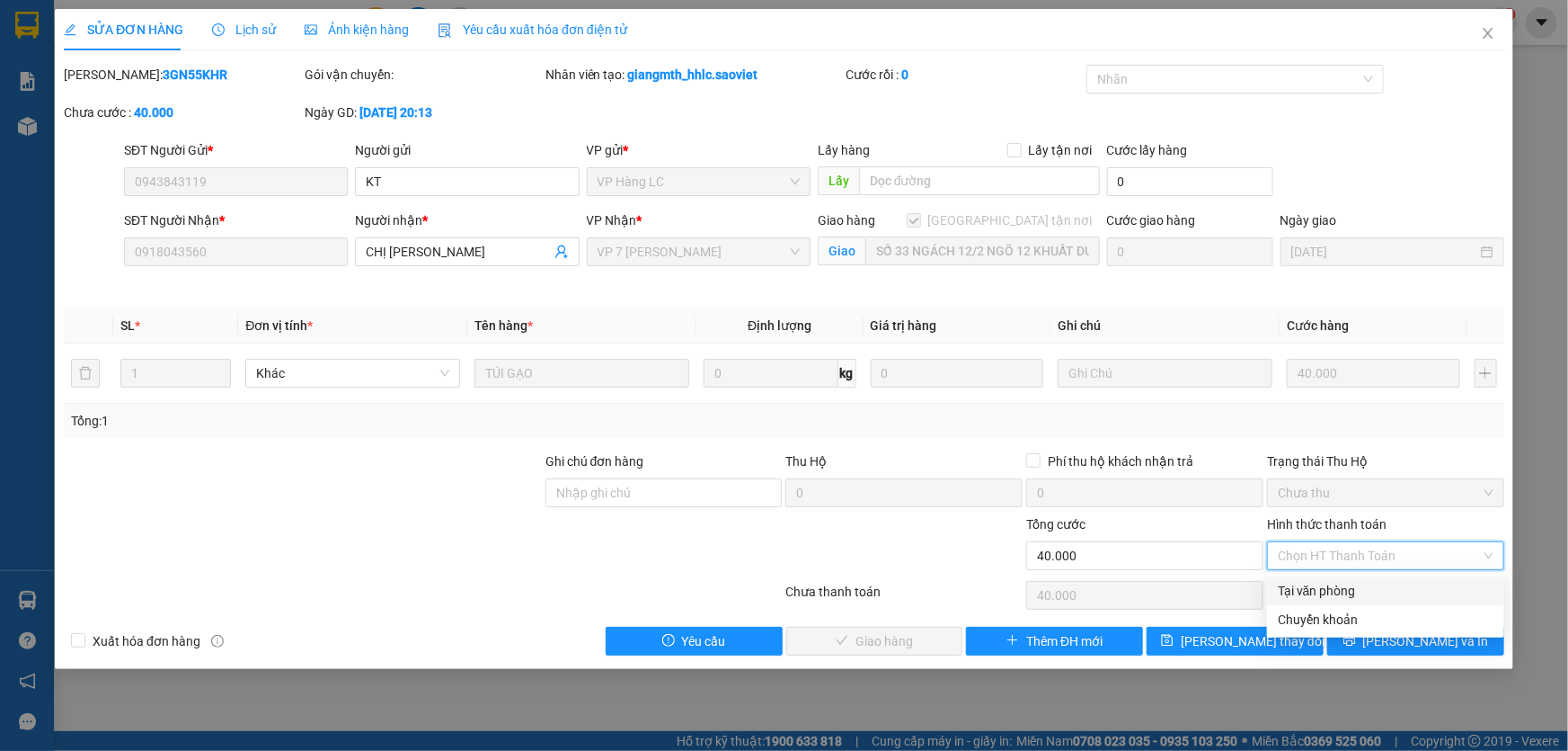
click at [1325, 588] on div "Tại văn phòng" at bounding box center [1386, 591] width 216 height 20
type input "0"
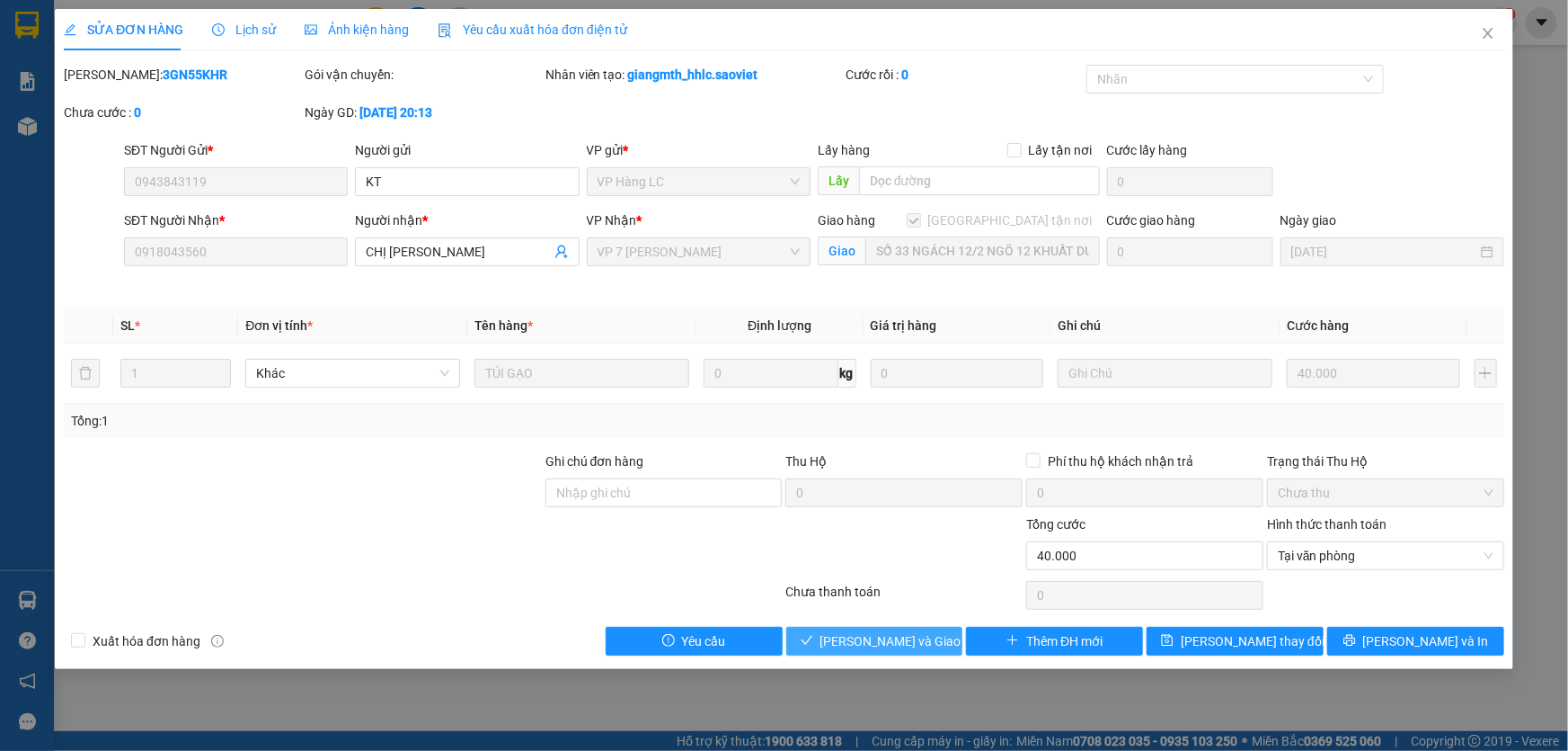
click at [868, 636] on span "Lưu và Giao hàng" at bounding box center [906, 641] width 173 height 20
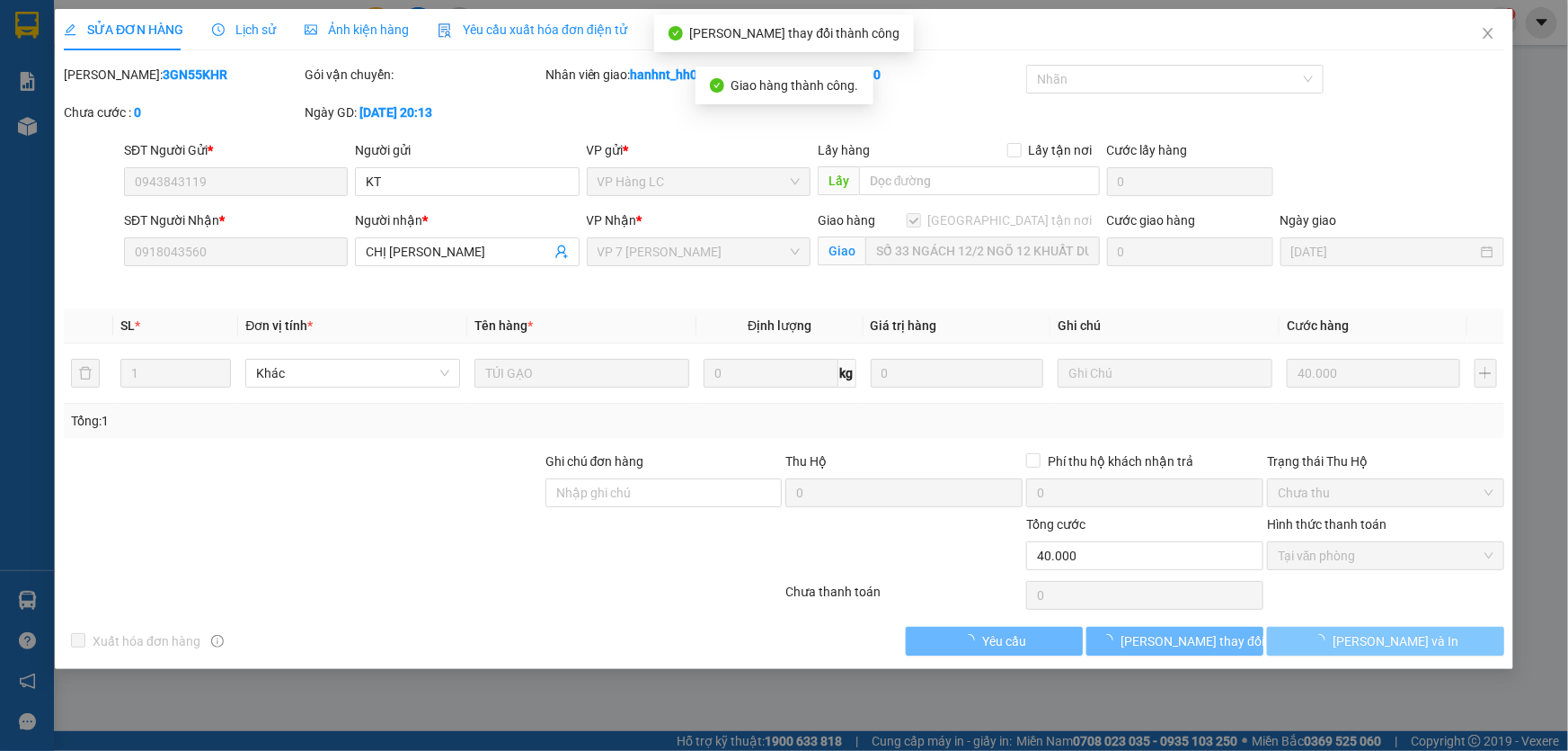
click at [1396, 646] on span "Lưu và In" at bounding box center [1396, 641] width 126 height 20
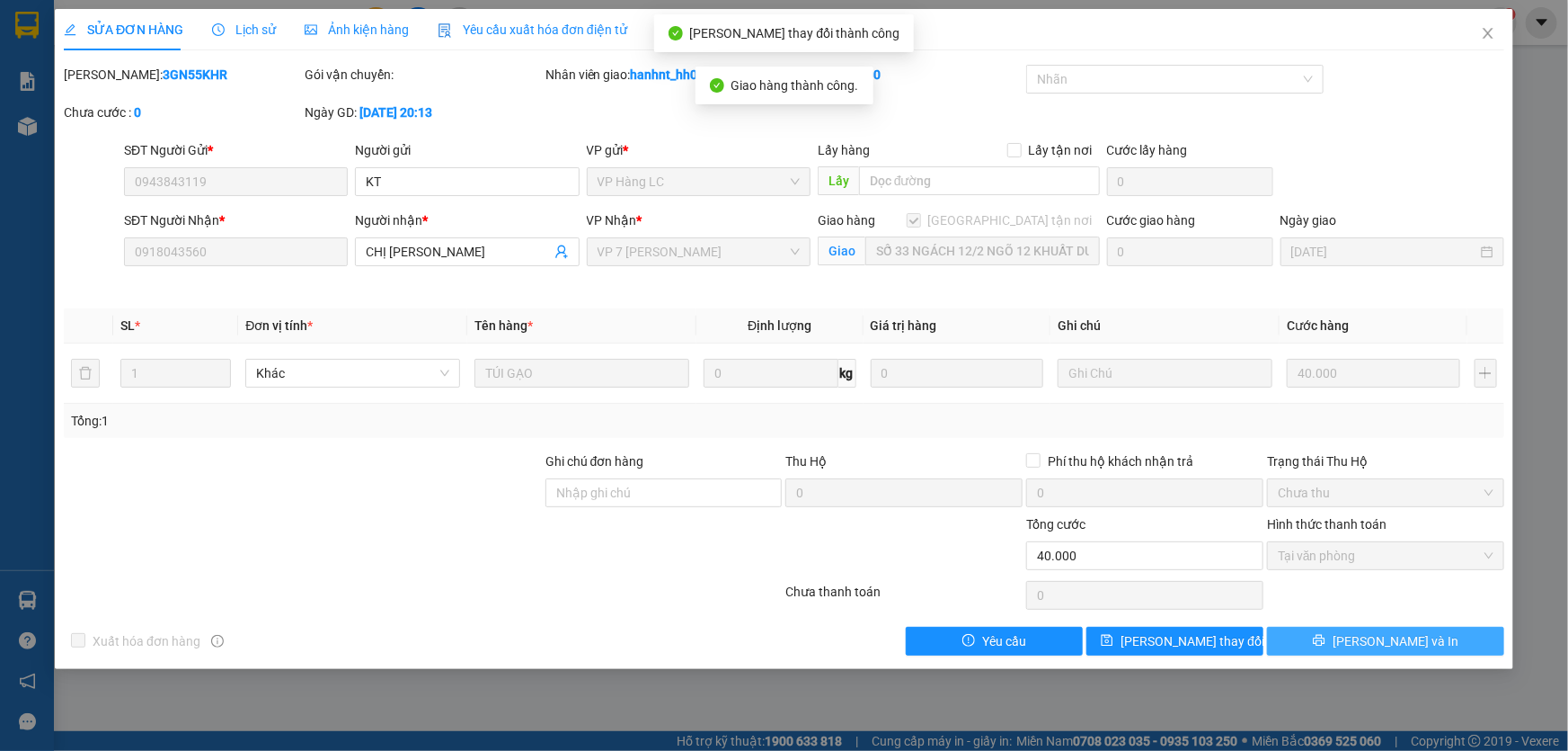
click at [1397, 644] on span "Lưu và In" at bounding box center [1396, 641] width 126 height 20
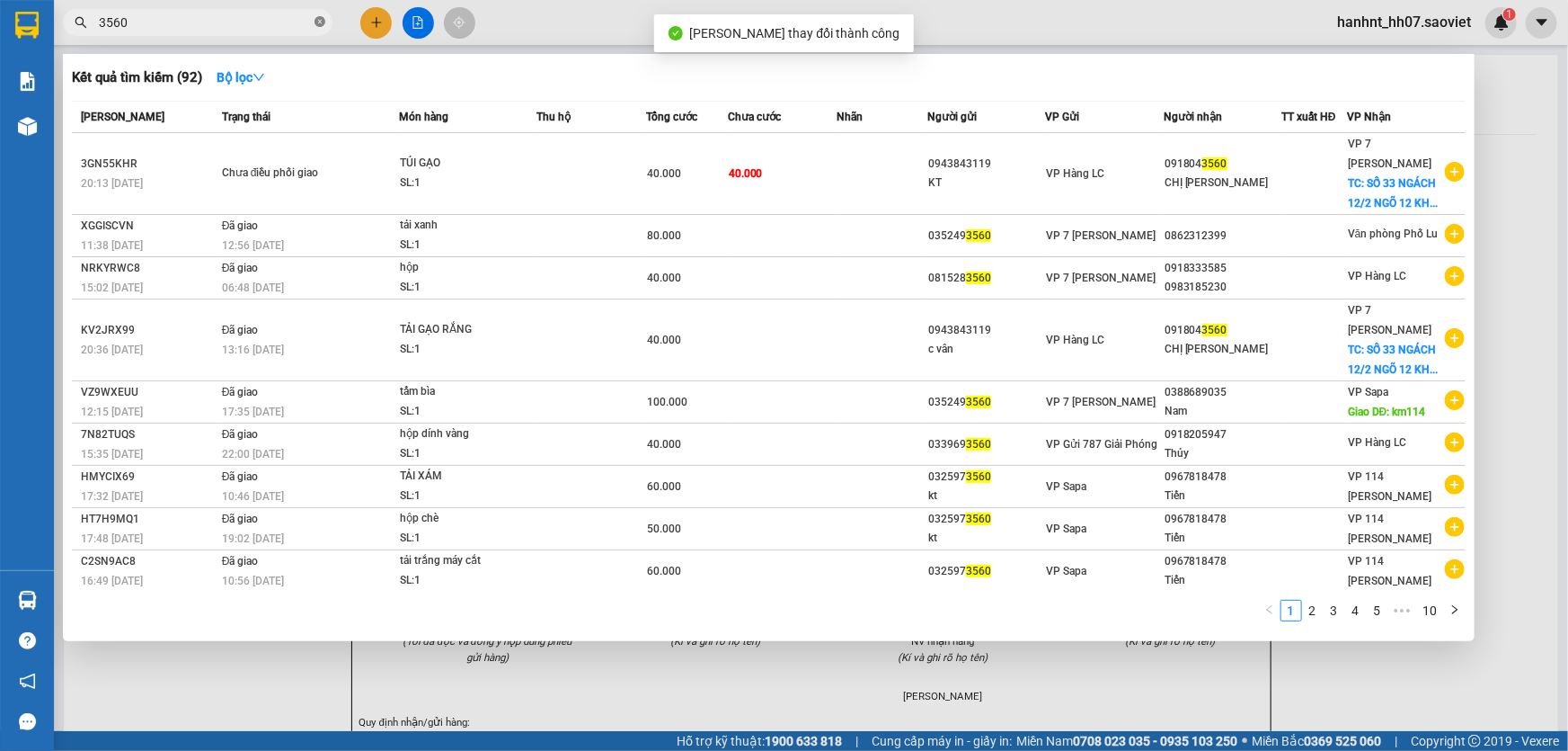
click at [321, 21] on icon "close-circle" at bounding box center [320, 21] width 10 height 10
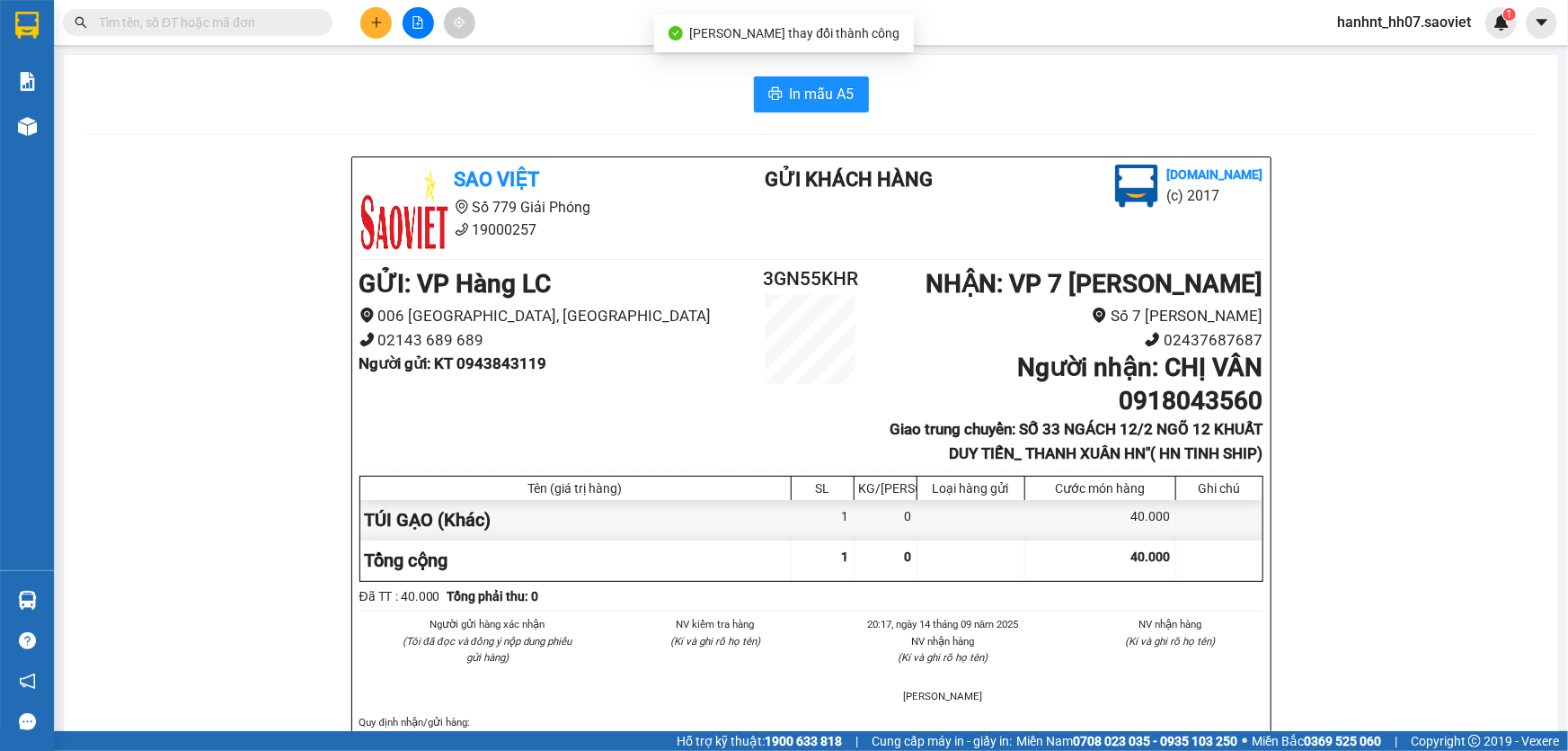
click at [277, 25] on input "text" at bounding box center [205, 22] width 212 height 20
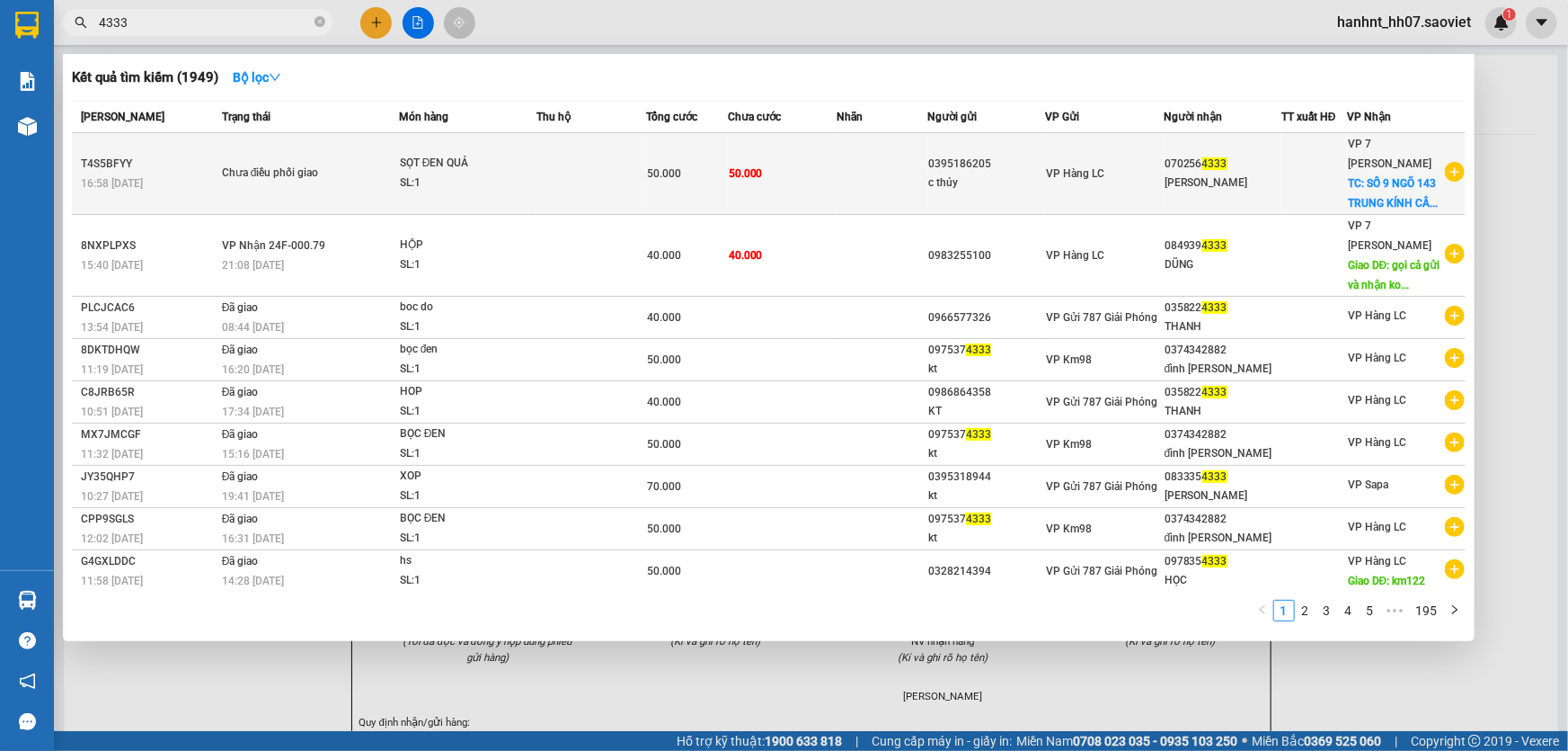
type input "4333"
click at [742, 172] on span "50.000" at bounding box center [746, 173] width 34 height 12
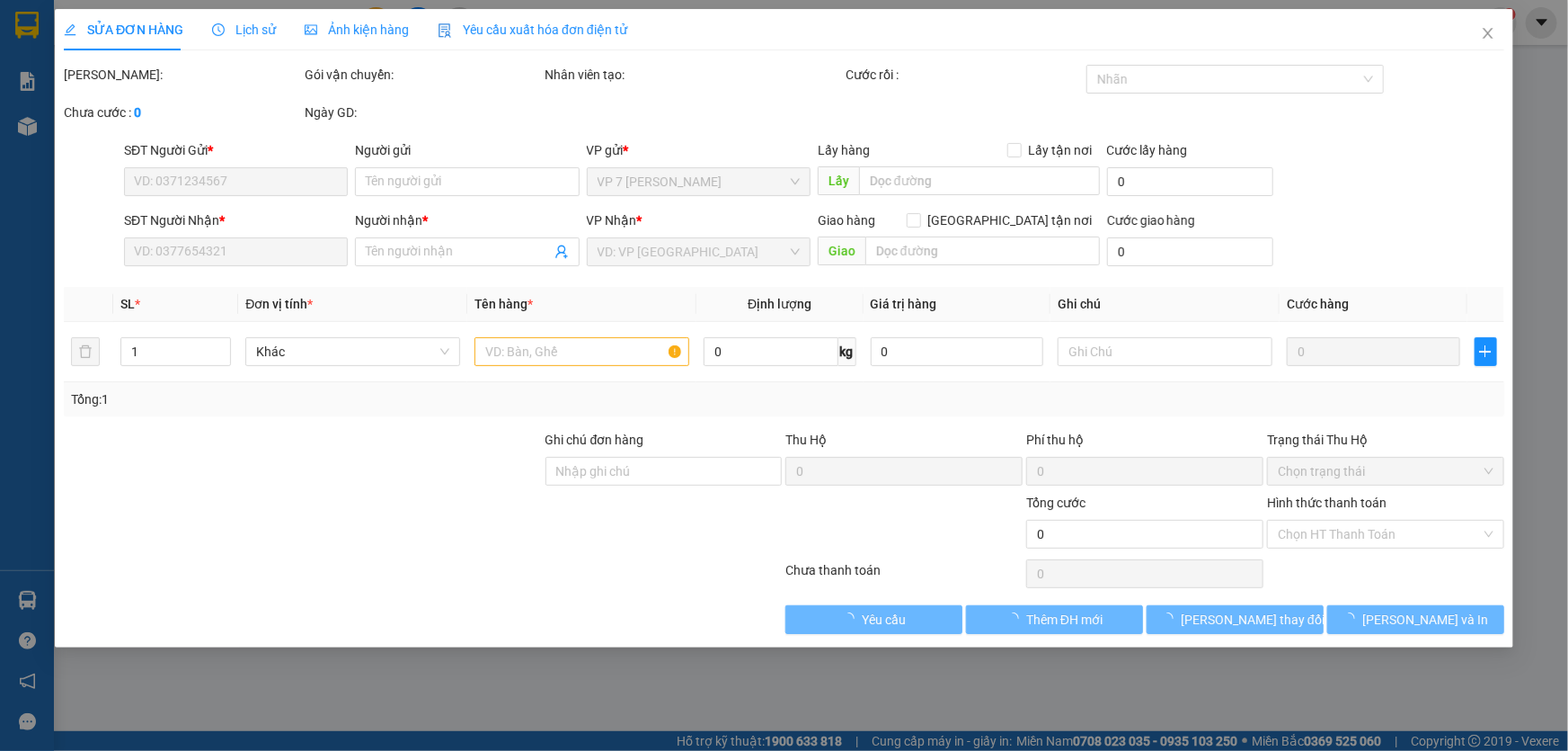
type input "0395186205"
type input "c thủy"
type input "0702564333"
type input "Cuong Anh"
checkbox input "true"
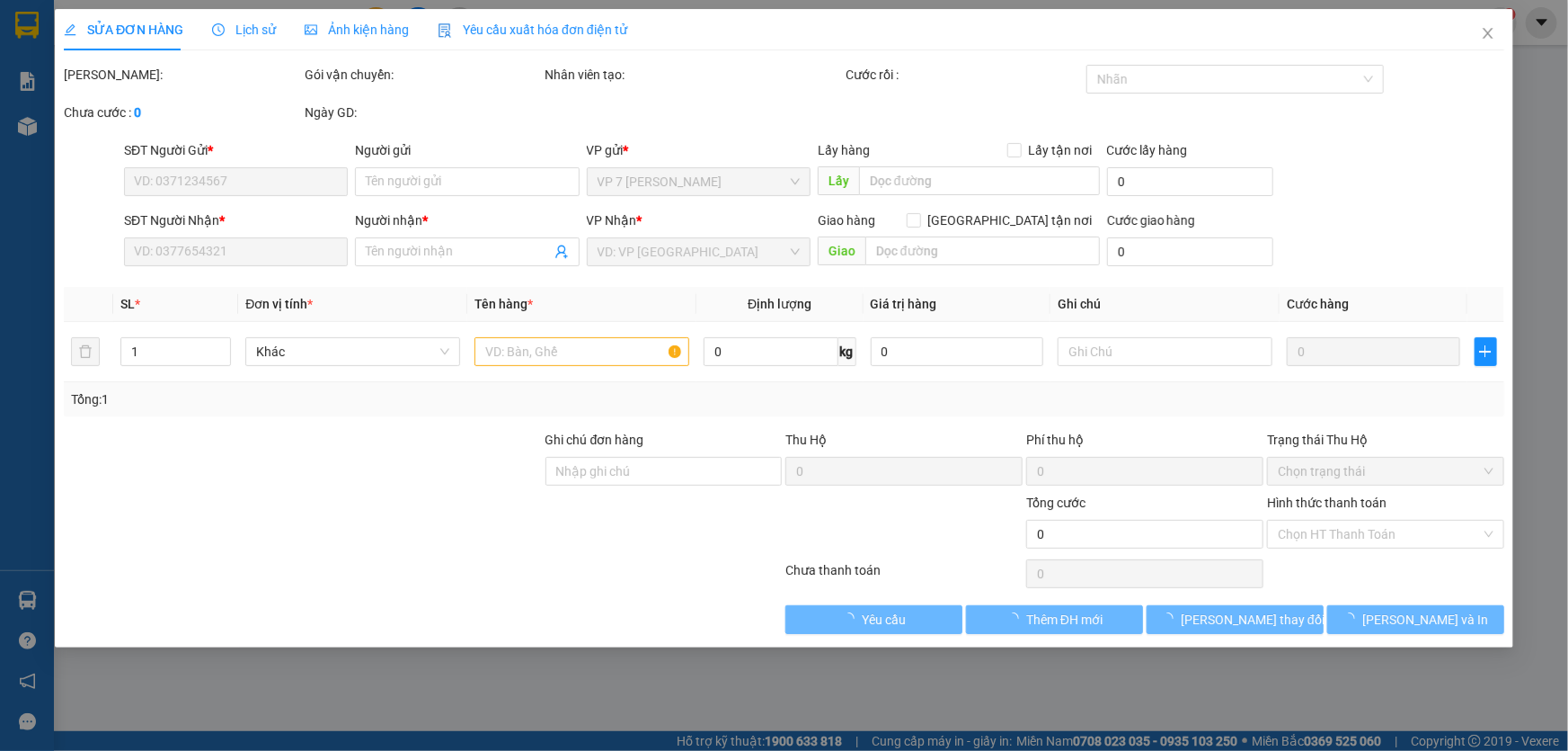
type input "SỐ 9 NGÕ 143 TRUNG KÍNH CẦU GIẤY HN_HN TÍNH SHIP"
type input "50.000"
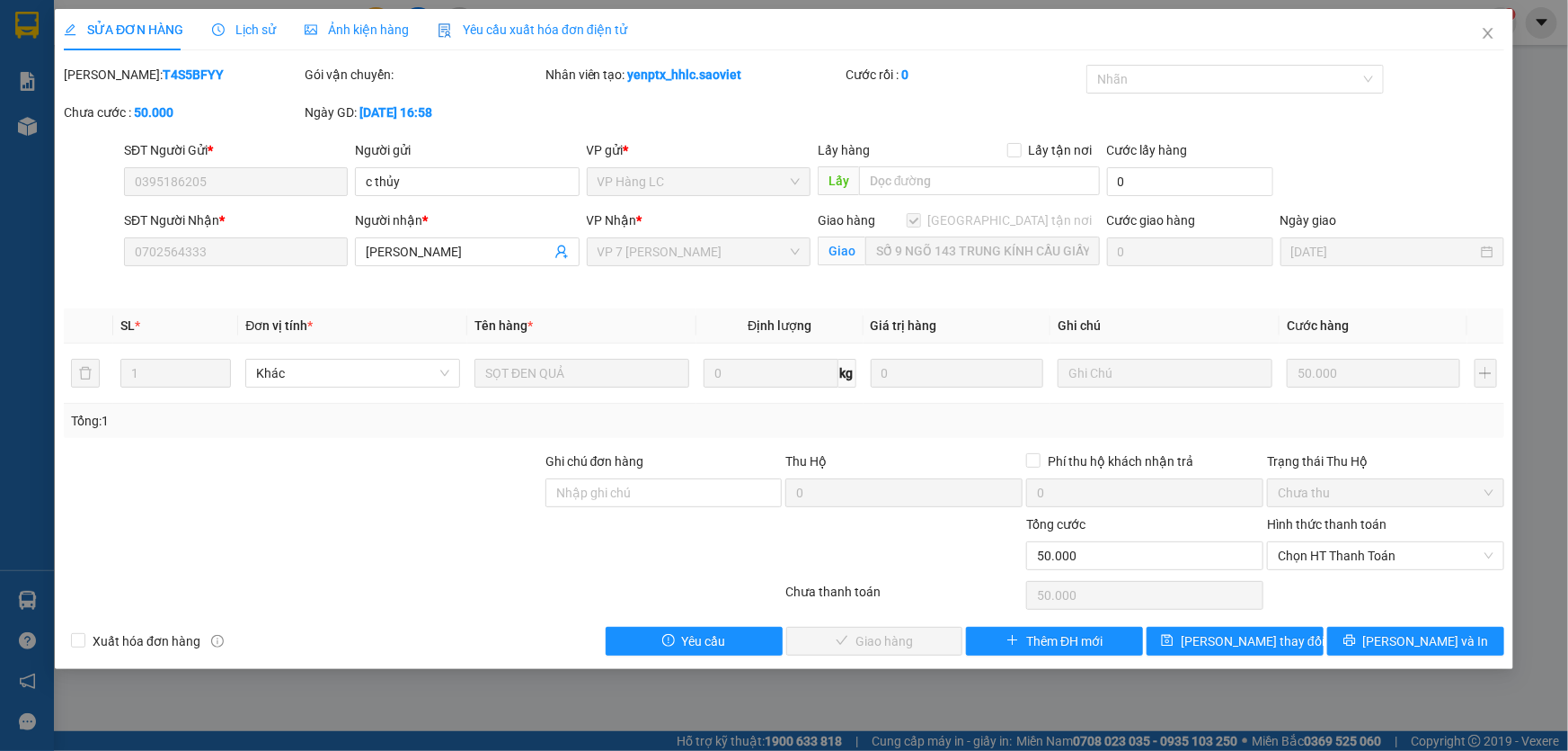
click at [1303, 522] on label "Hình thức thanh toán" at bounding box center [1327, 524] width 119 height 14
click at [1303, 542] on input "Hình thức thanh toán" at bounding box center [1379, 555] width 203 height 27
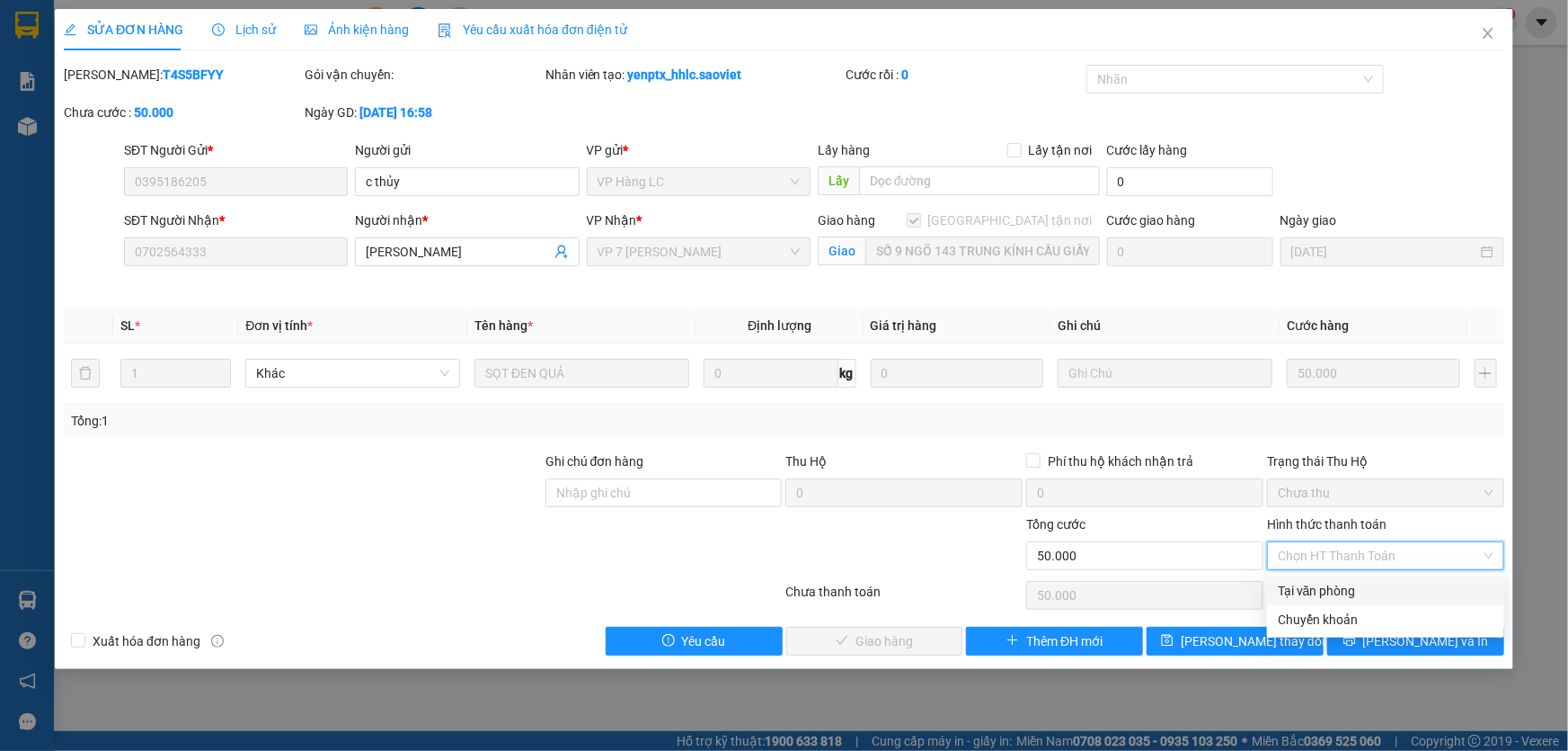
click at [1305, 587] on div "Tại văn phòng" at bounding box center [1386, 591] width 216 height 20
type input "0"
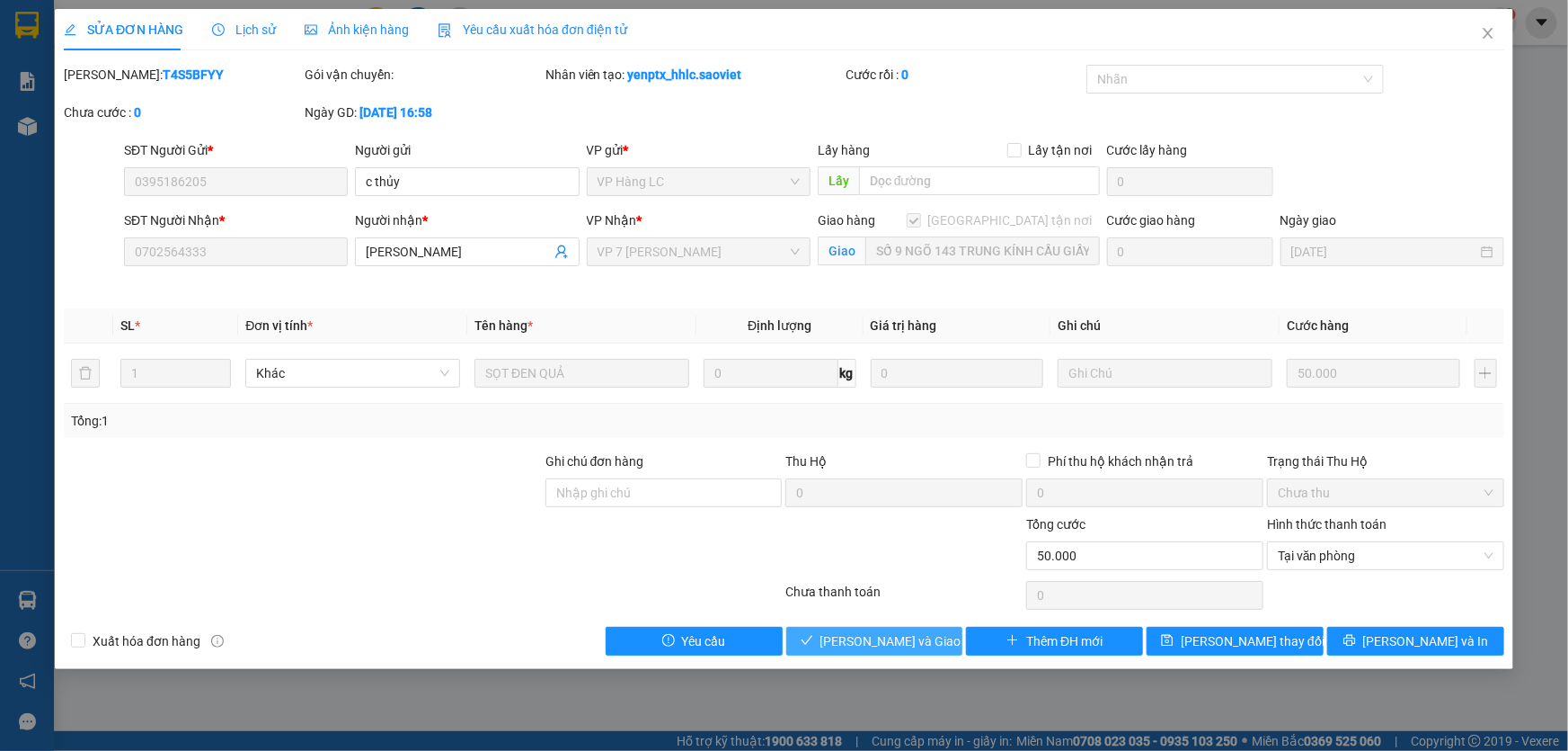
click at [875, 638] on span "Lưu và Giao hàng" at bounding box center [906, 641] width 173 height 20
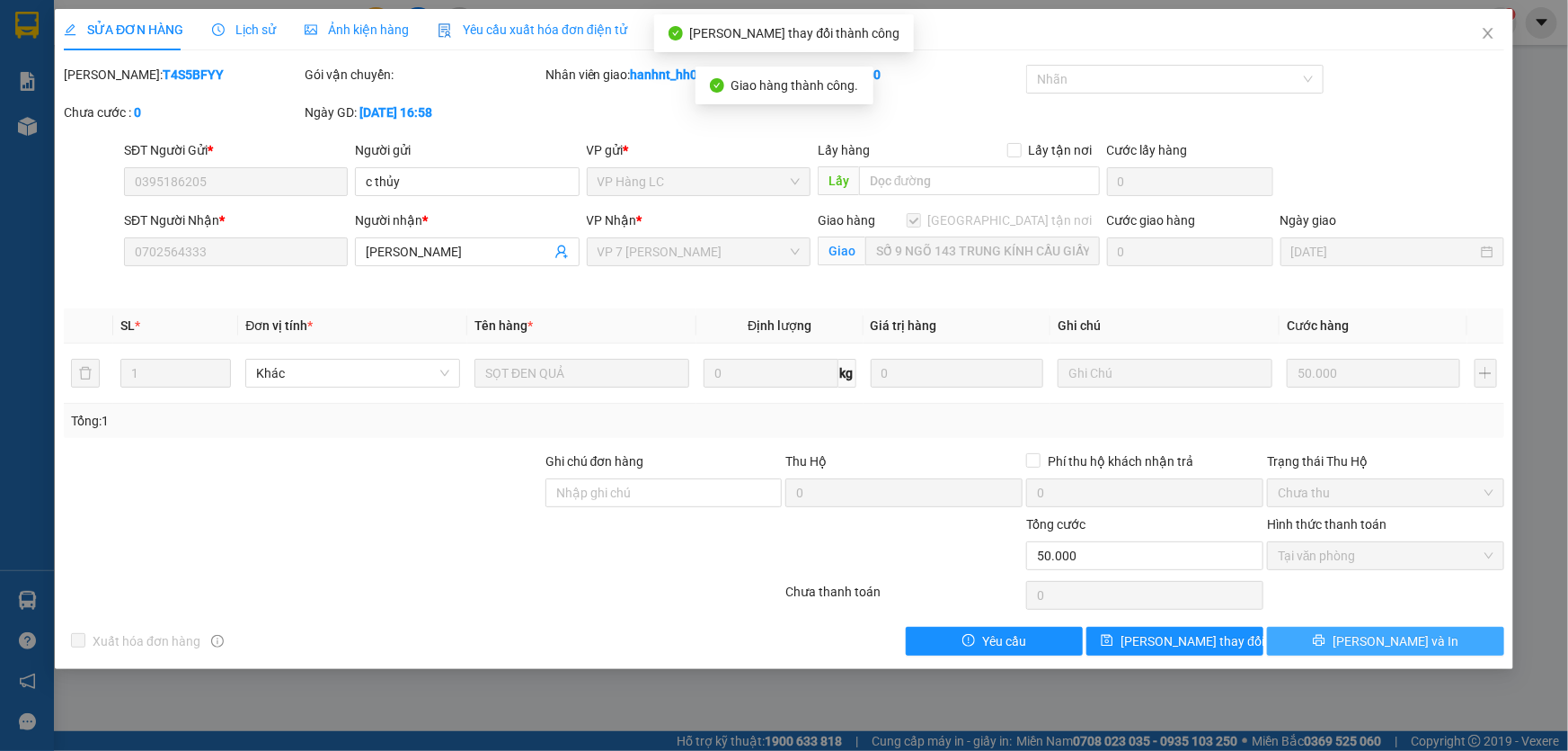
drag, startPoint x: 1372, startPoint y: 642, endPoint x: 1393, endPoint y: 636, distance: 21.8
click at [1393, 636] on span "Lưu và In" at bounding box center [1396, 641] width 126 height 20
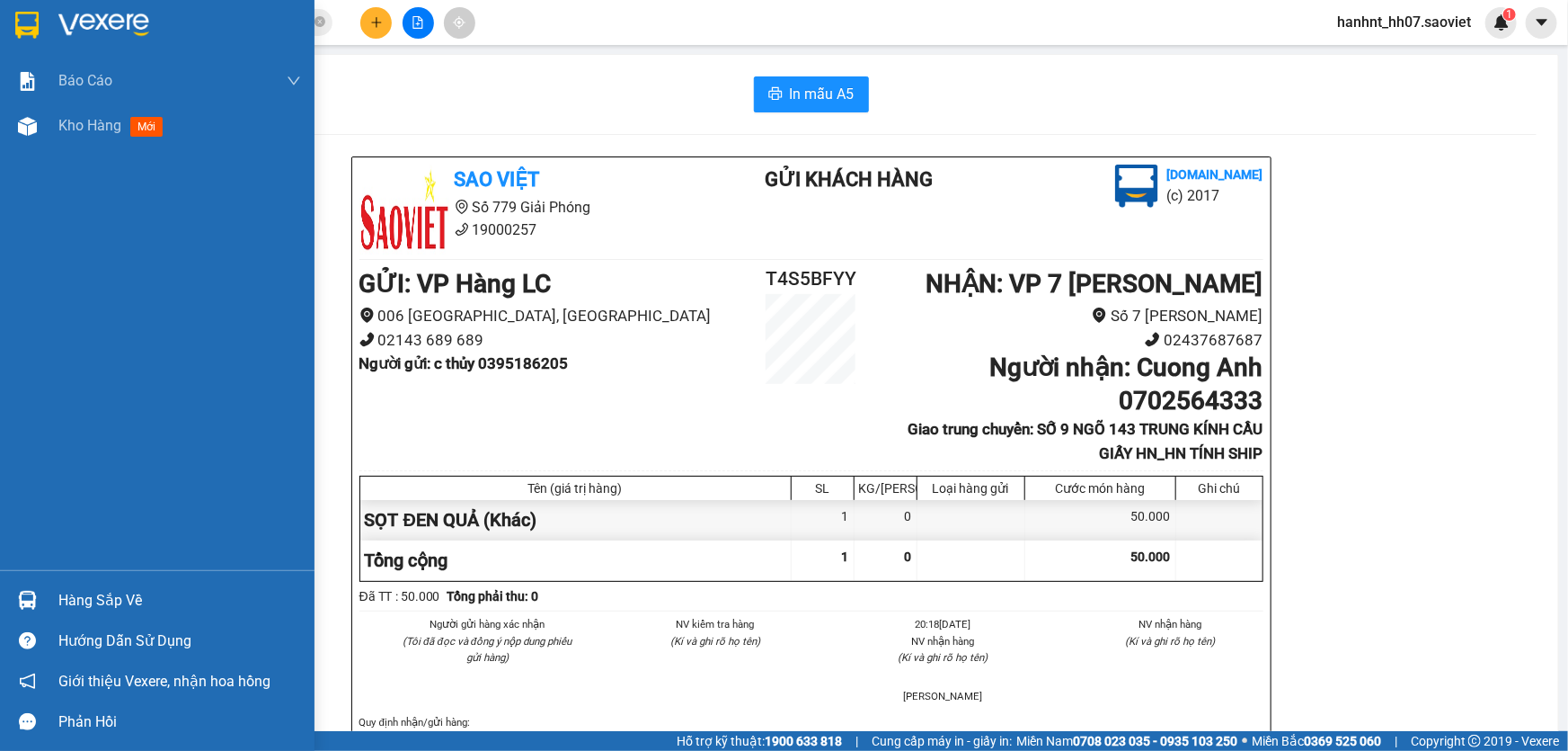
click at [98, 587] on div "Hàng sắp về" at bounding box center [179, 600] width 242 height 27
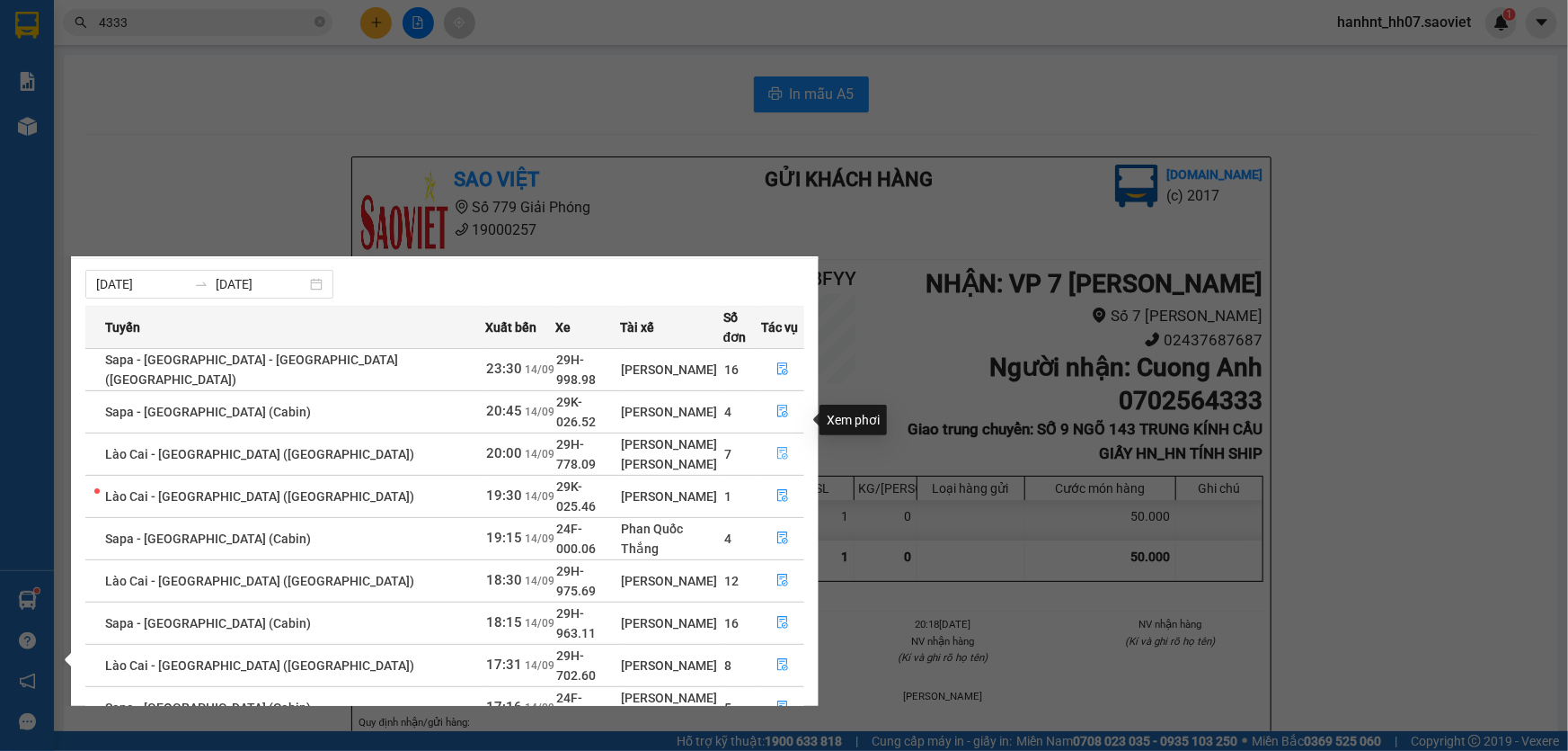
click at [777, 447] on icon "file-done" at bounding box center [782, 452] width 10 height 12
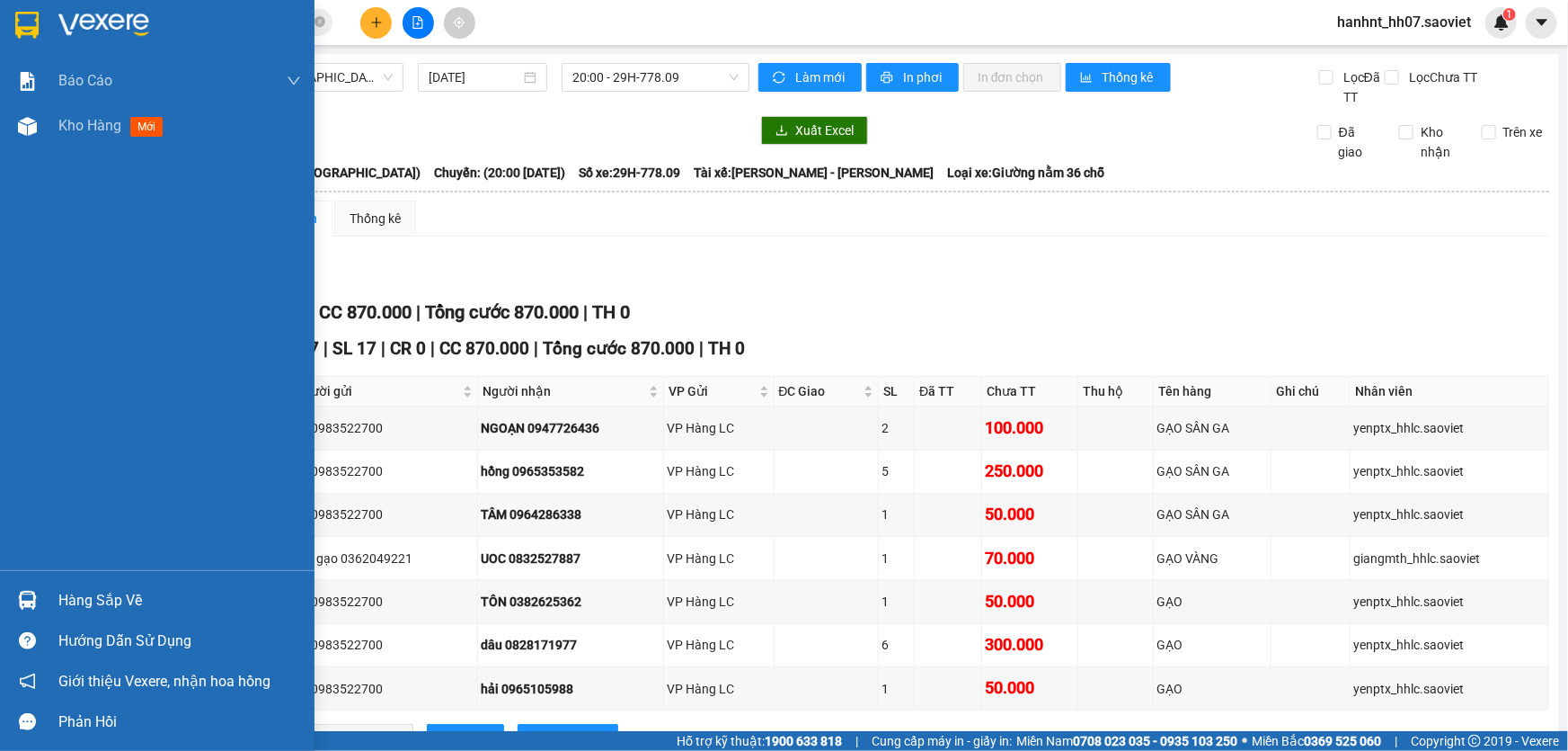
click at [115, 596] on div "Hàng sắp về" at bounding box center [179, 600] width 242 height 27
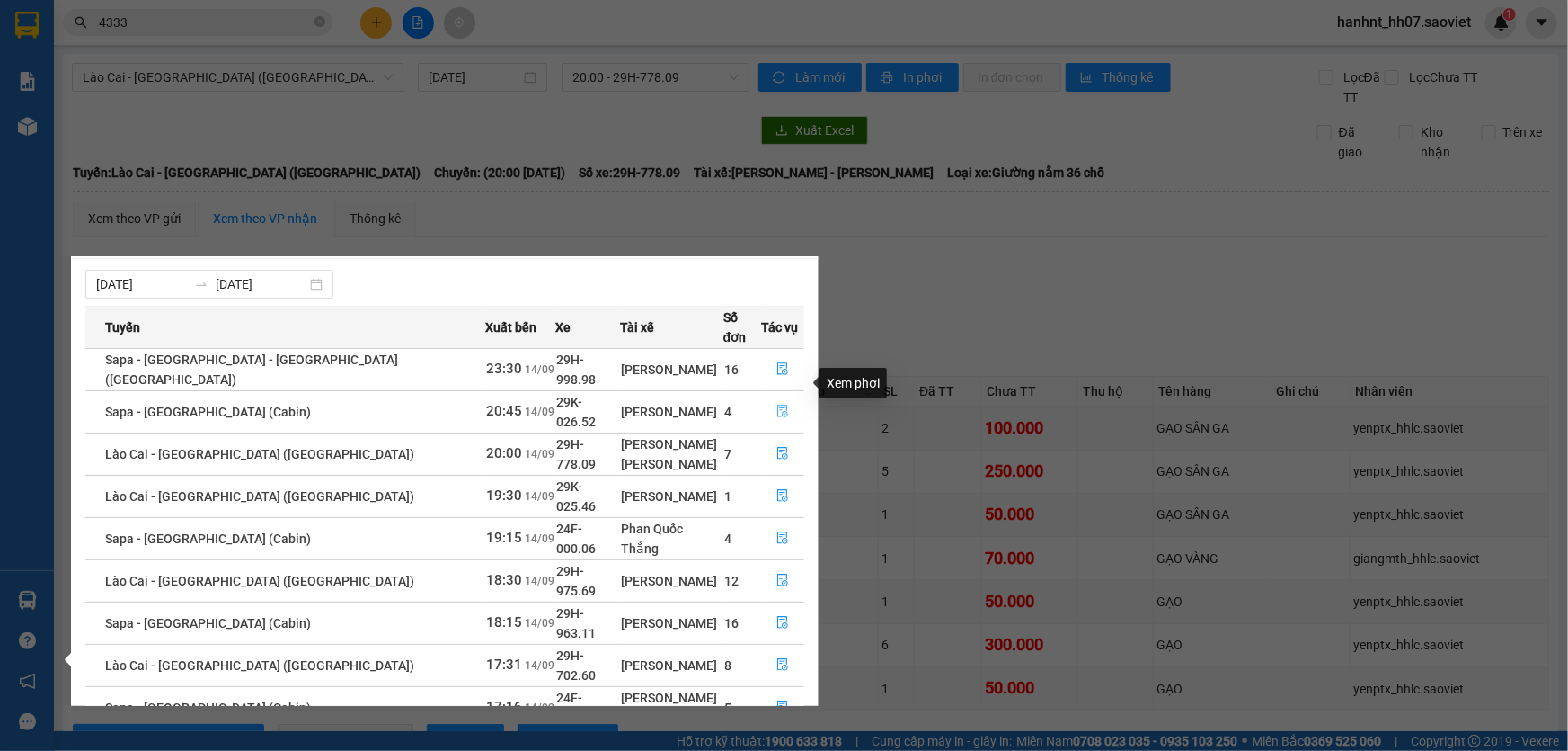
click at [774, 398] on button "button" at bounding box center [782, 412] width 41 height 29
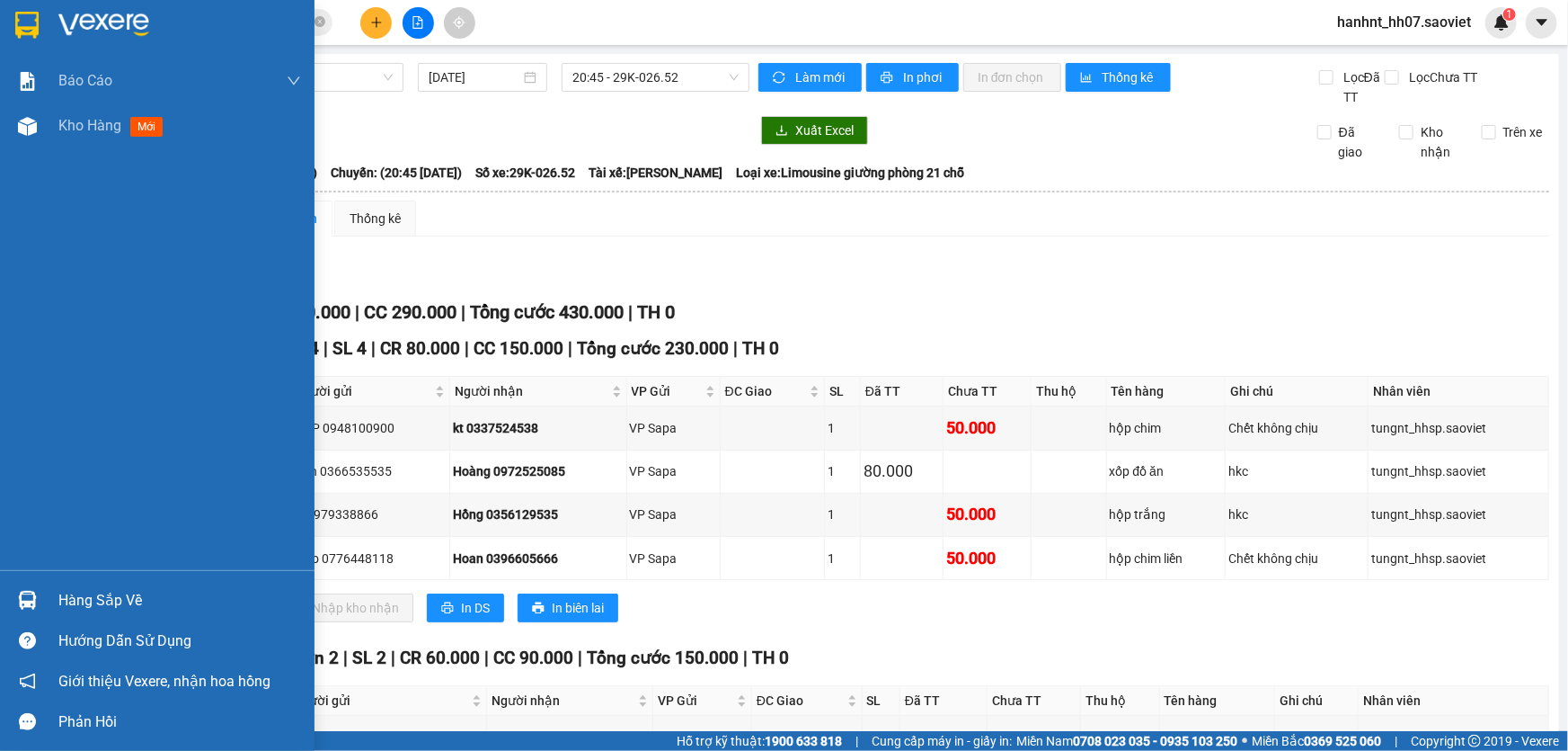
click at [97, 591] on div "Hàng sắp về" at bounding box center [179, 600] width 242 height 27
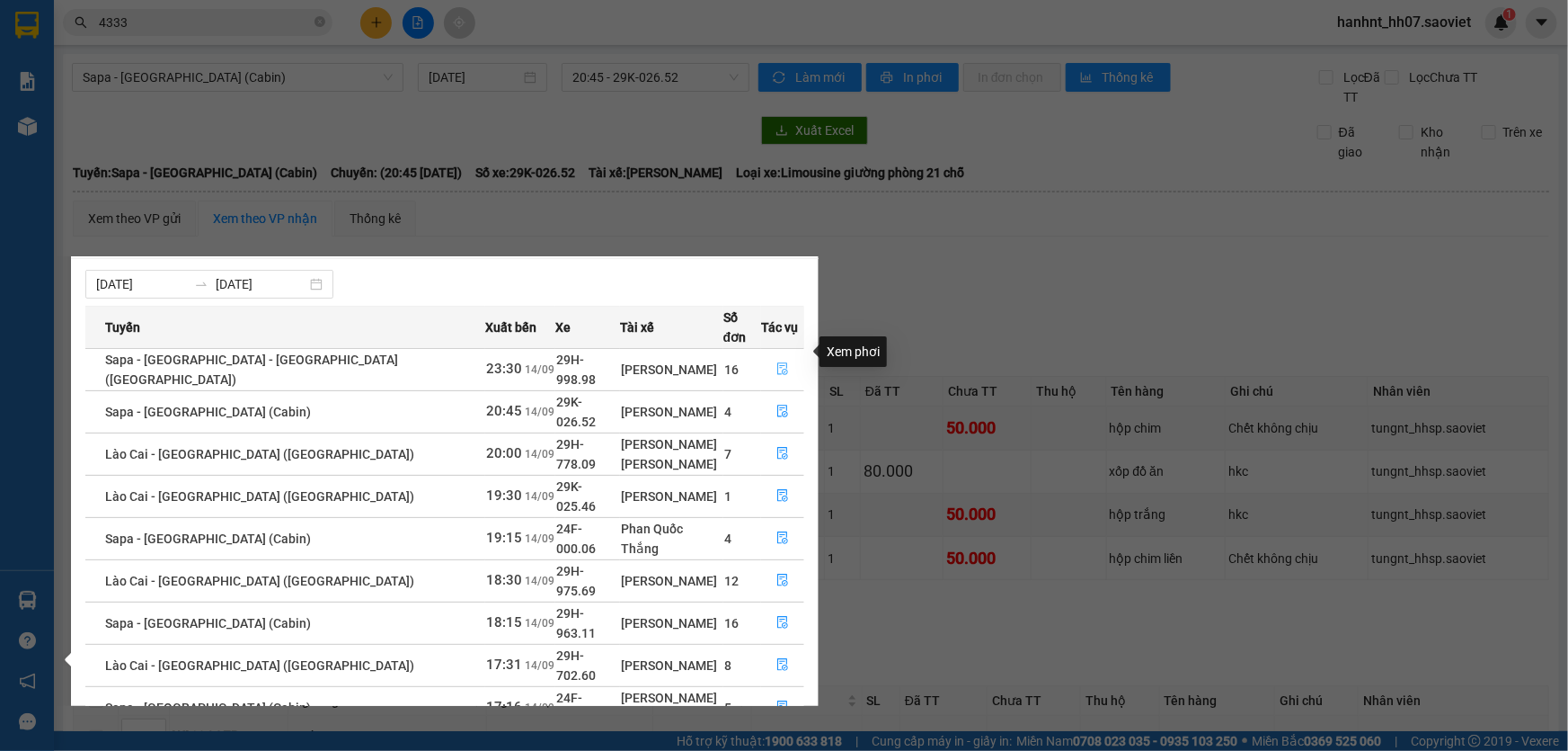
click at [781, 363] on icon "file-done" at bounding box center [782, 368] width 12 height 12
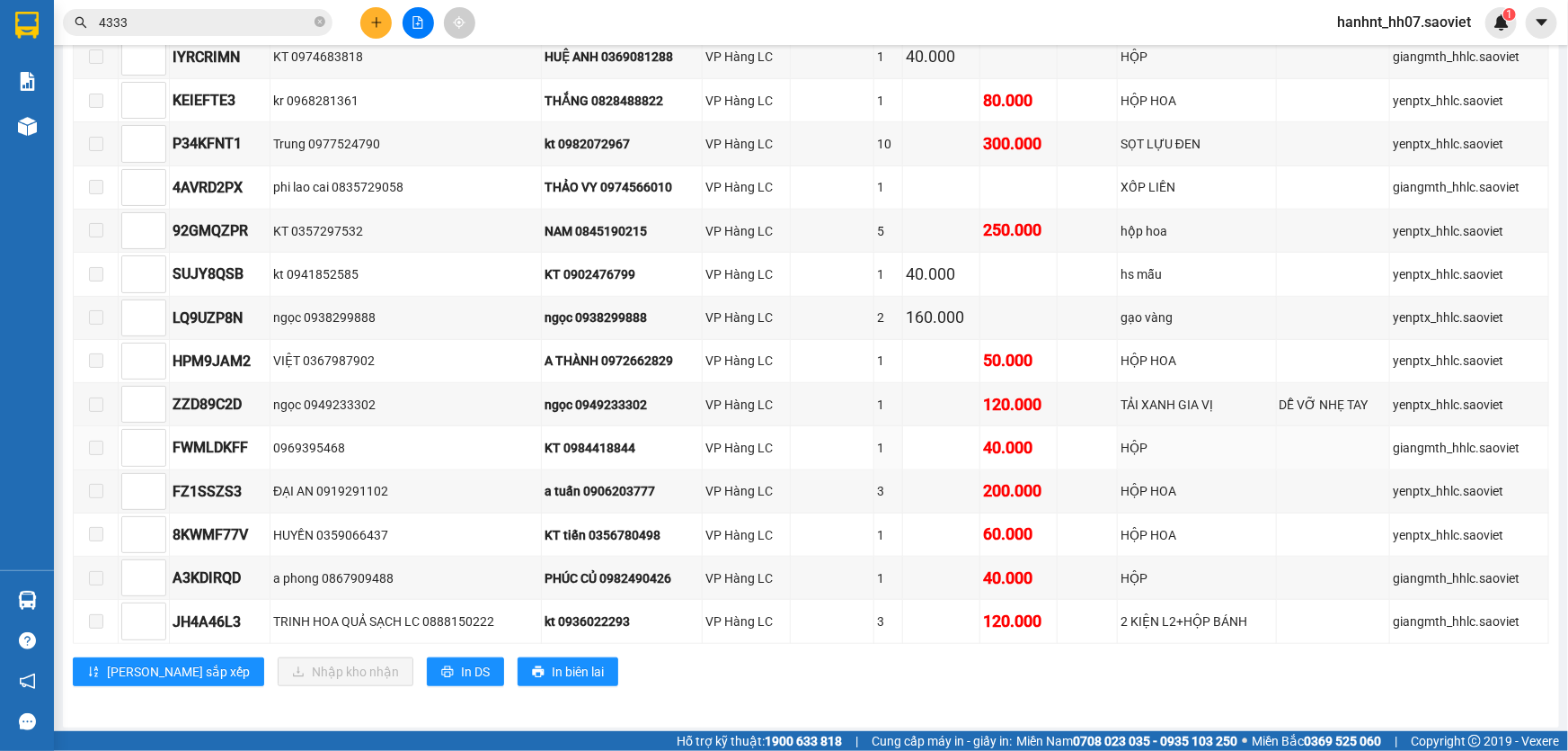
scroll to position [294, 0]
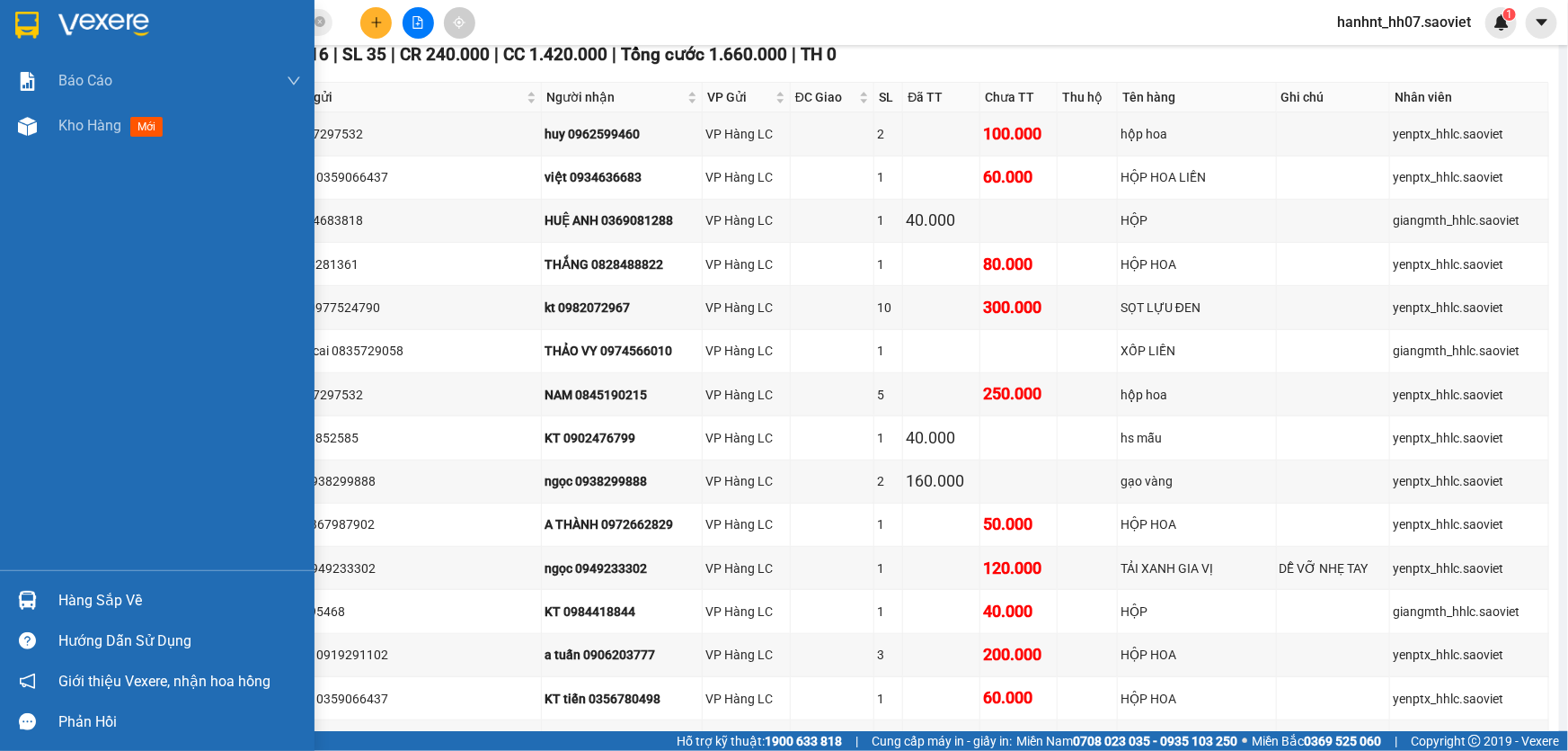
click at [56, 587] on div "Hàng sắp về" at bounding box center [157, 600] width 315 height 40
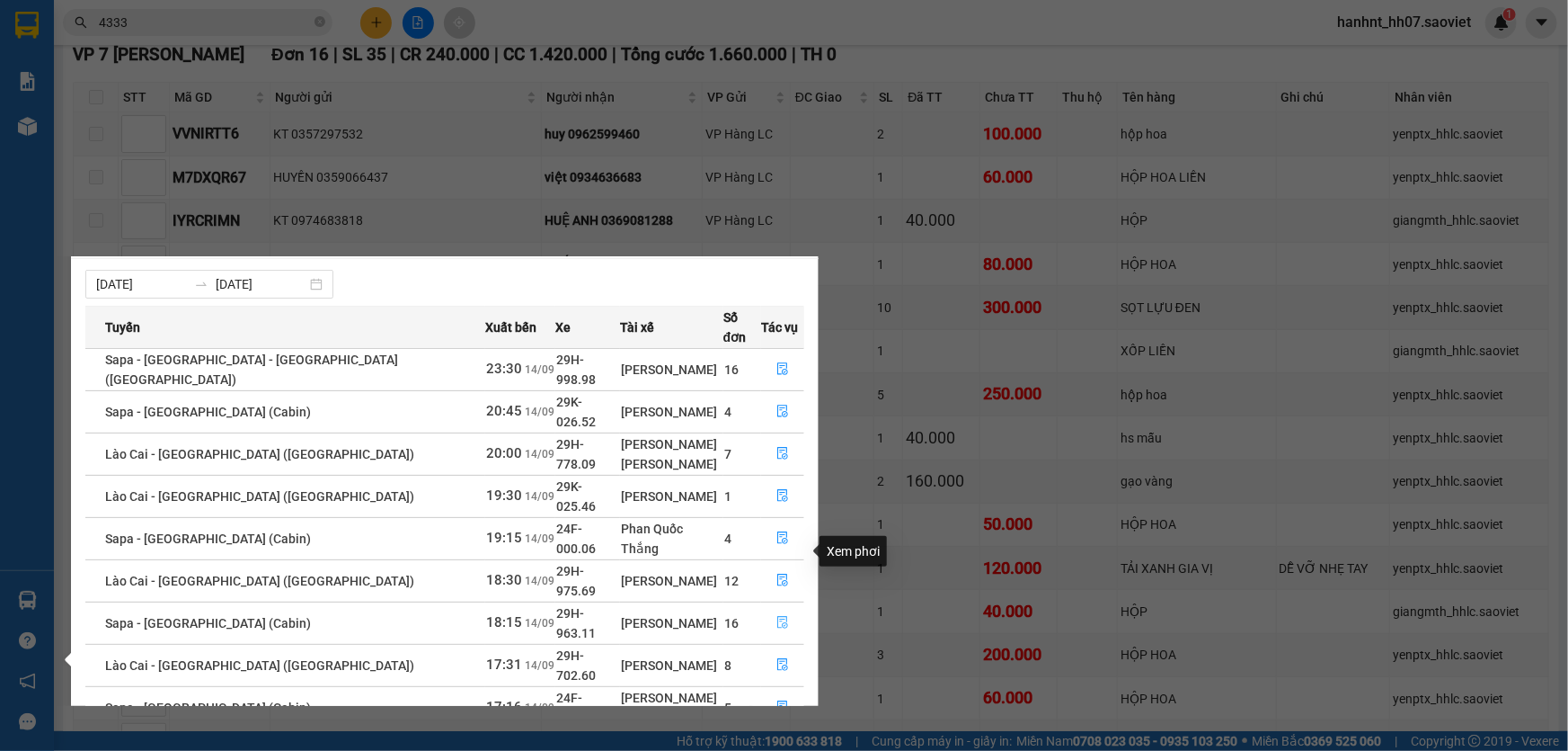
click at [779, 616] on icon "file-done" at bounding box center [782, 622] width 12 height 12
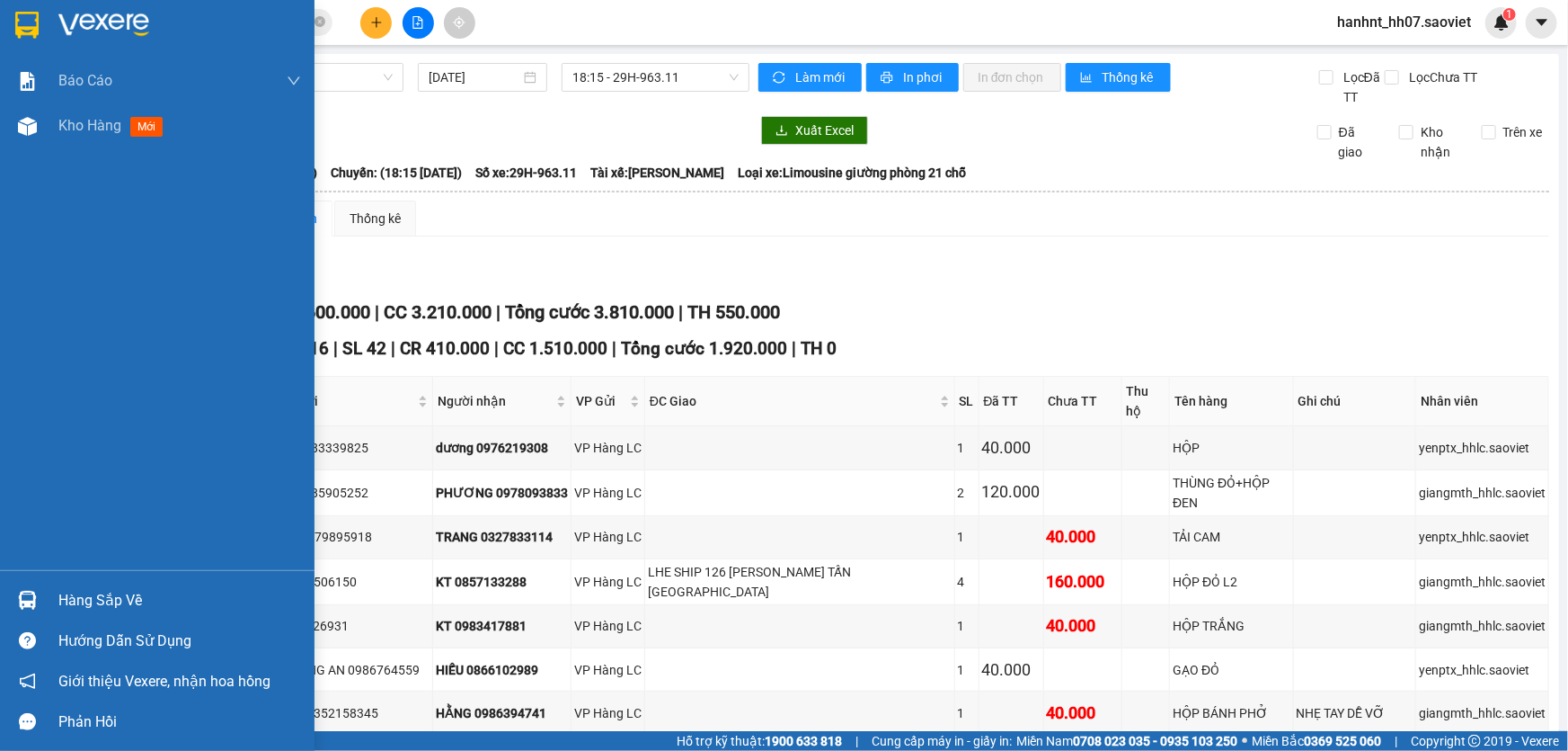
click at [78, 598] on div "Hàng sắp về" at bounding box center [179, 600] width 242 height 27
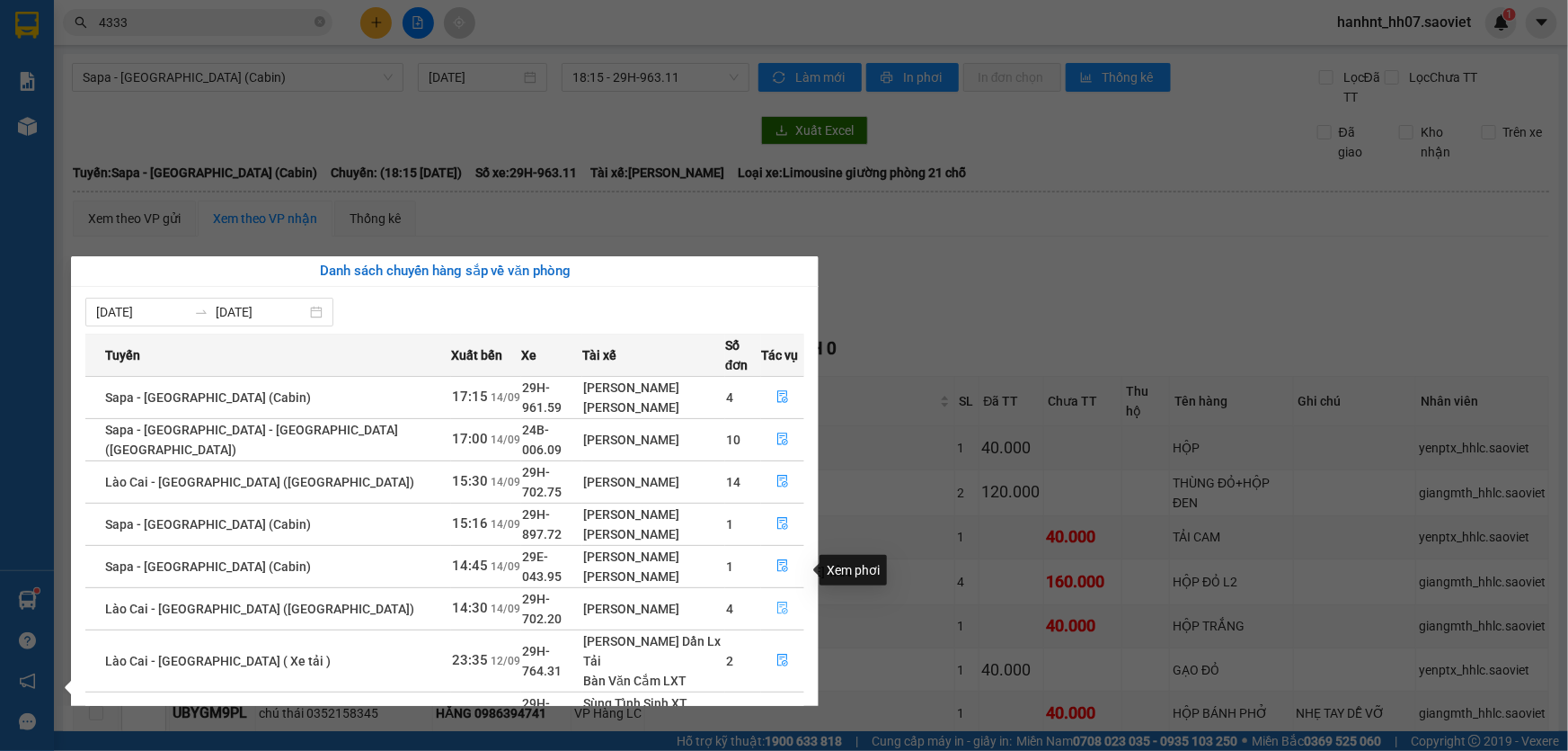
click at [781, 601] on icon "file-done" at bounding box center [782, 607] width 12 height 12
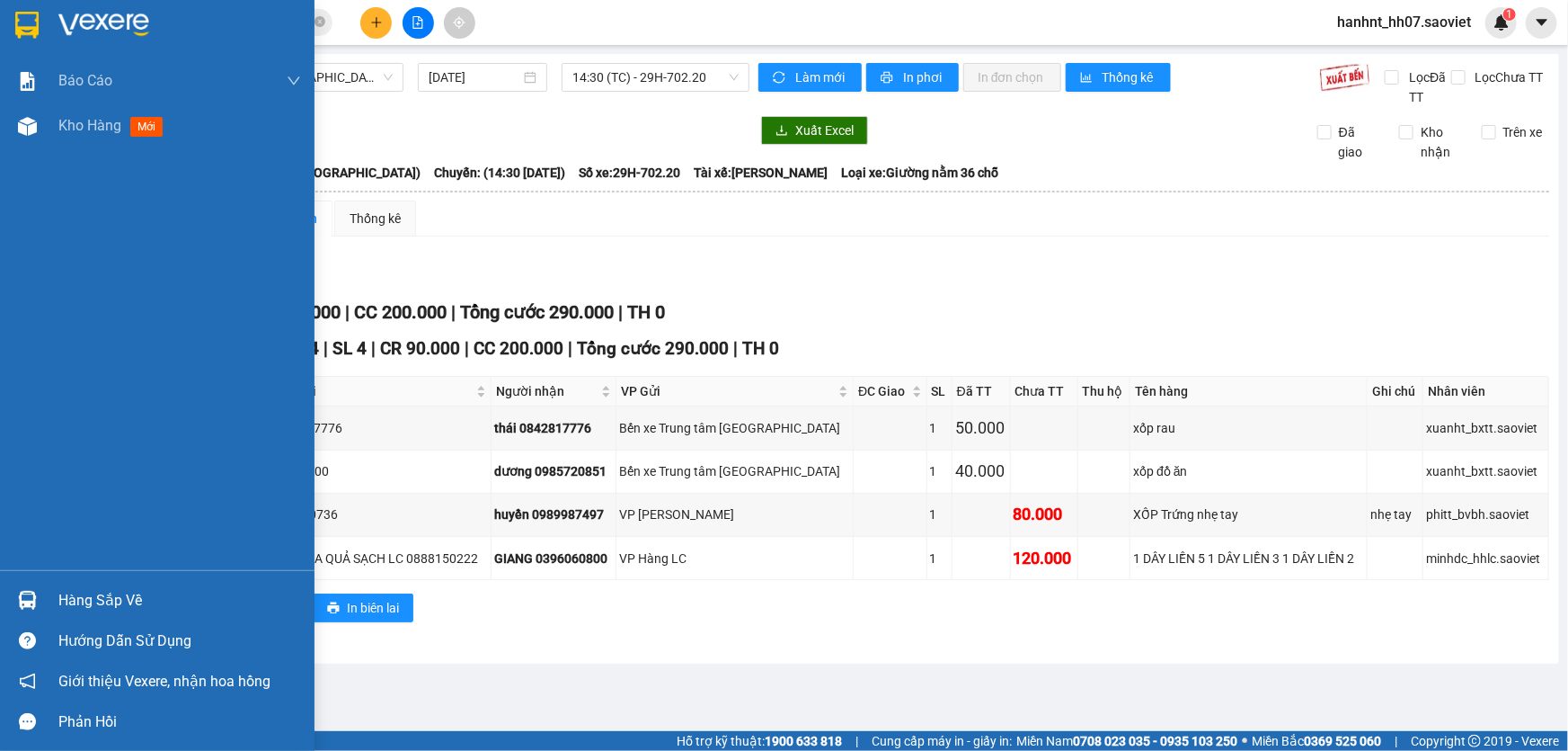
click at [72, 612] on div "Hàng sắp về" at bounding box center [179, 600] width 242 height 27
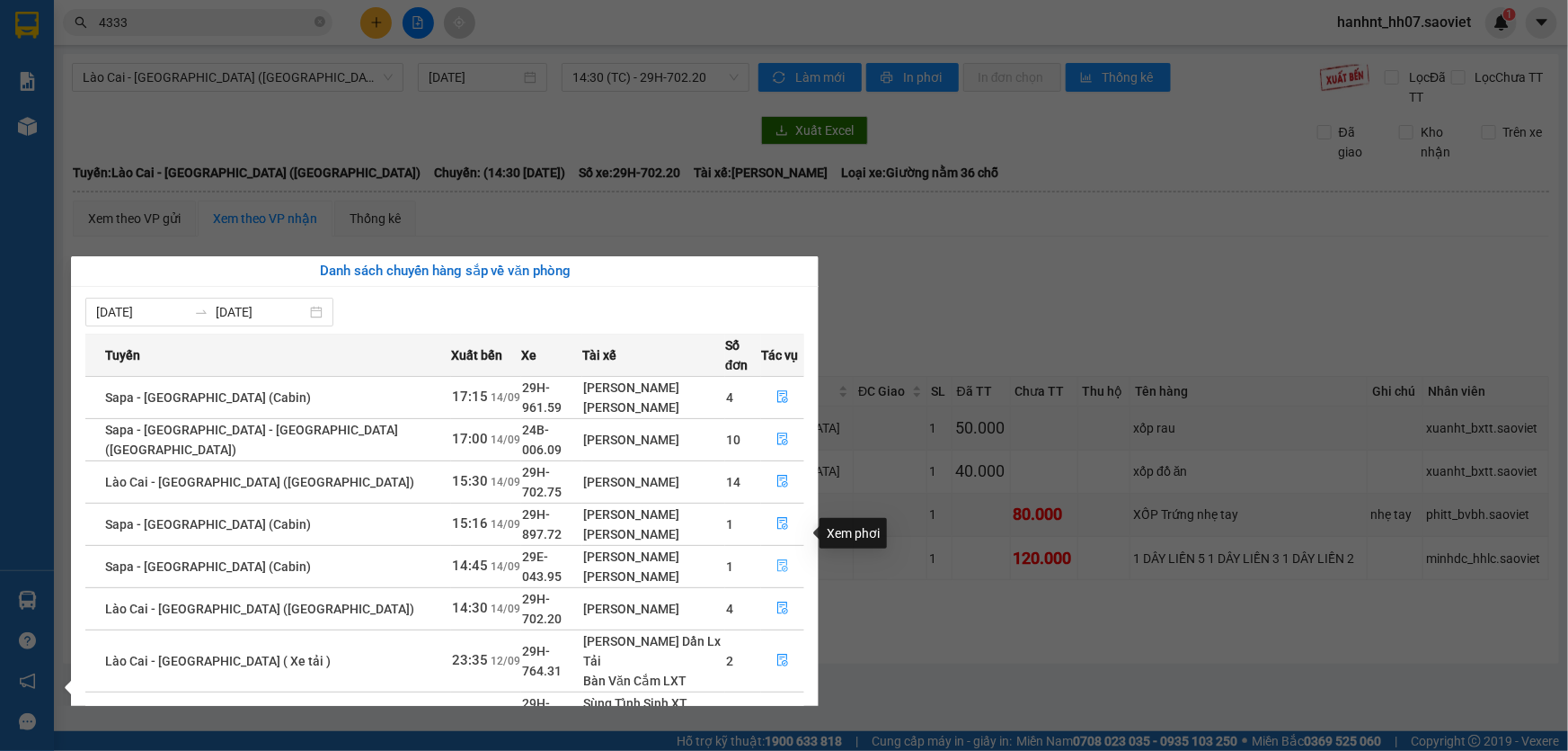
click at [778, 559] on icon "file-done" at bounding box center [782, 565] width 12 height 12
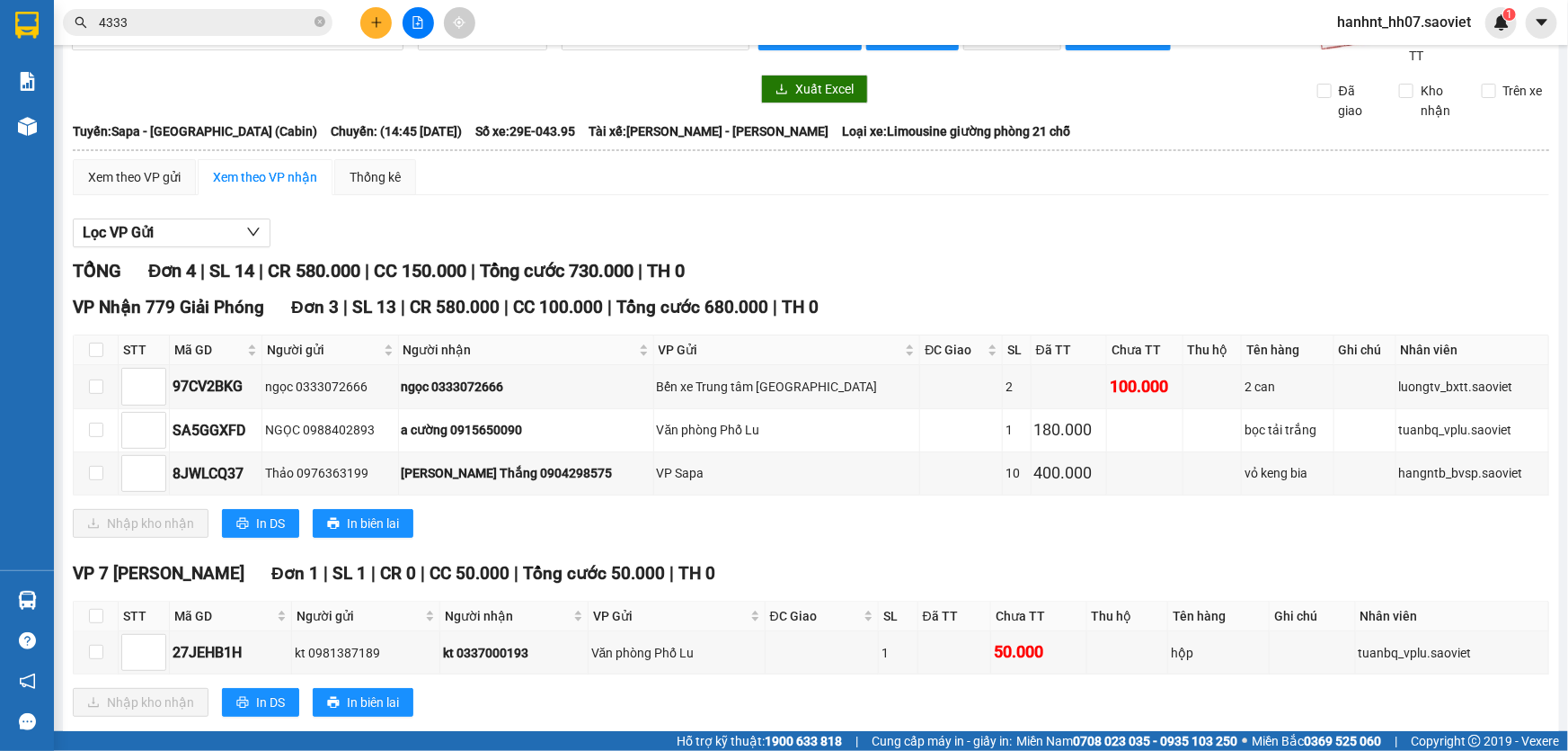
scroll to position [74, 0]
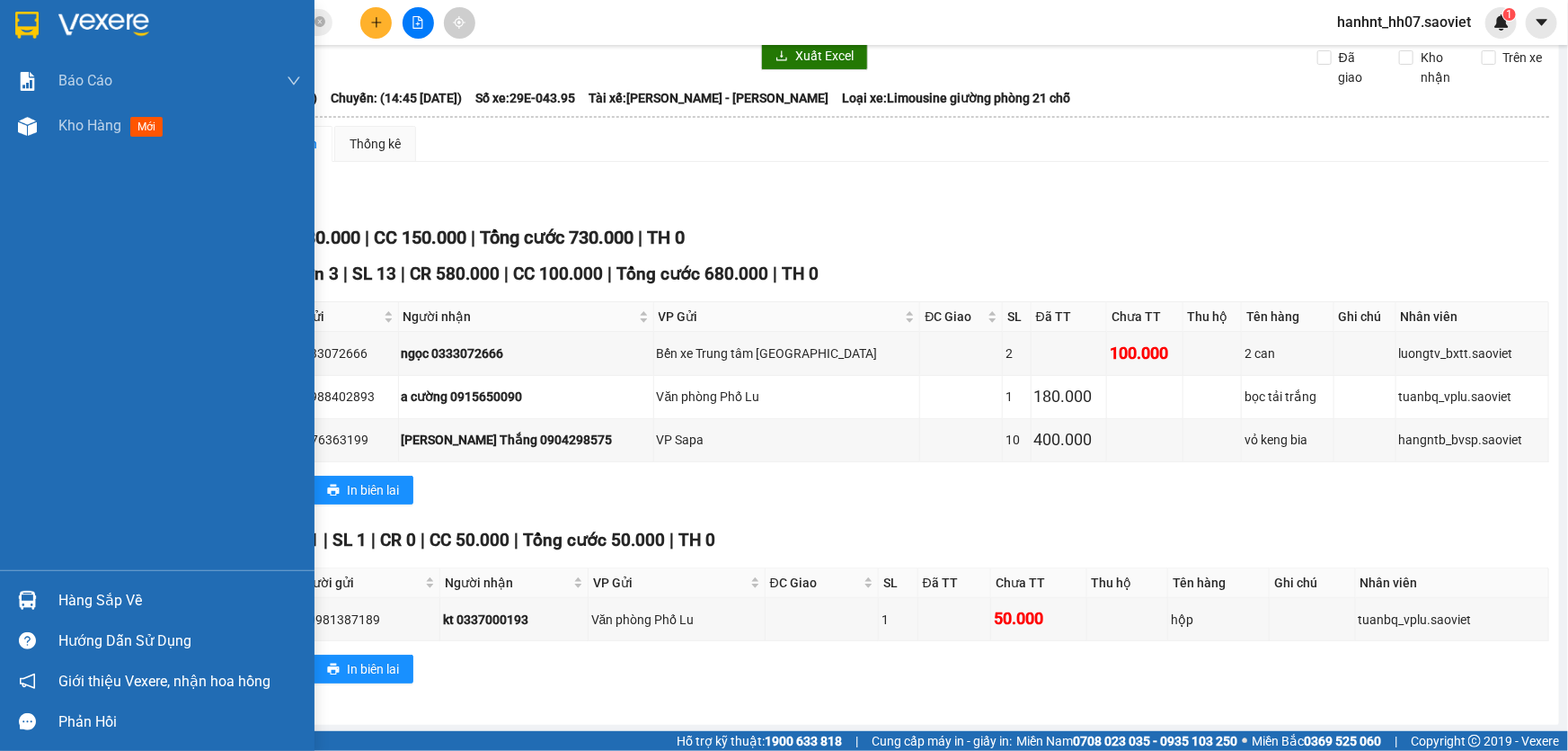
click at [79, 605] on div "Hàng sắp về" at bounding box center [179, 600] width 242 height 27
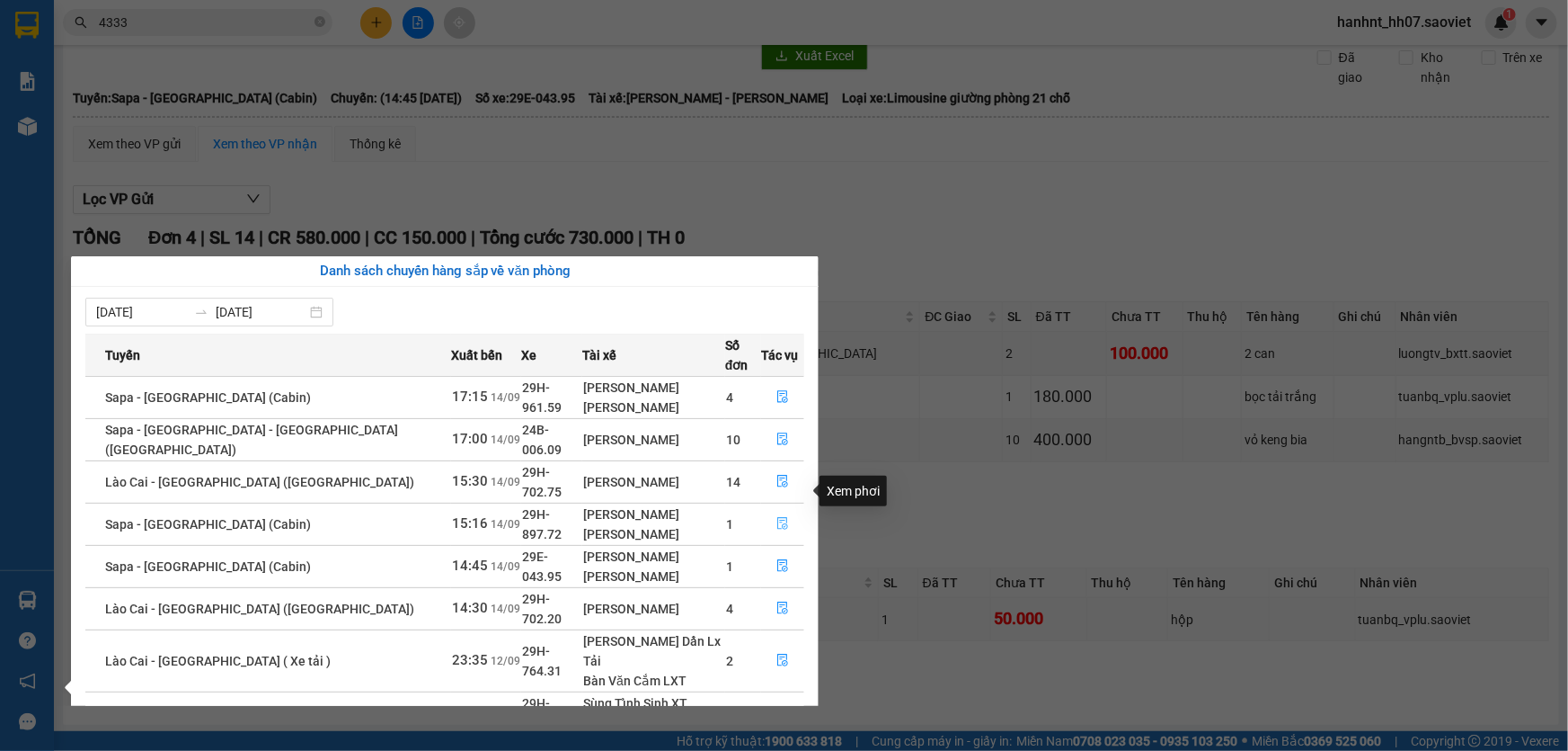
click at [785, 510] on button "button" at bounding box center [782, 524] width 41 height 29
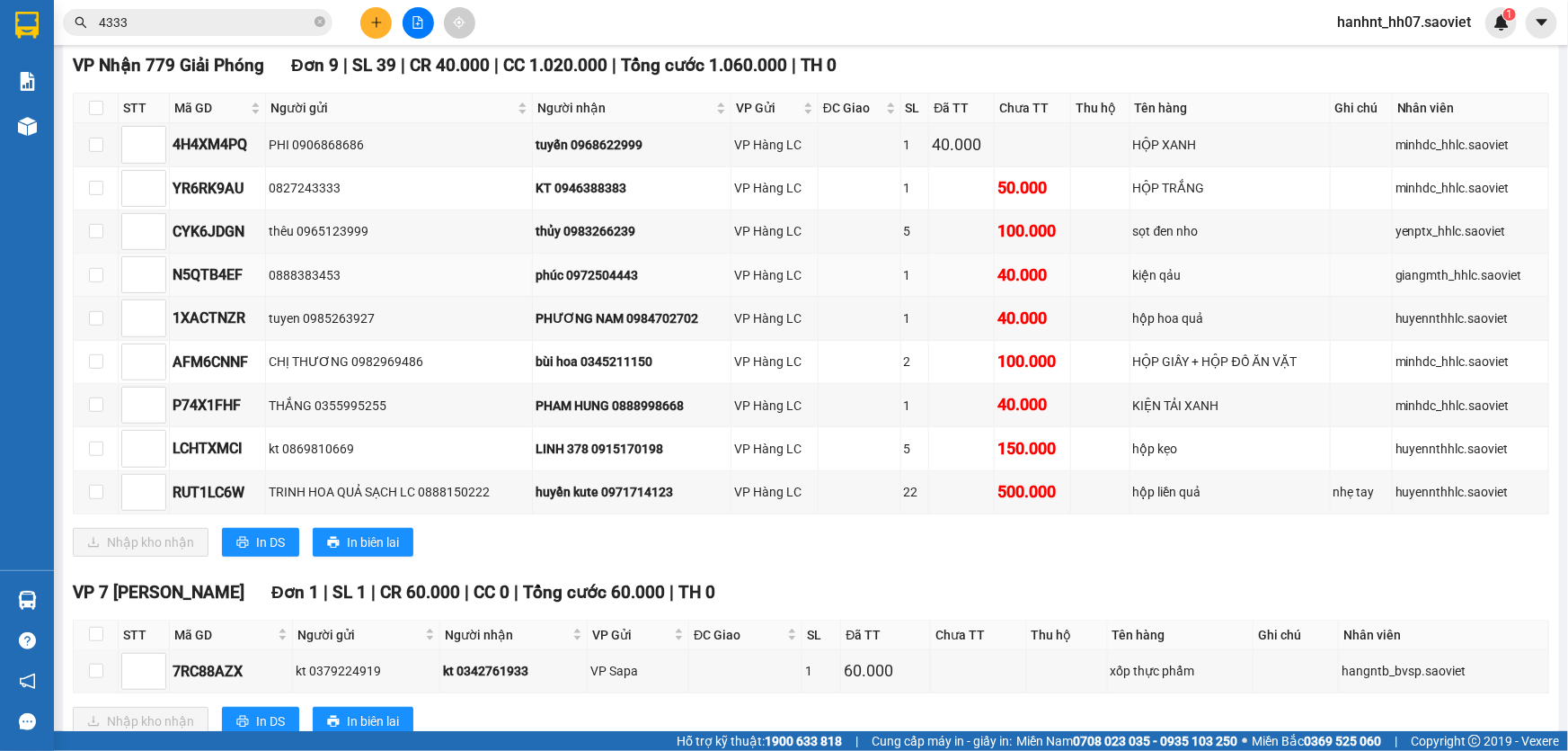
scroll to position [320, 0]
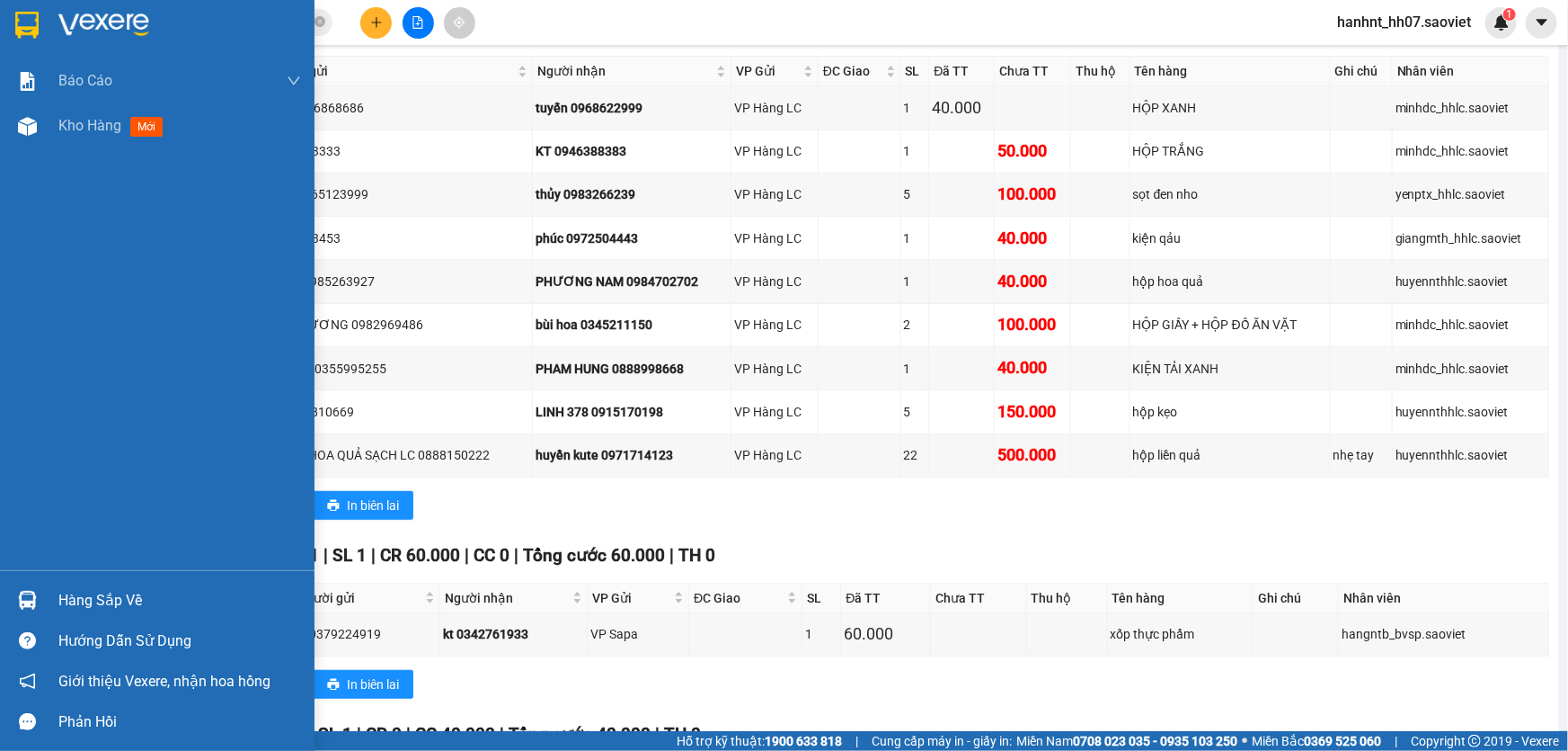
click at [72, 594] on div "Hàng sắp về" at bounding box center [179, 600] width 242 height 27
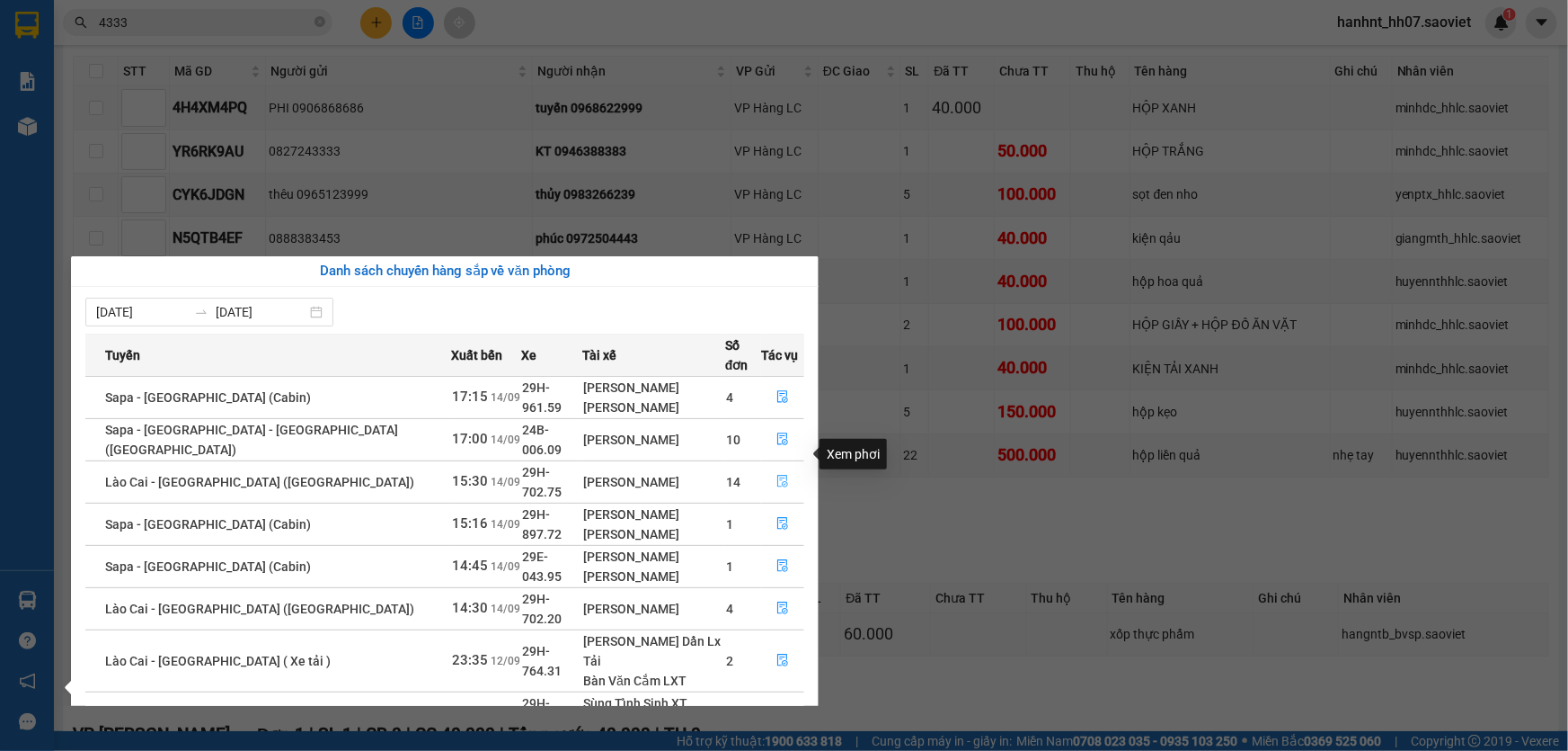
click at [778, 468] on button "button" at bounding box center [782, 482] width 41 height 29
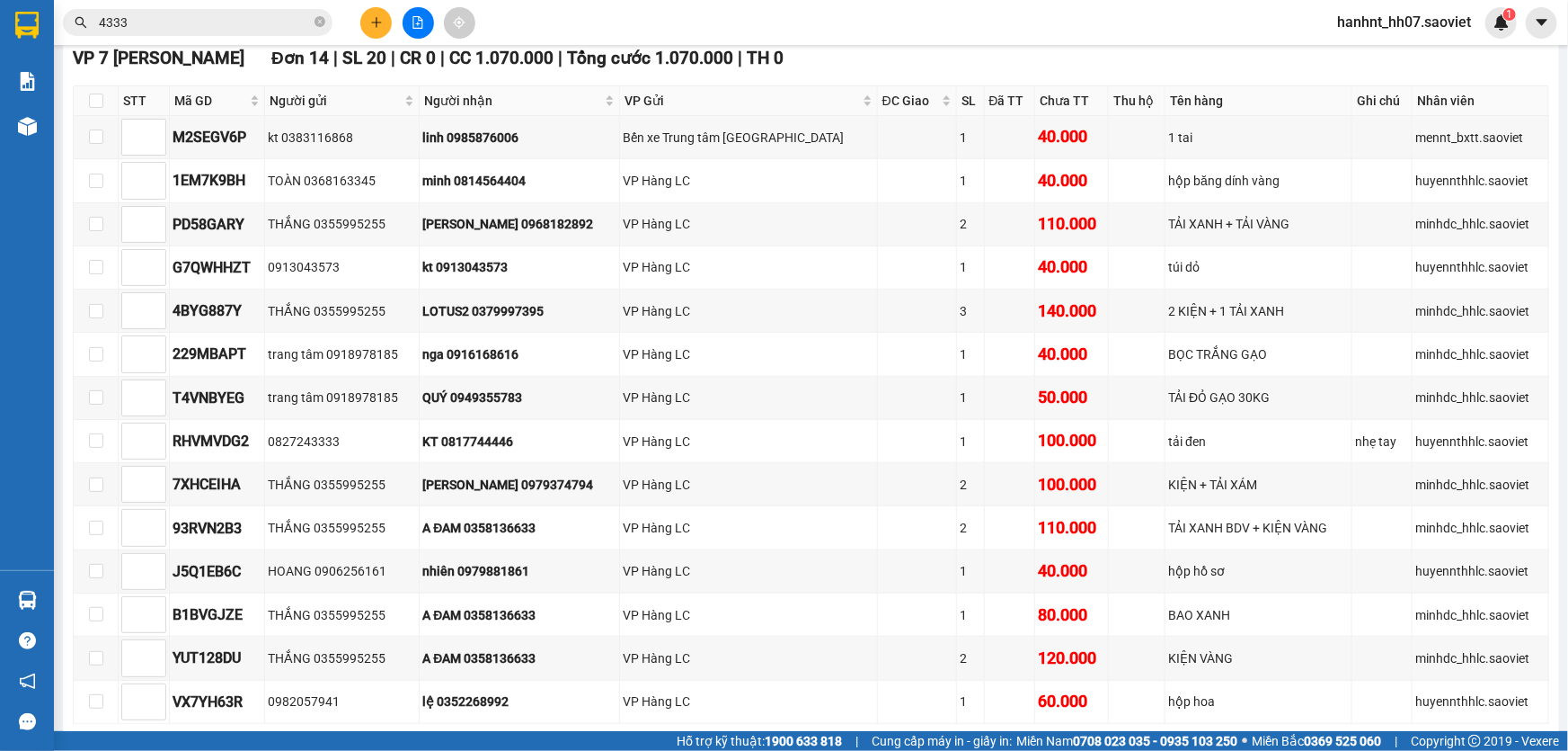
scroll to position [566, 0]
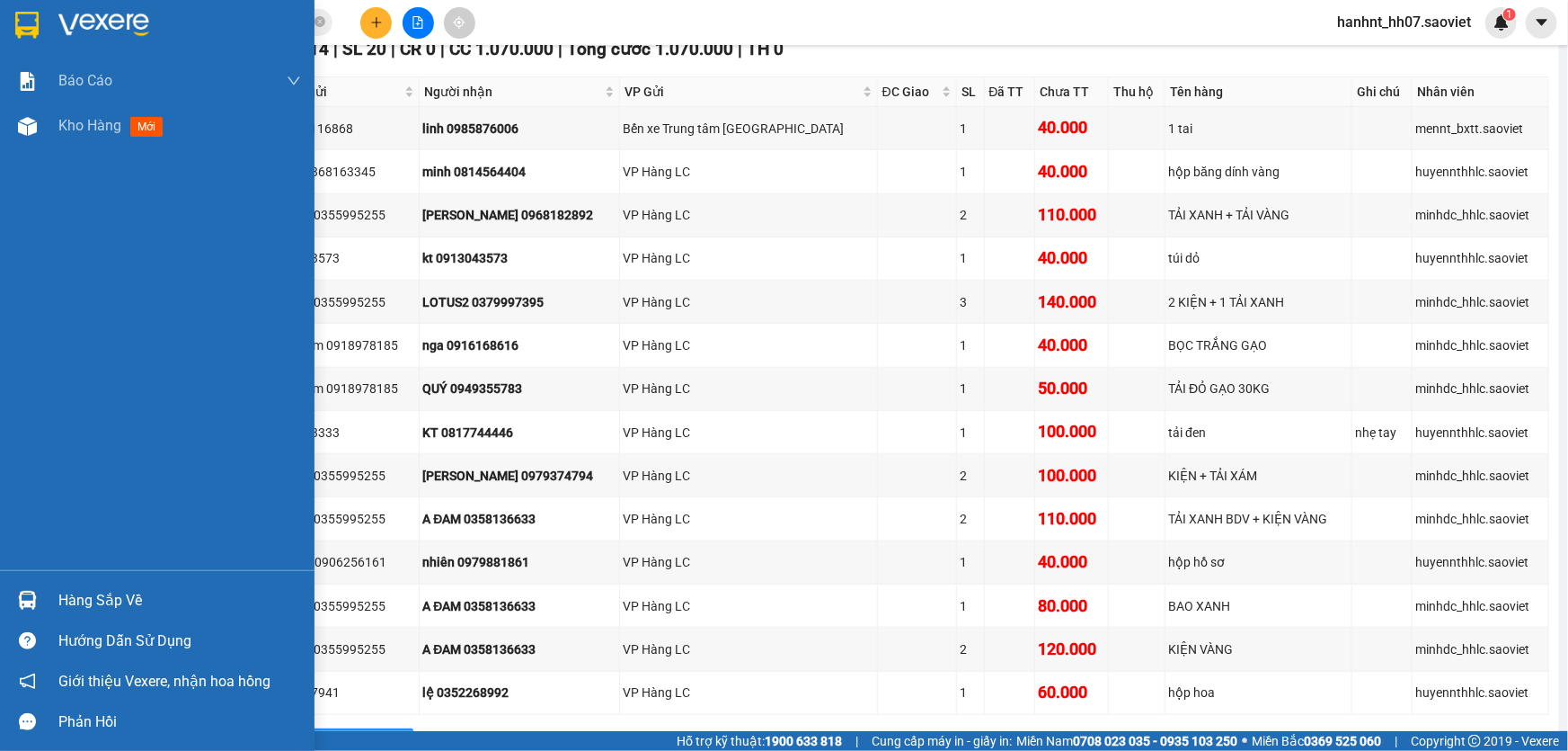
click at [68, 598] on div "Hàng sắp về" at bounding box center [179, 600] width 242 height 27
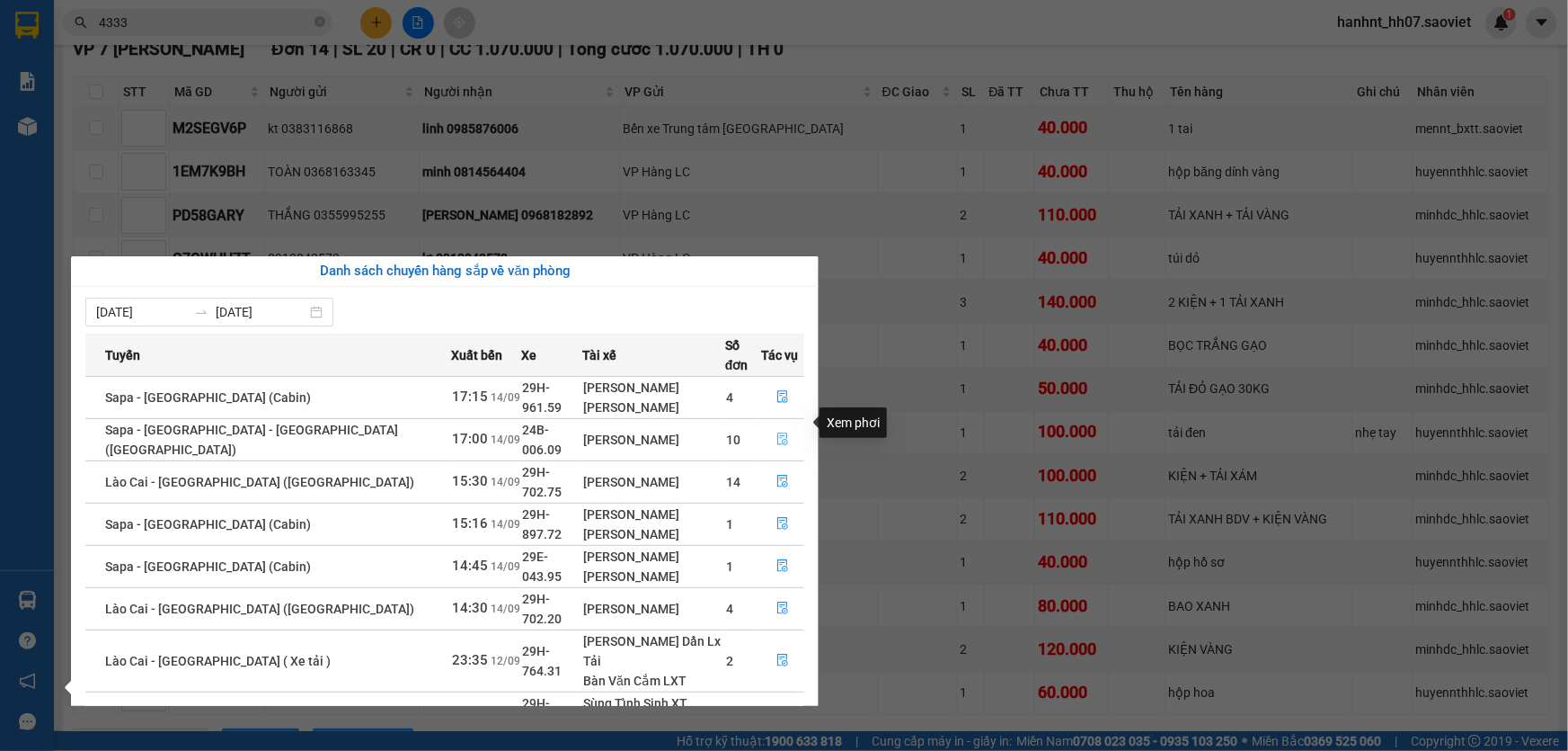
click at [779, 432] on icon "file-done" at bounding box center [782, 438] width 12 height 12
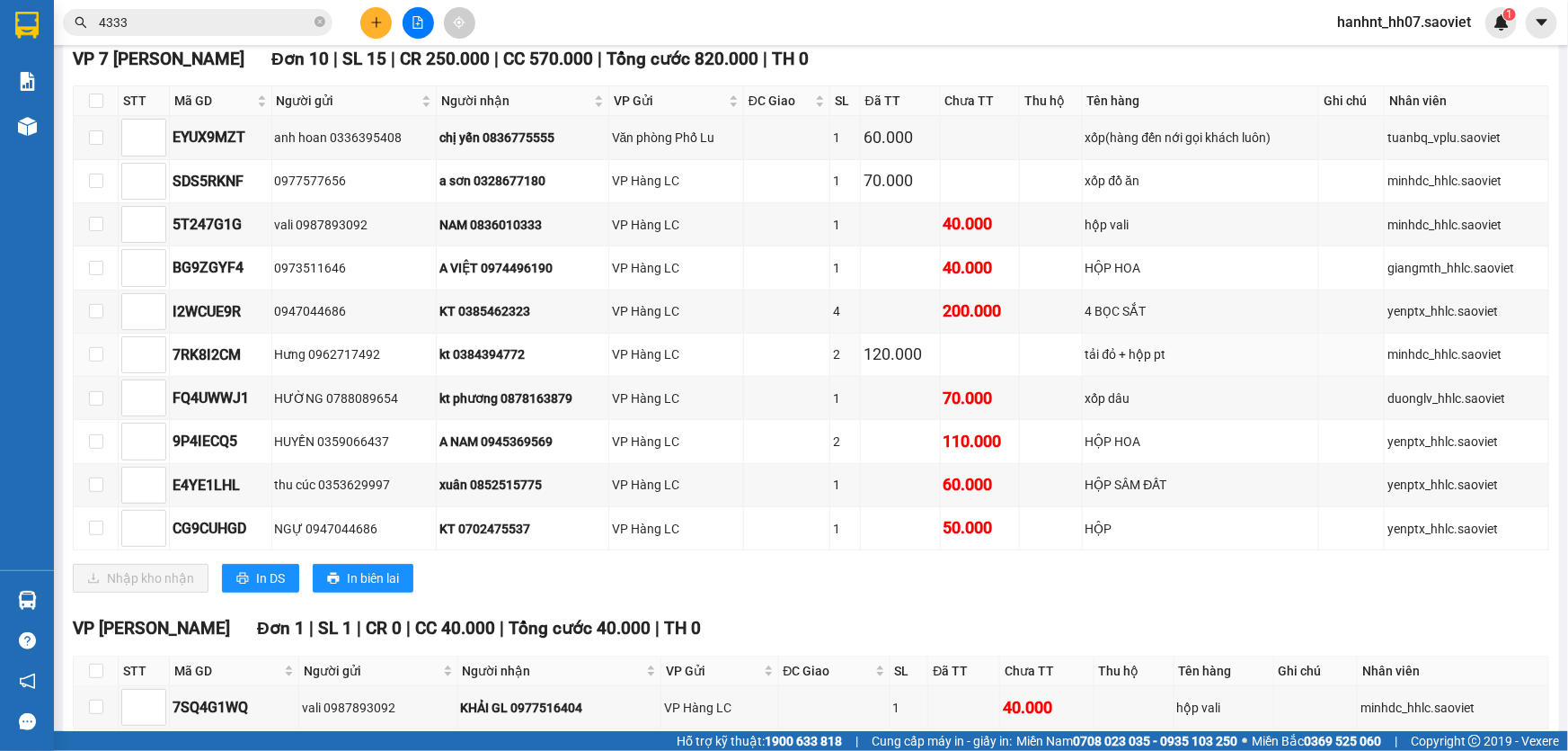
scroll to position [479, 0]
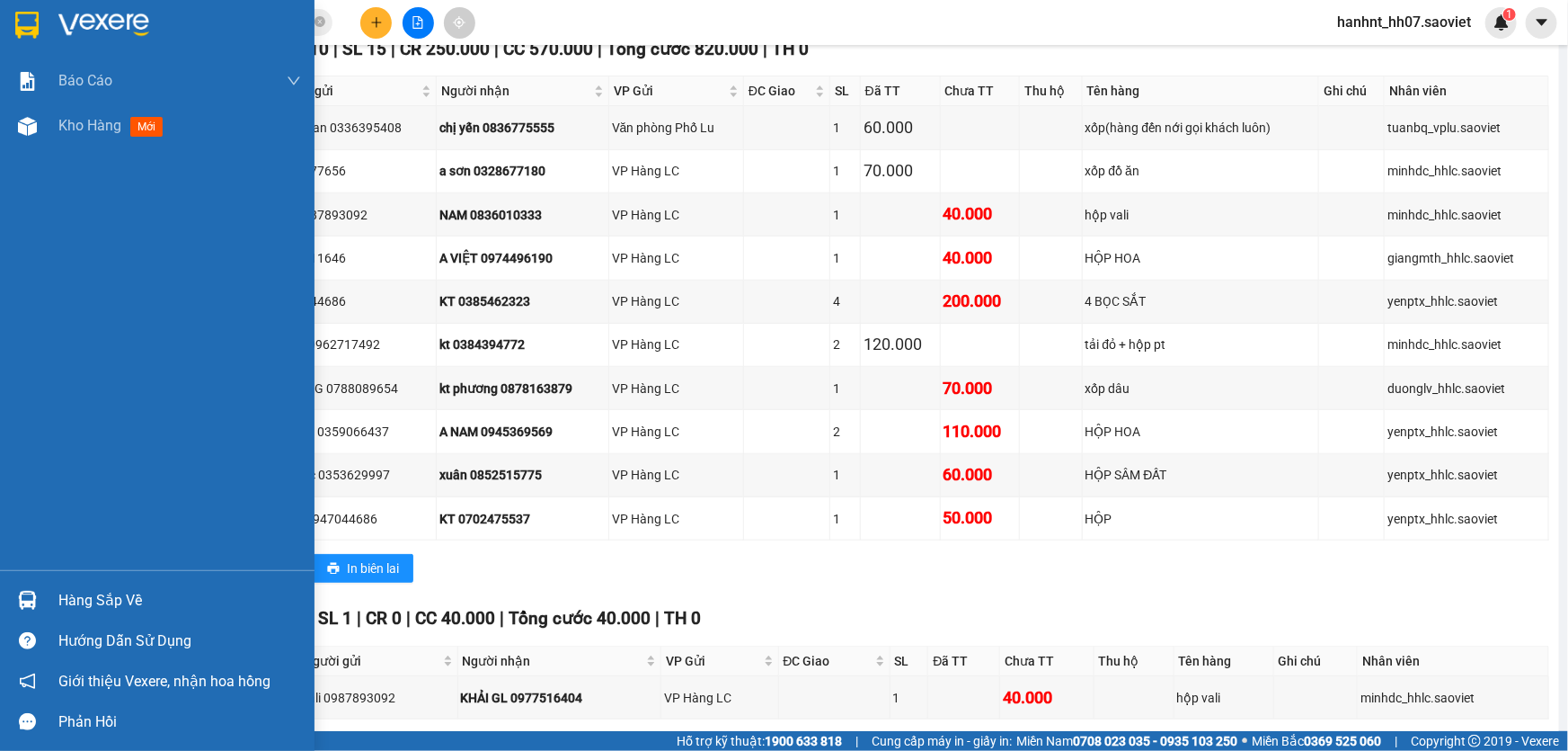
click at [78, 594] on div "Hàng sắp về" at bounding box center [179, 600] width 242 height 27
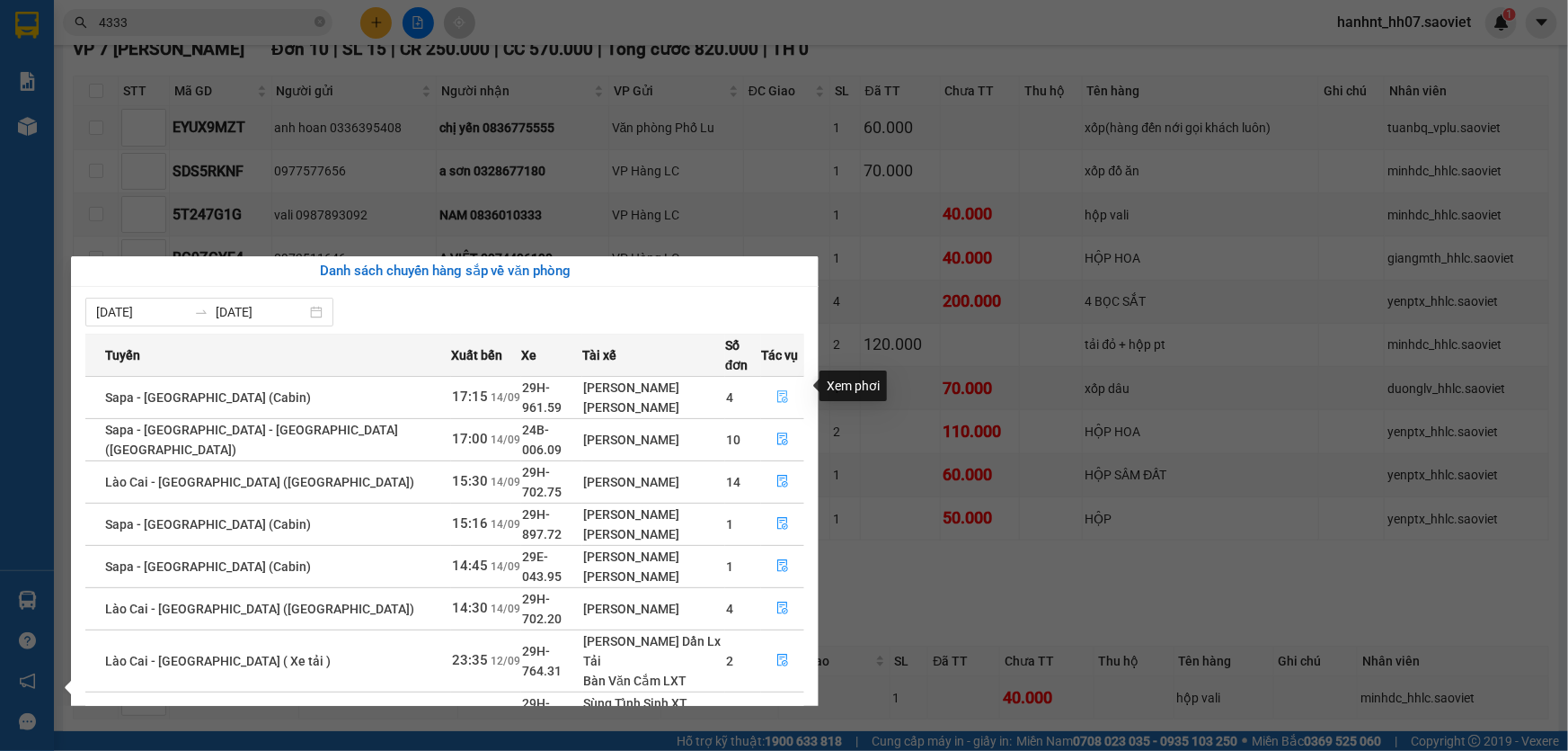
click at [776, 390] on icon "file-done" at bounding box center [782, 396] width 12 height 12
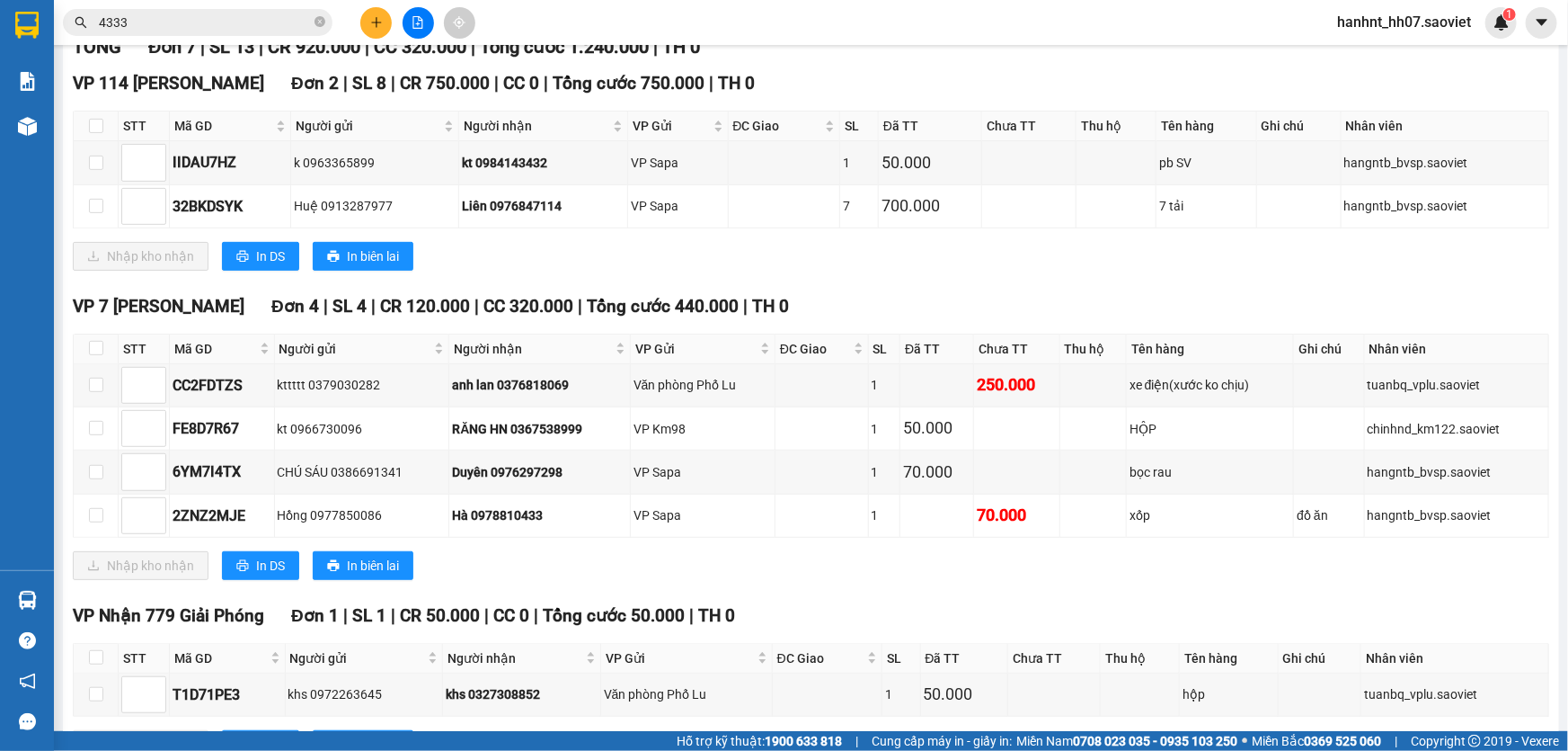
scroll to position [177, 0]
